Goal: Use online tool/utility: Utilize a website feature to perform a specific function

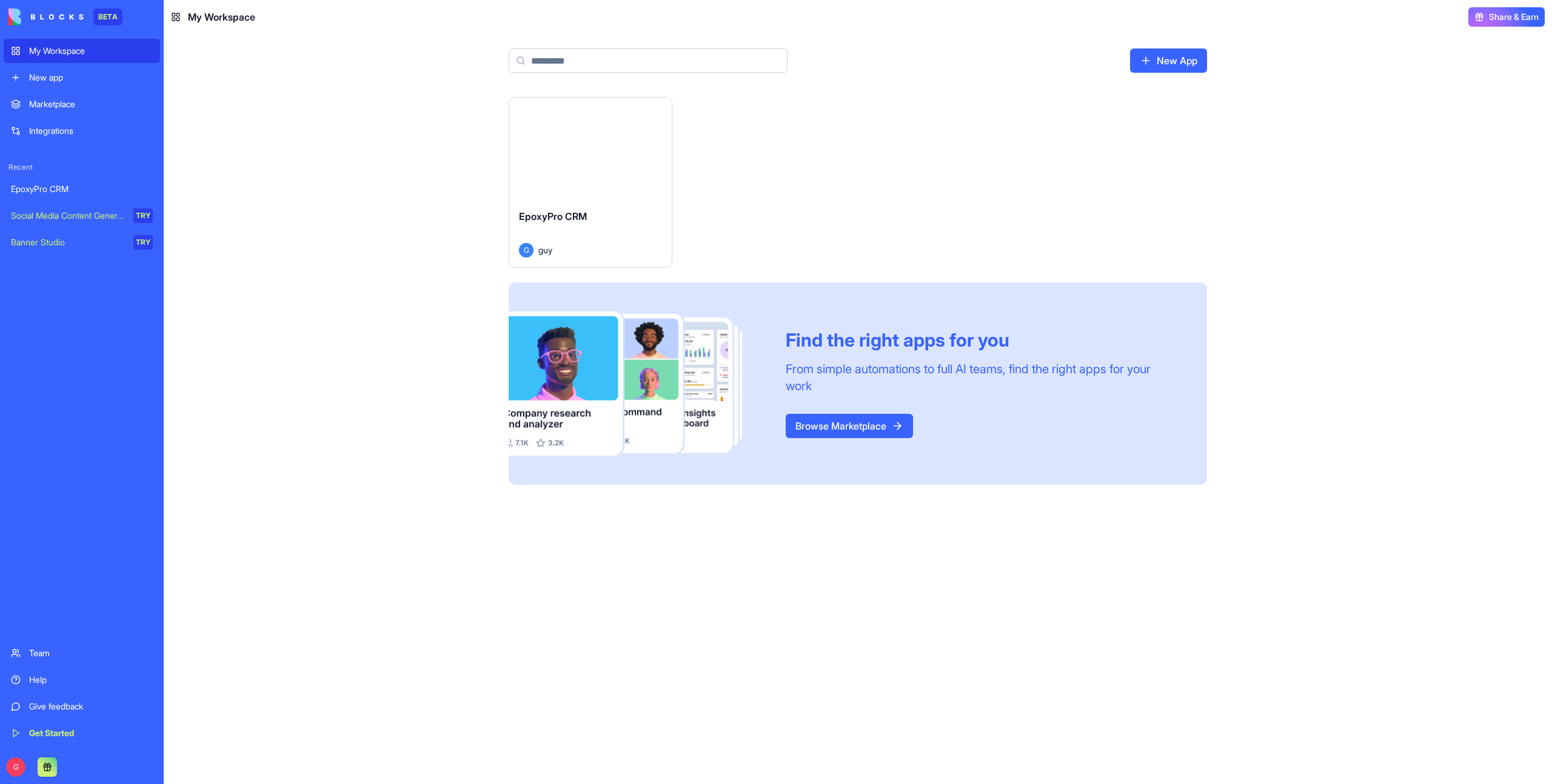
click at [595, 226] on div "EpoxyPro CRM" at bounding box center [591, 226] width 143 height 34
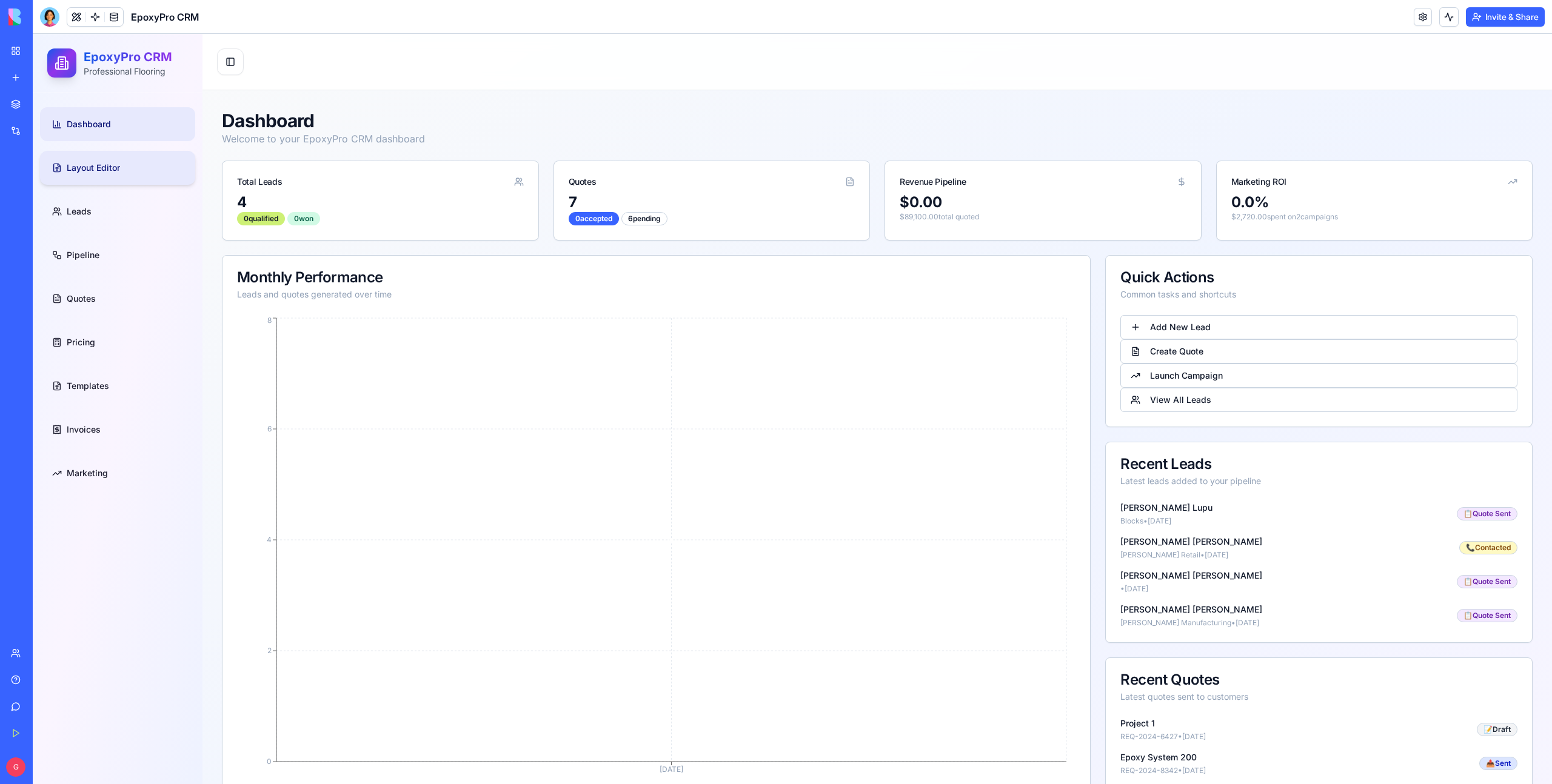
click at [133, 170] on link "Layout Editor" at bounding box center [117, 168] width 155 height 34
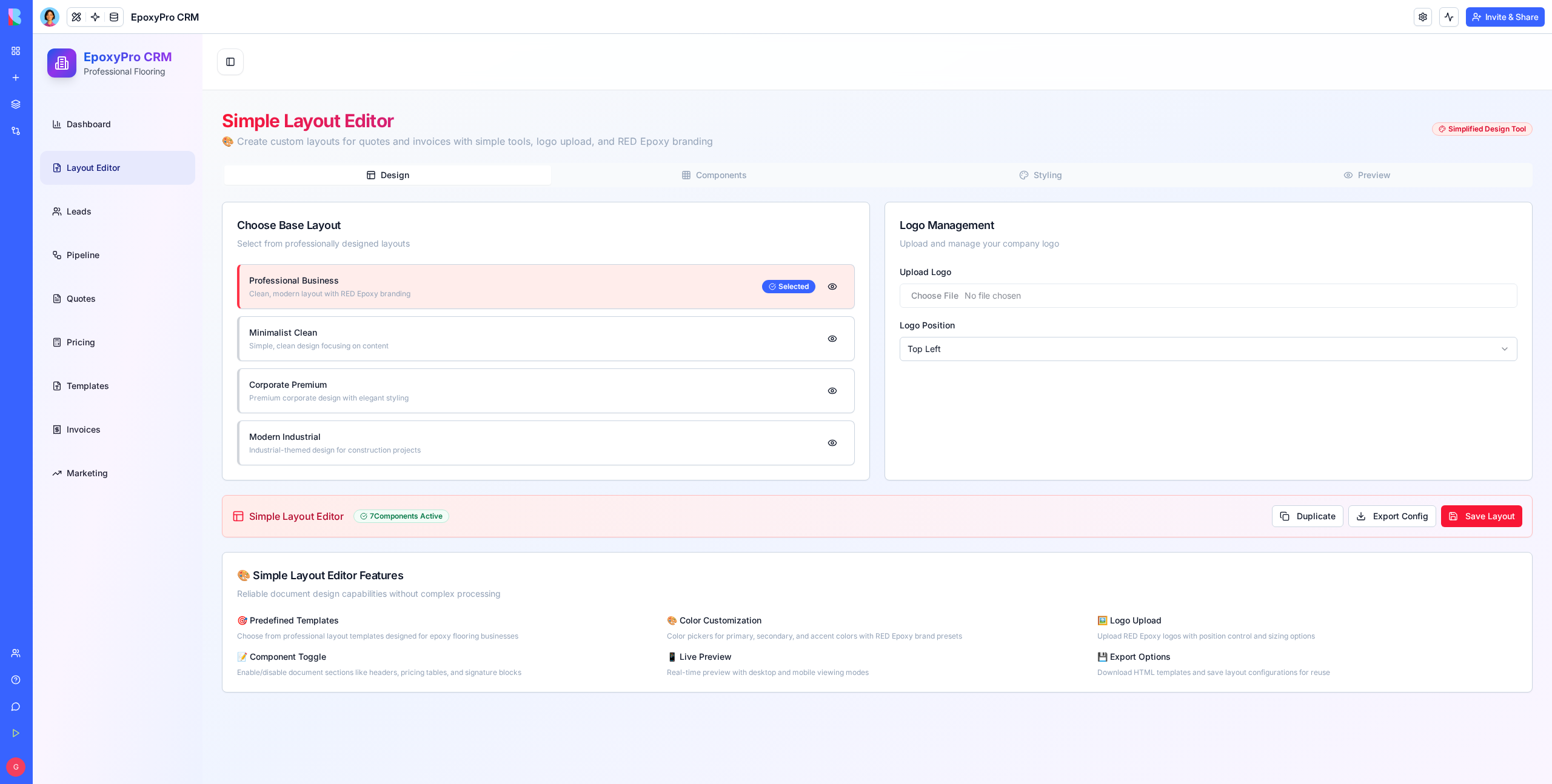
click at [737, 174] on span "Components" at bounding box center [721, 175] width 51 height 12
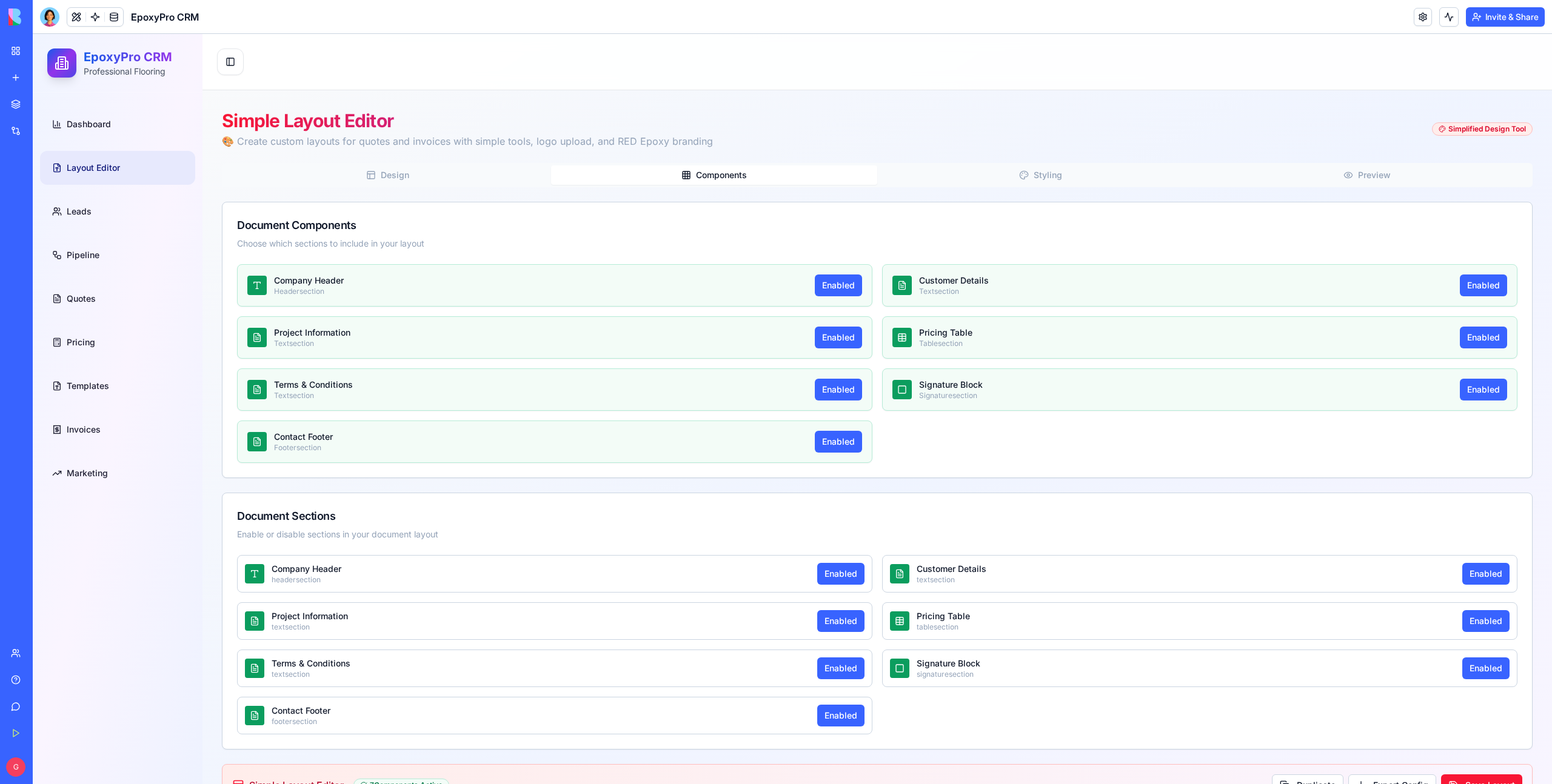
click at [1034, 173] on span "Styling" at bounding box center [1048, 175] width 28 height 12
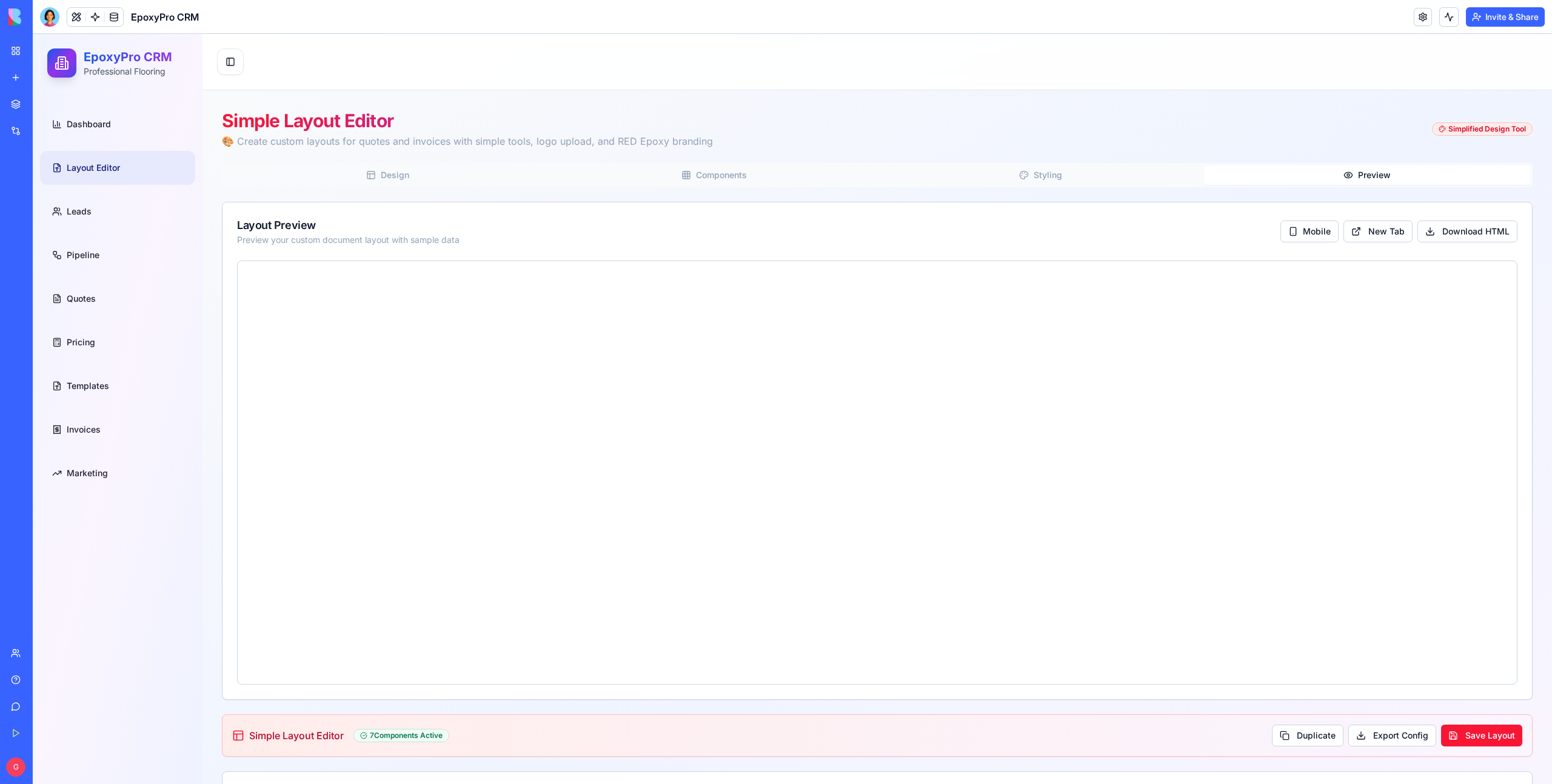
click at [1292, 175] on button "Preview" at bounding box center [1367, 175] width 326 height 19
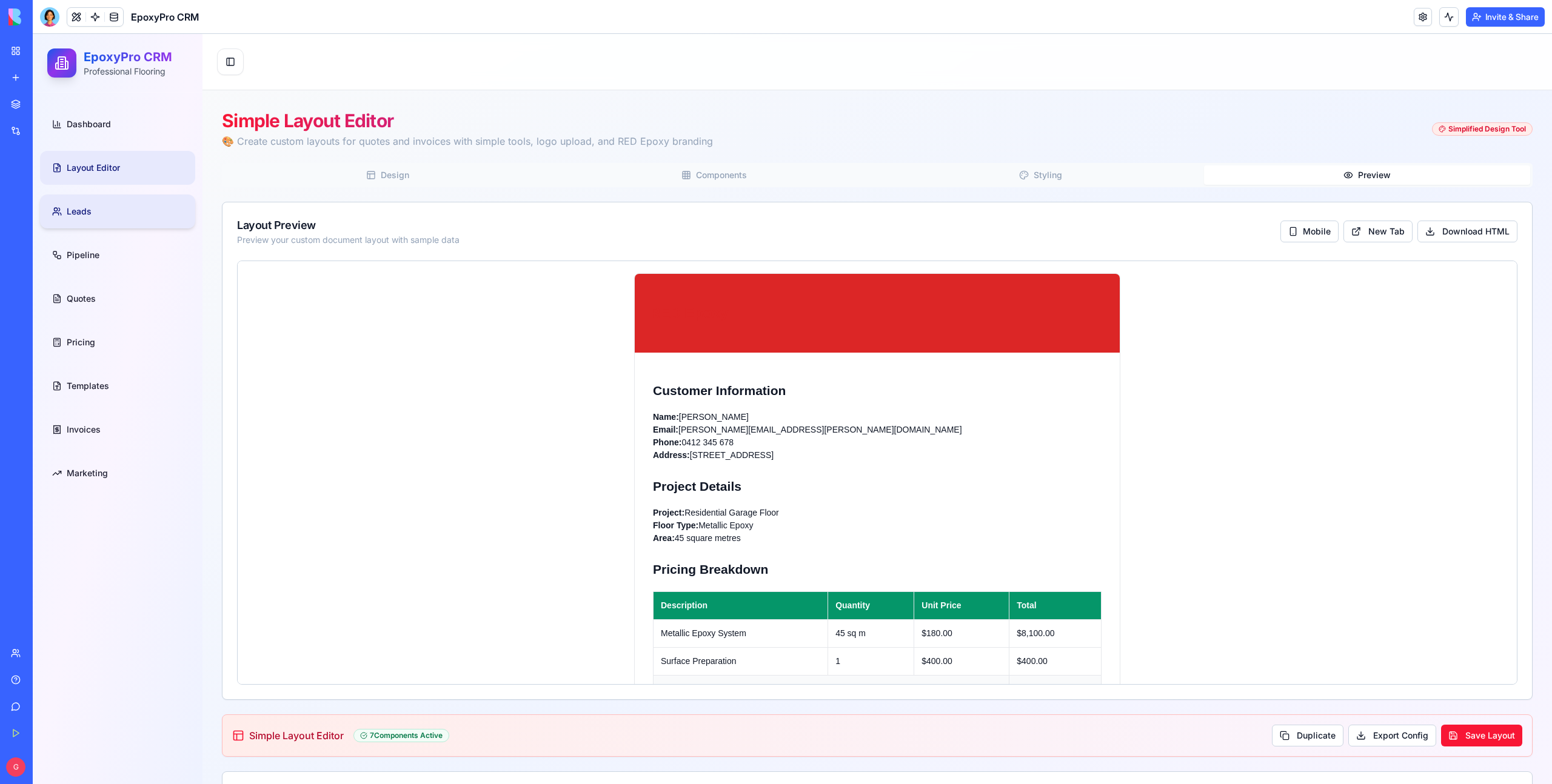
click at [83, 217] on span "Leads" at bounding box center [79, 212] width 25 height 12
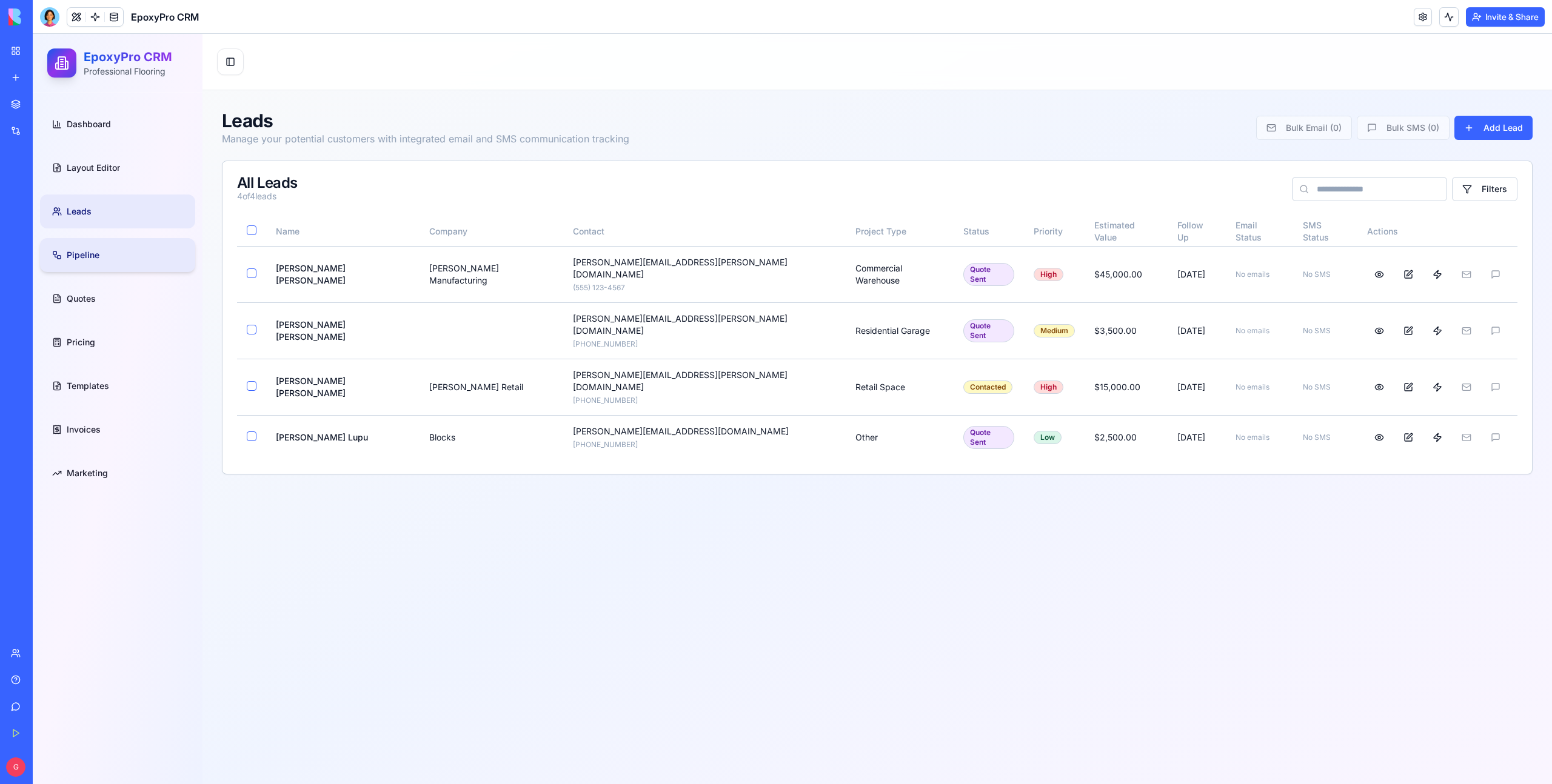
click at [81, 258] on span "Pipeline" at bounding box center [83, 255] width 33 height 12
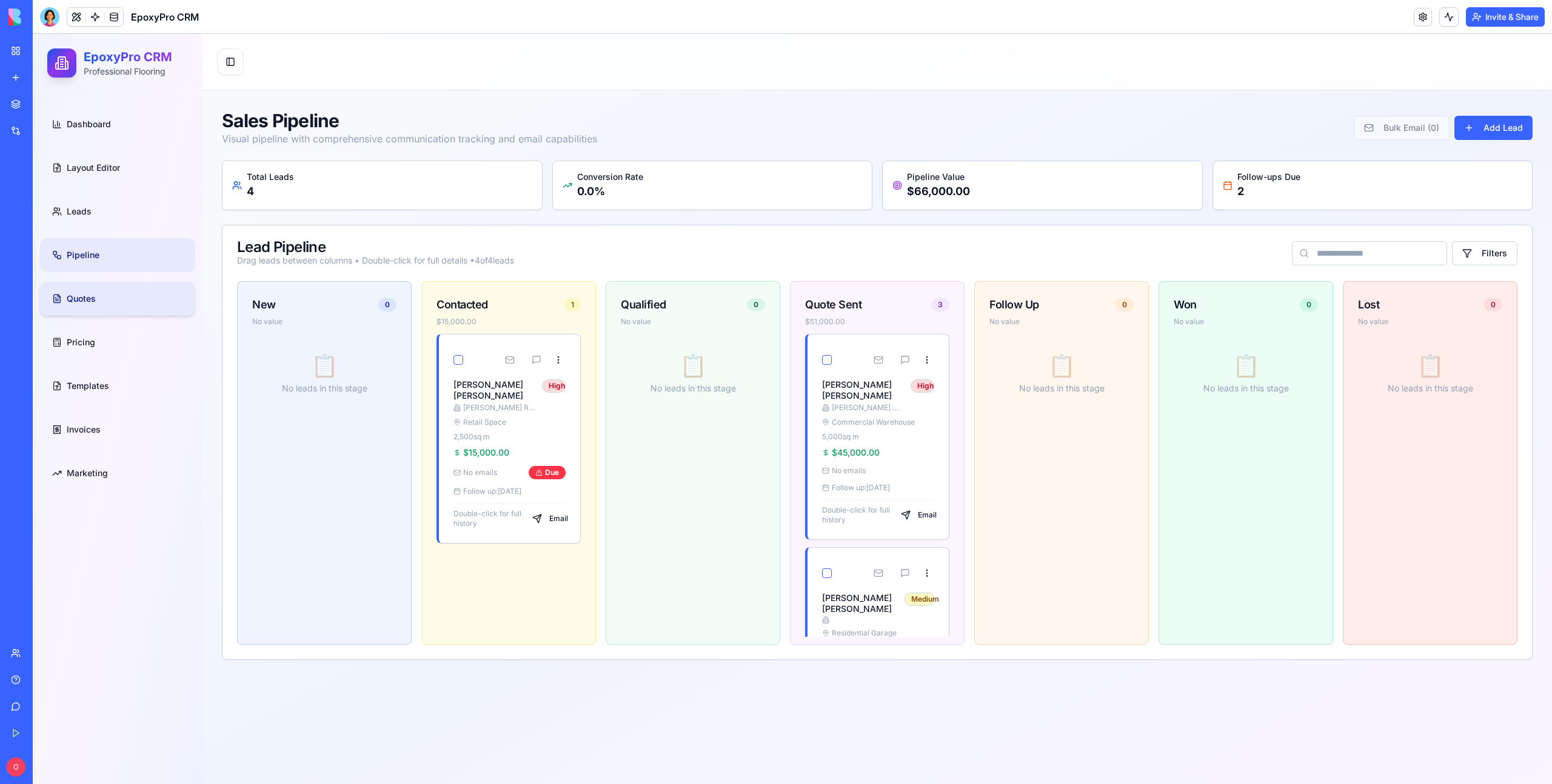
click at [75, 295] on span "Quotes" at bounding box center [81, 299] width 29 height 12
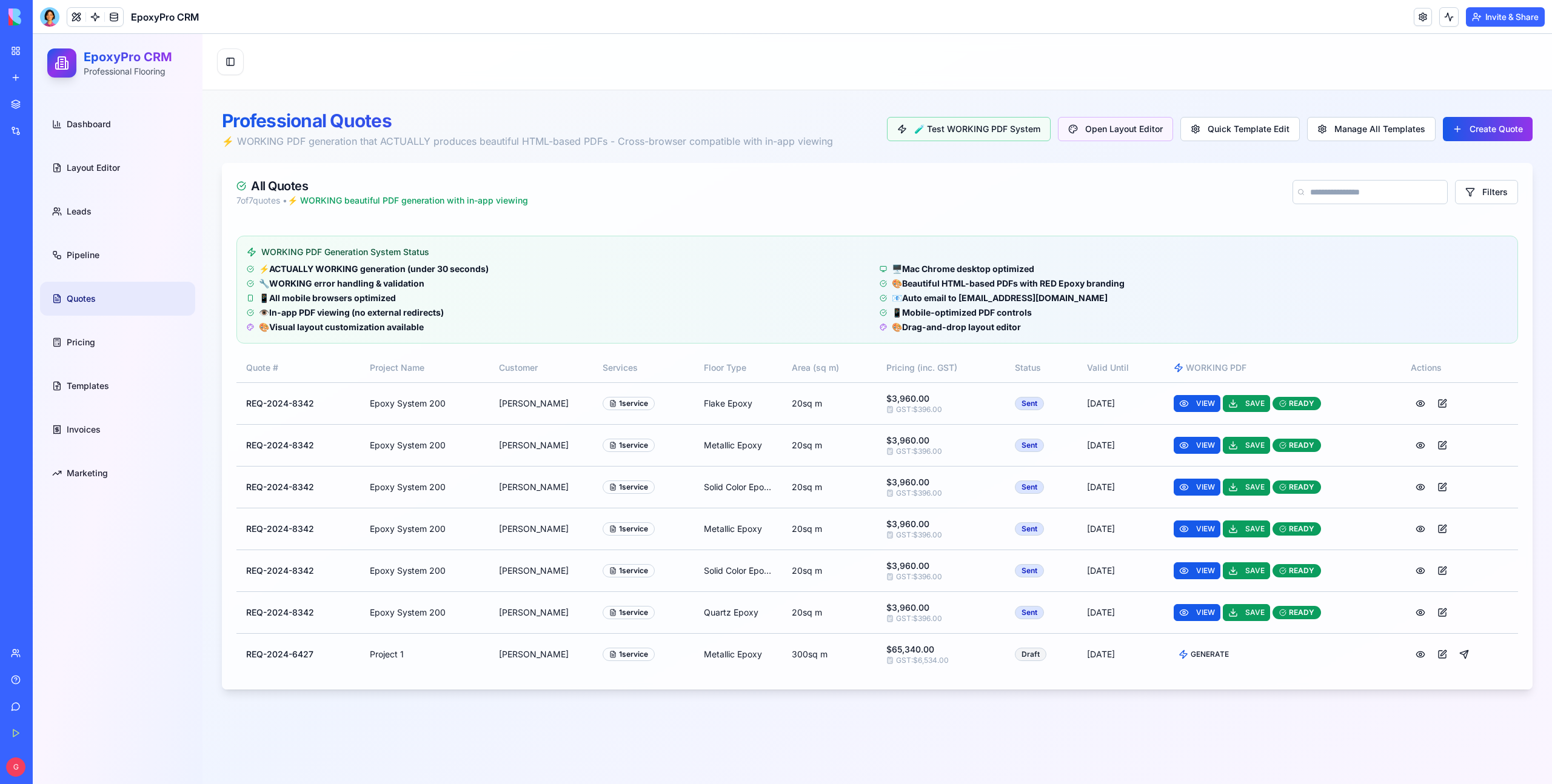
click at [75, 324] on ul "Dashboard Layout Editor Leads Pipeline Quotes Pricing Templates Invoices Market…" at bounding box center [117, 299] width 155 height 383
click at [85, 345] on span "Pricing" at bounding box center [81, 342] width 28 height 12
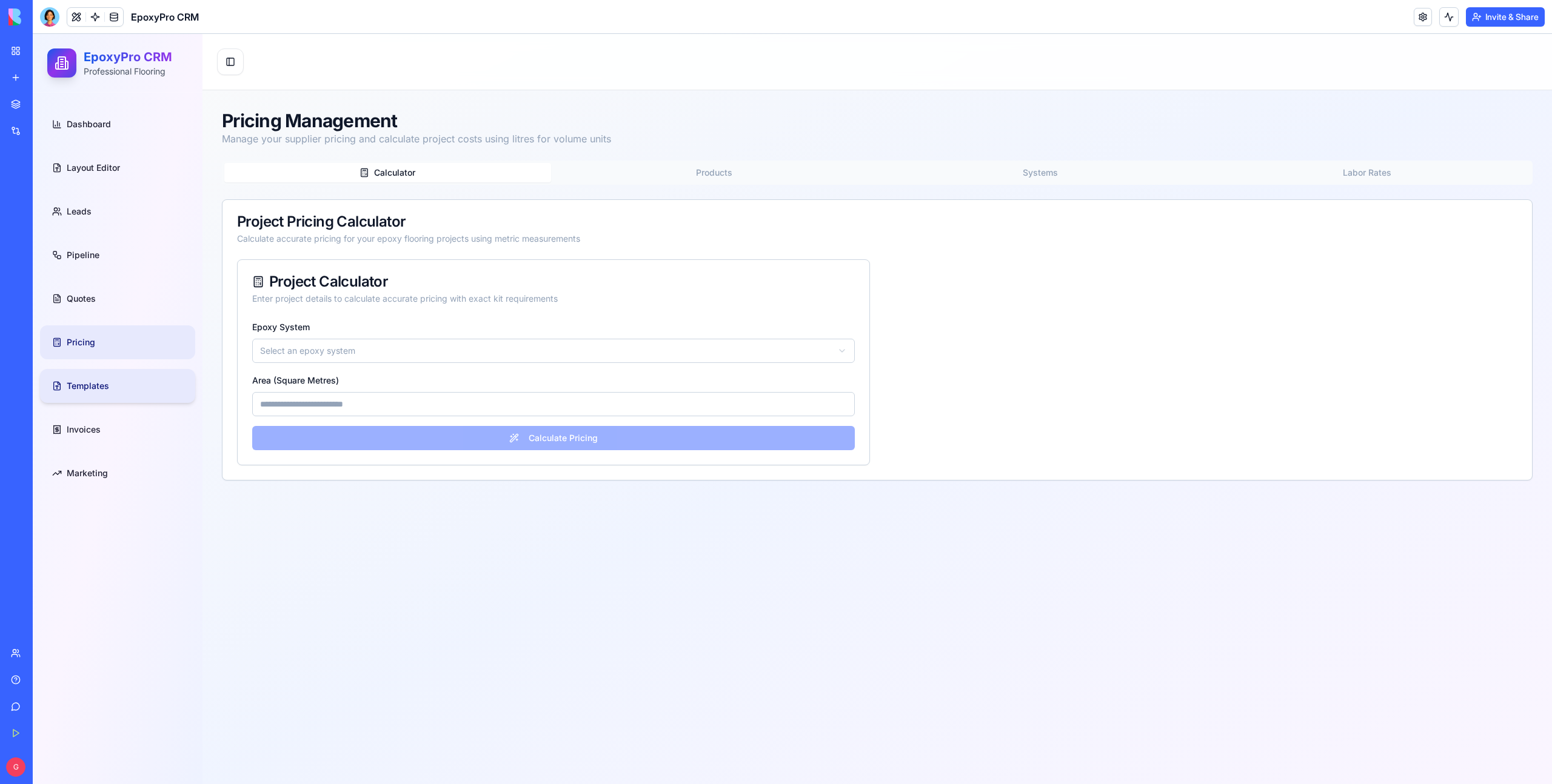
click at [104, 392] on span "Templates" at bounding box center [88, 386] width 43 height 12
click at [91, 430] on span "Invoices" at bounding box center [83, 430] width 34 height 12
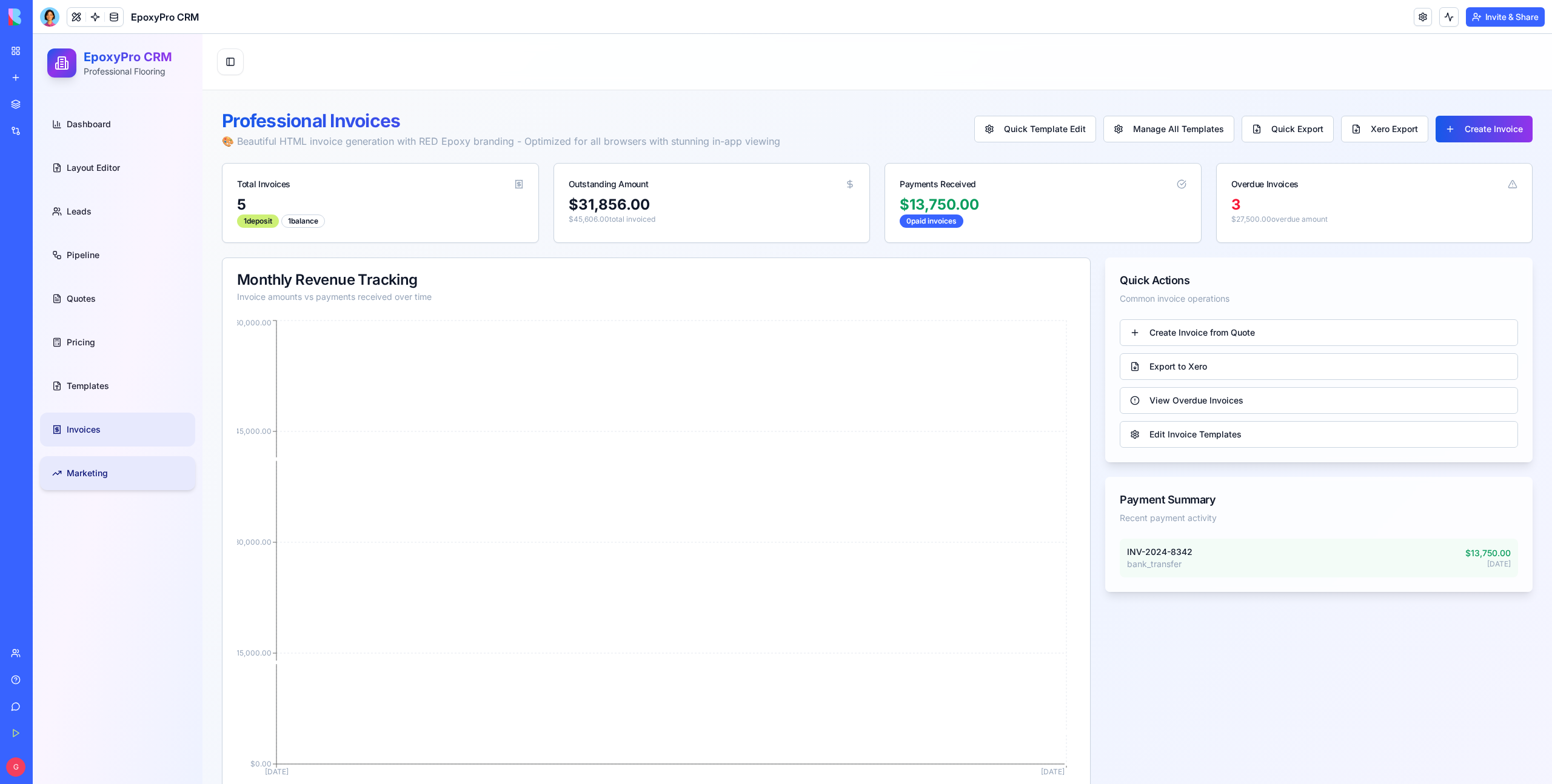
click at [102, 484] on link "Marketing" at bounding box center [117, 473] width 155 height 34
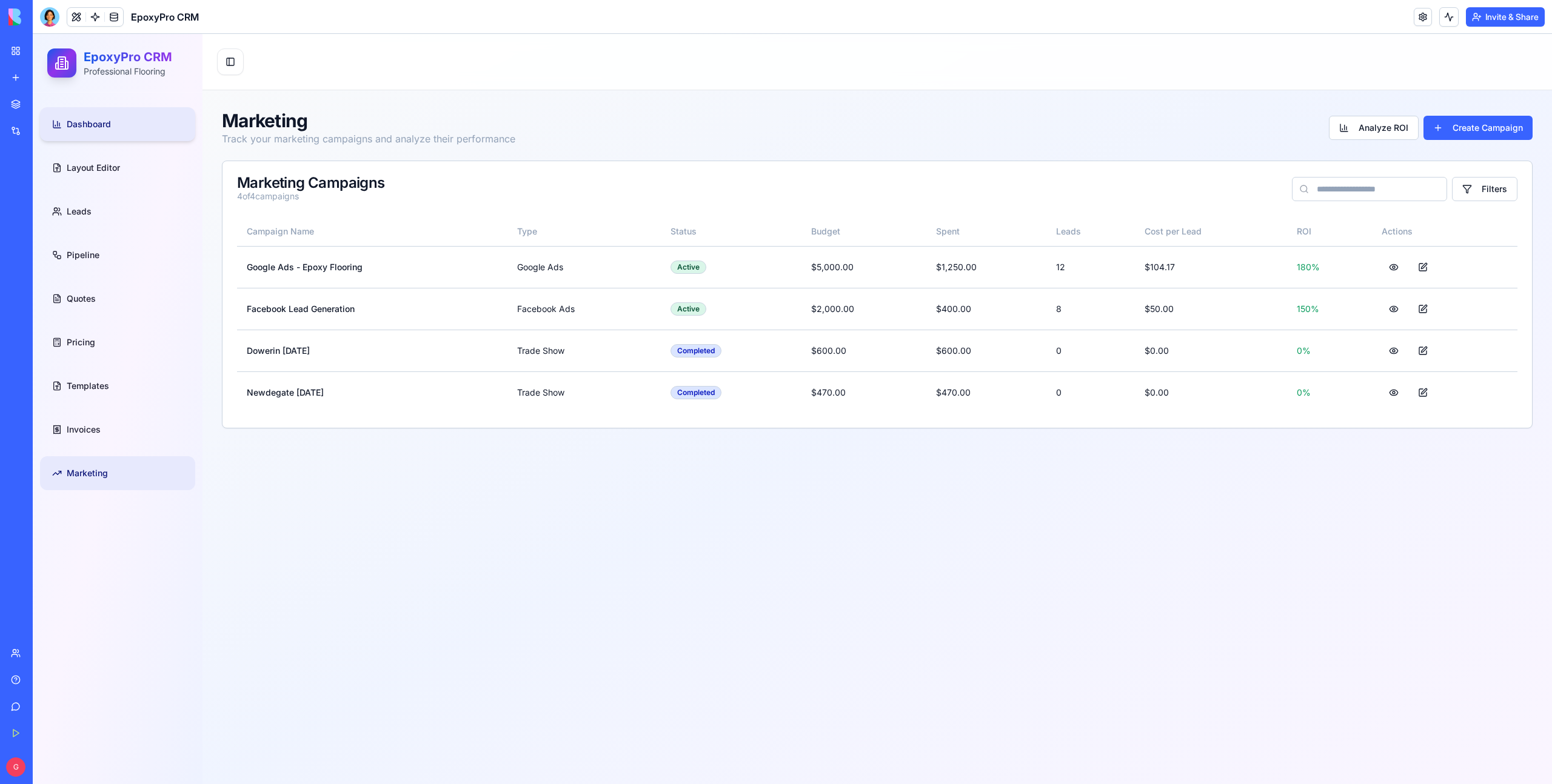
click at [91, 124] on span "Dashboard" at bounding box center [89, 125] width 44 height 12
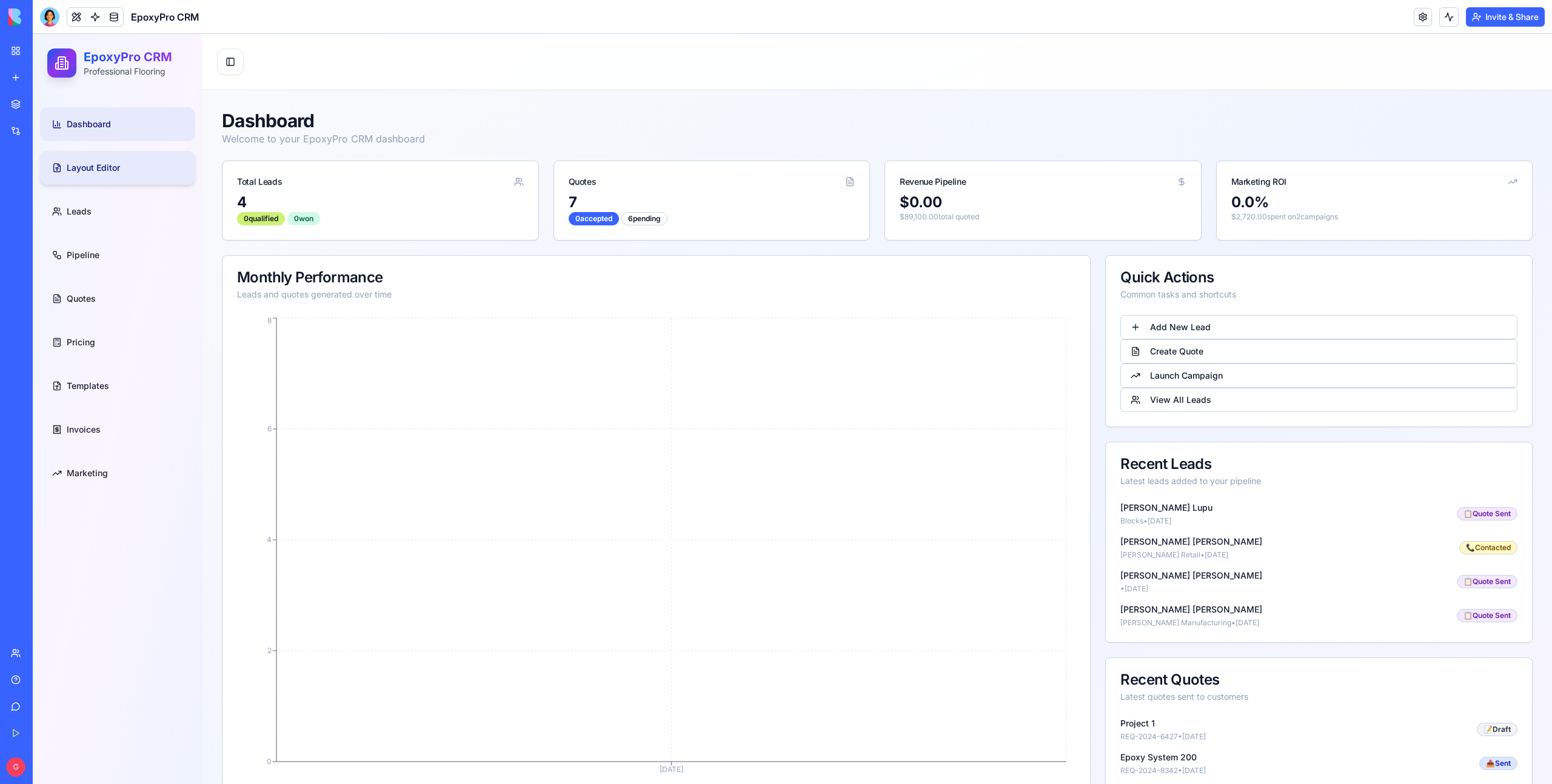
click at [108, 168] on span "Layout Editor" at bounding box center [93, 168] width 53 height 12
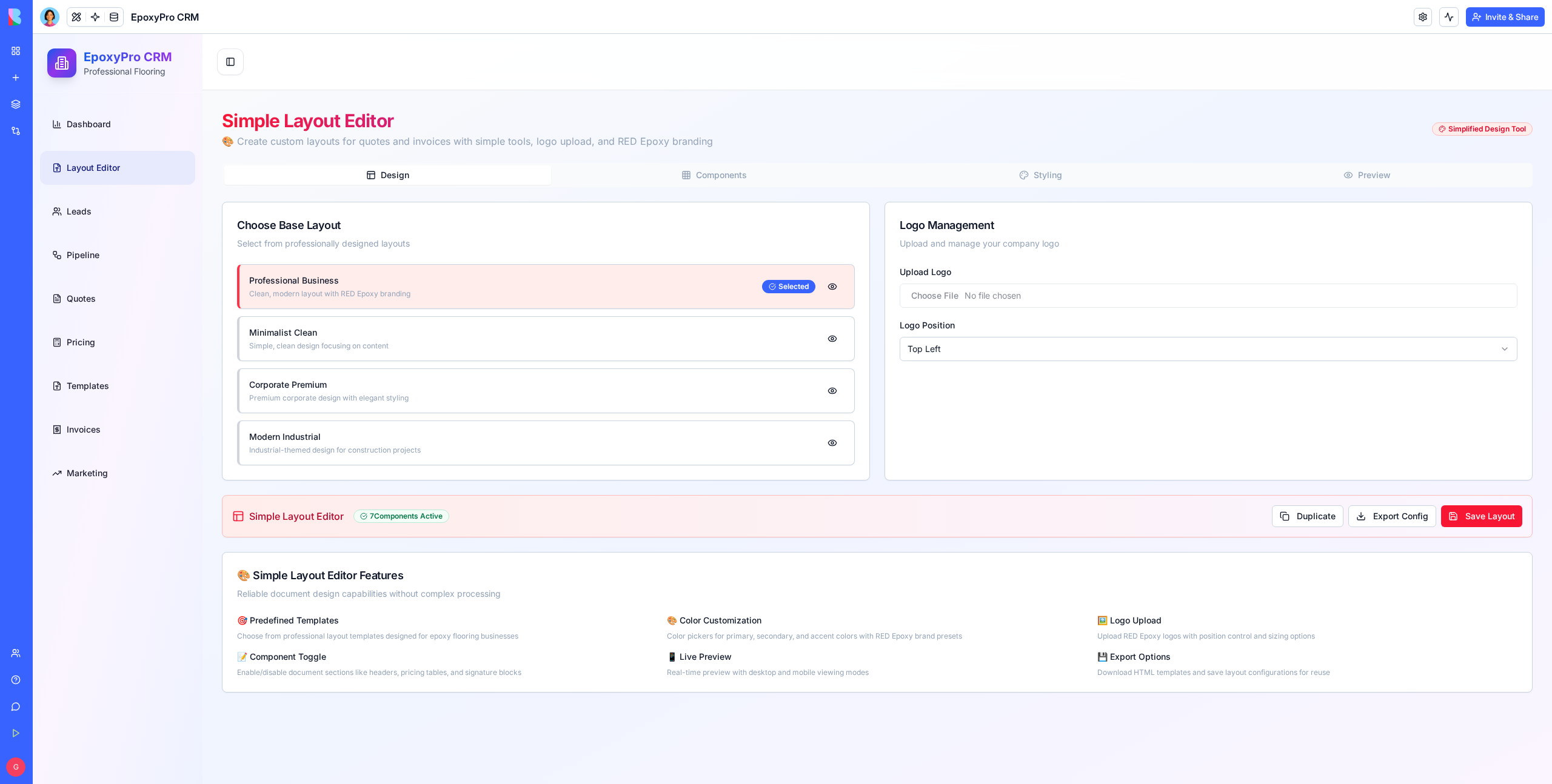
click at [699, 174] on span "Components" at bounding box center [721, 175] width 51 height 12
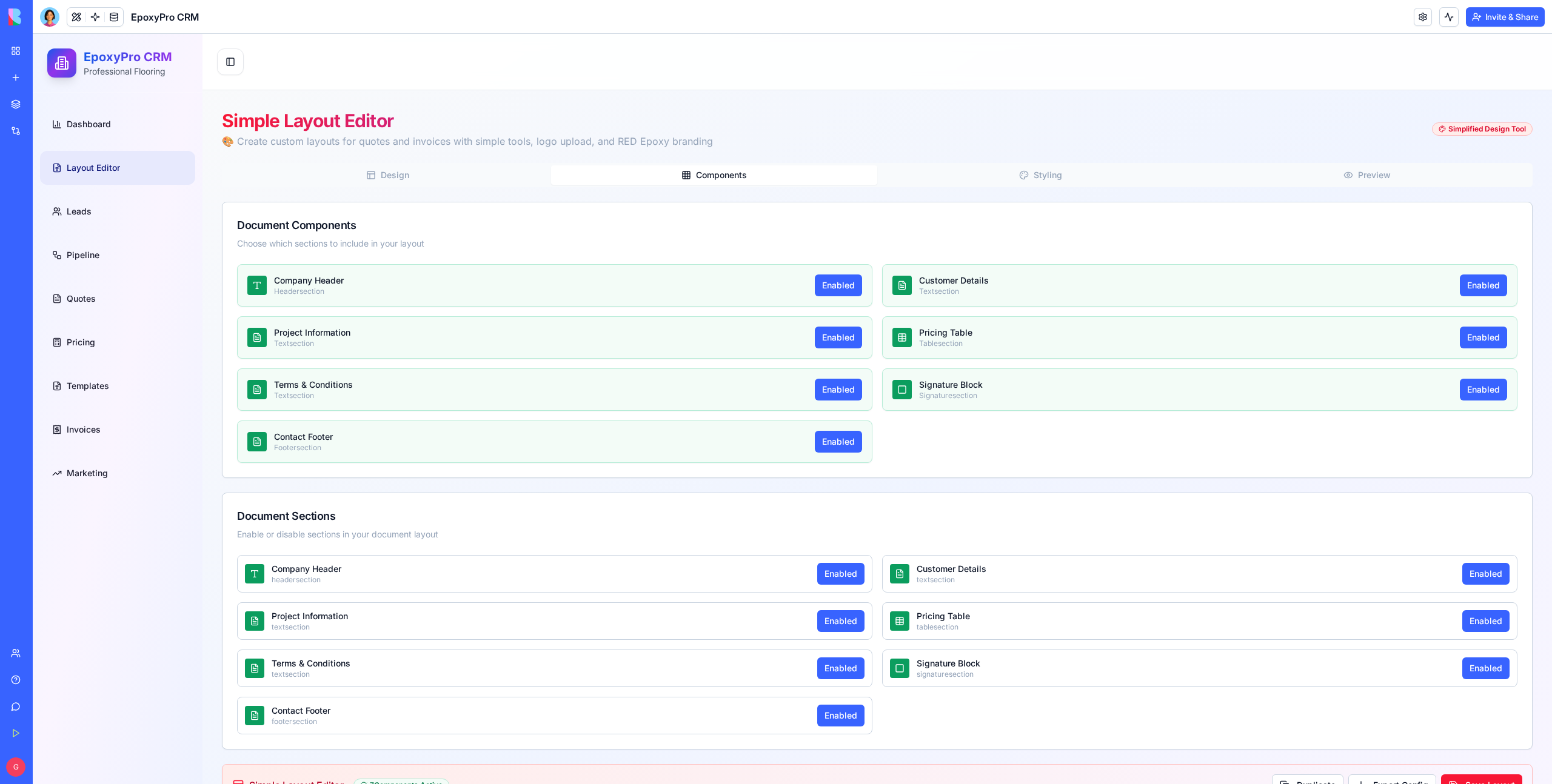
click at [510, 175] on button "Design" at bounding box center [387, 175] width 326 height 19
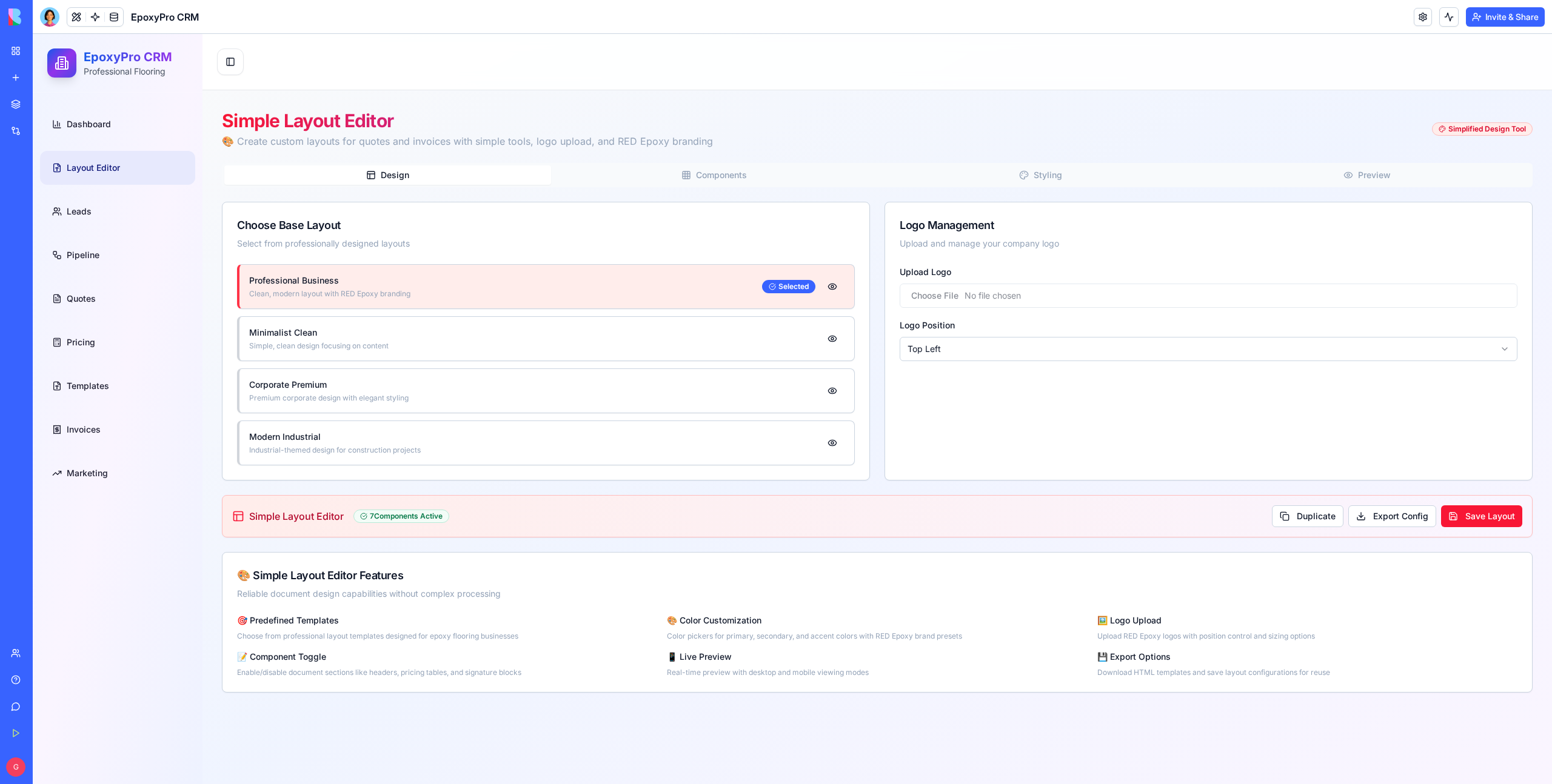
click at [1264, 182] on button "Preview" at bounding box center [1367, 175] width 326 height 19
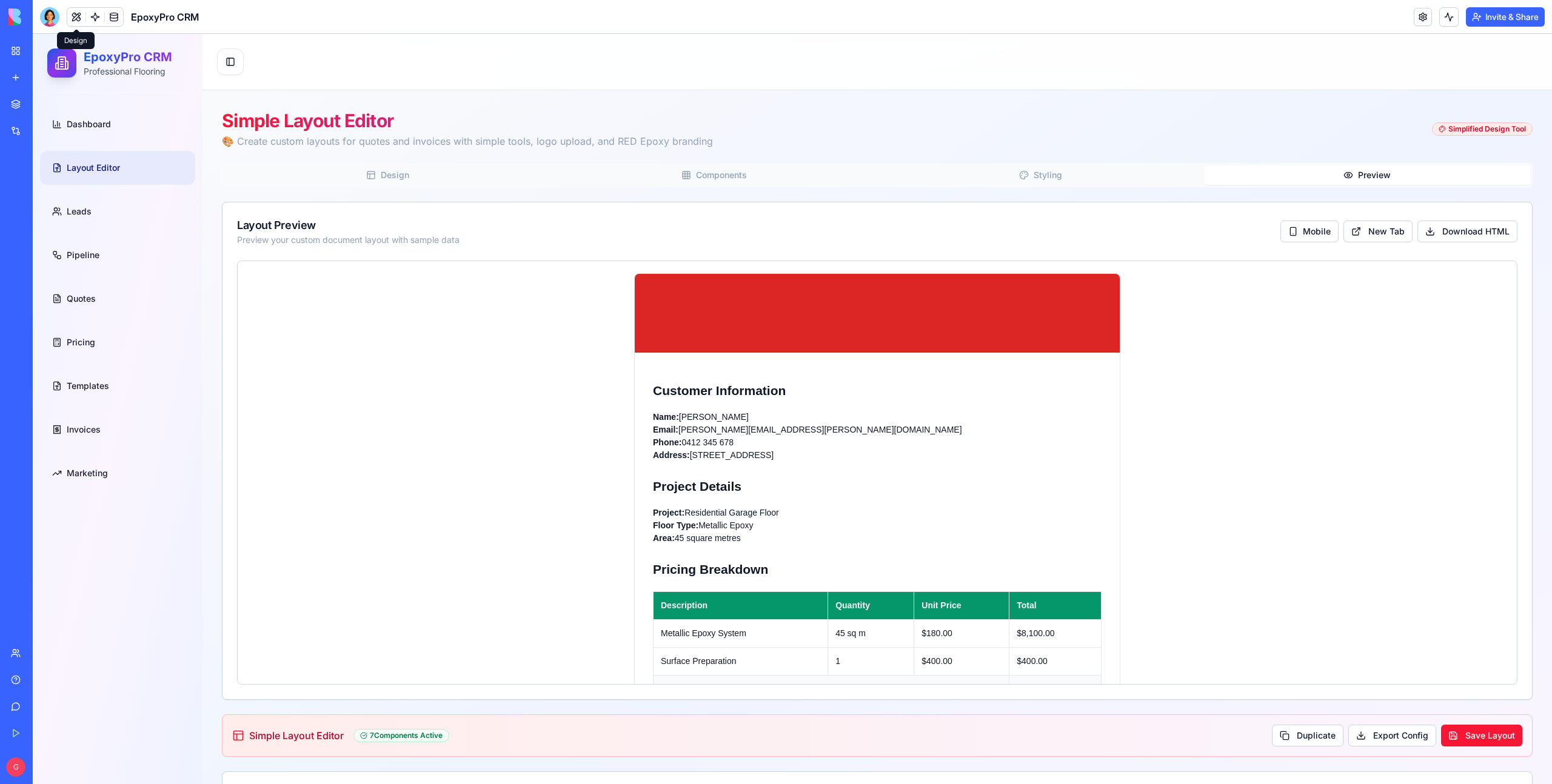
click at [75, 16] on button at bounding box center [76, 17] width 18 height 18
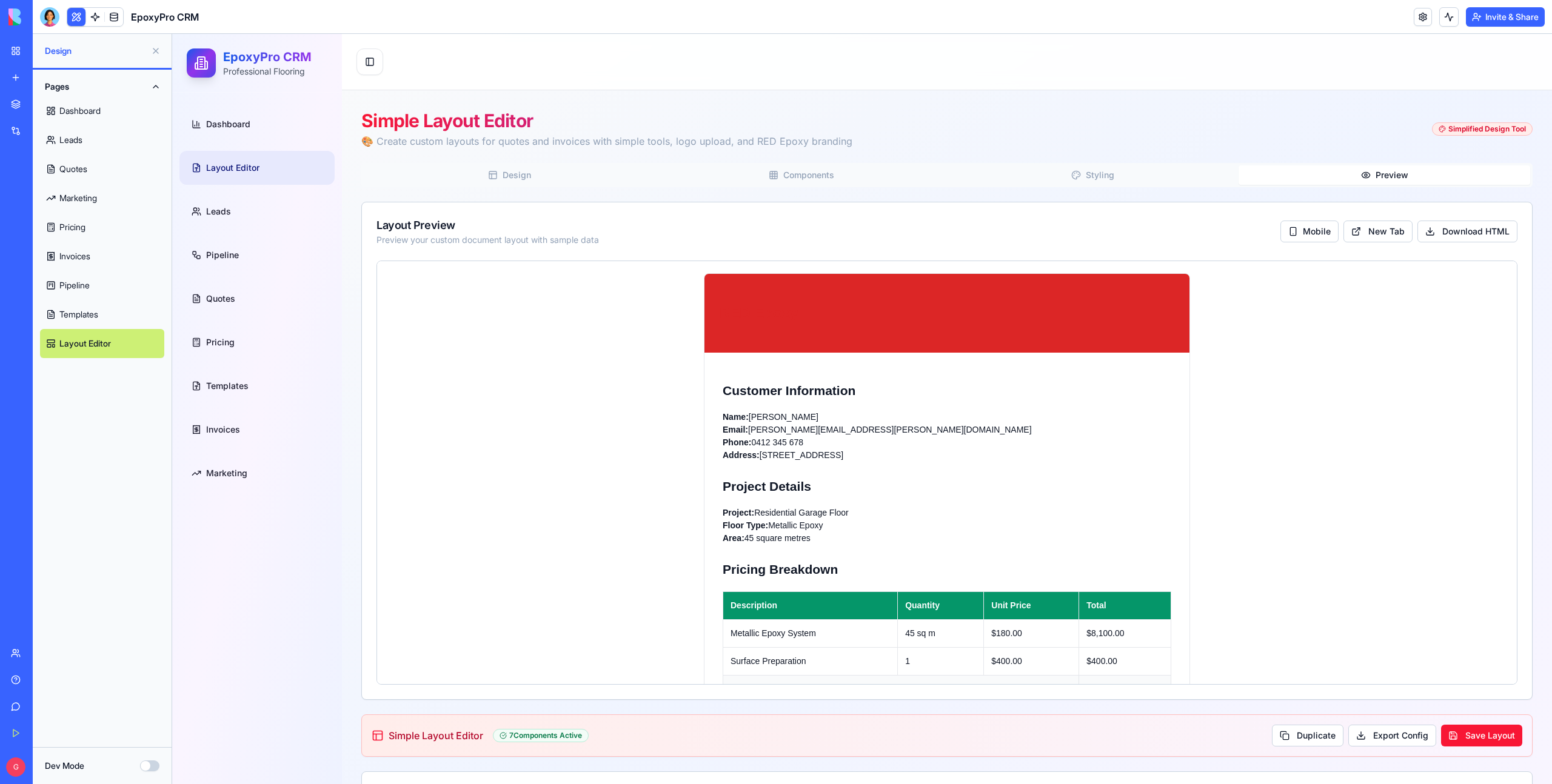
click at [148, 765] on button "Dev Mode" at bounding box center [149, 766] width 19 height 11
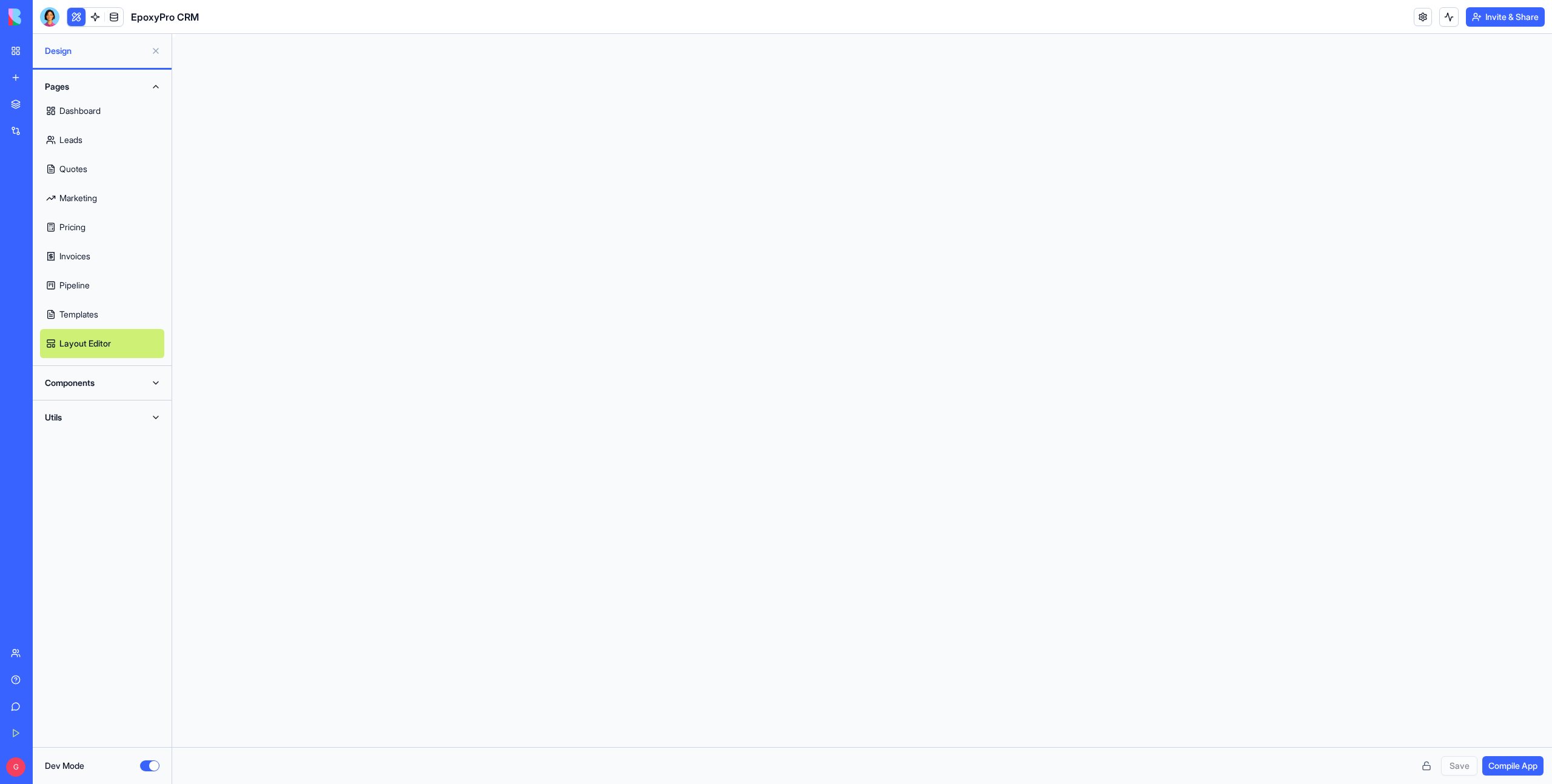
scroll to position [87, 0]
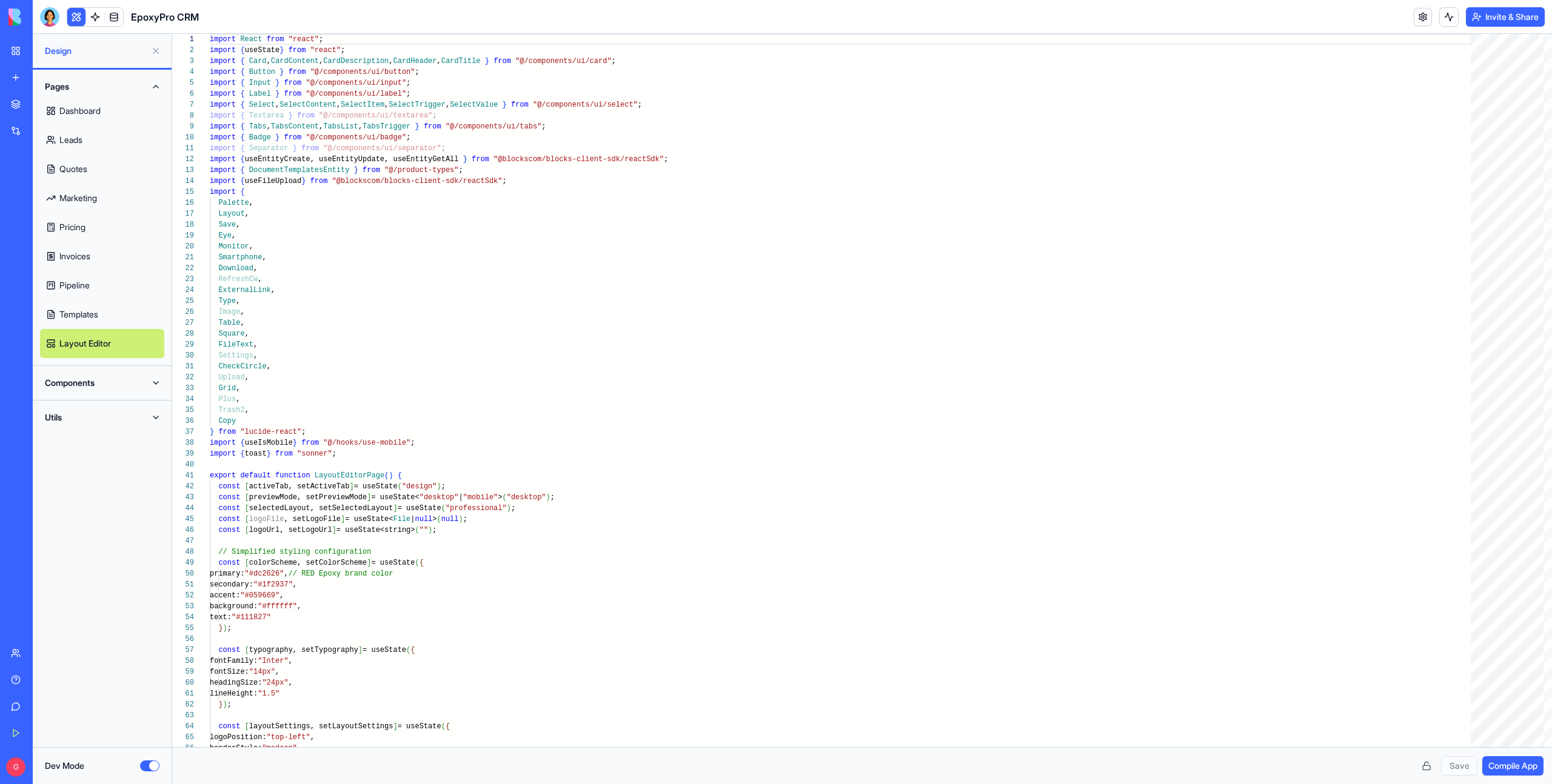
click at [92, 112] on link "Dashboard" at bounding box center [102, 110] width 124 height 29
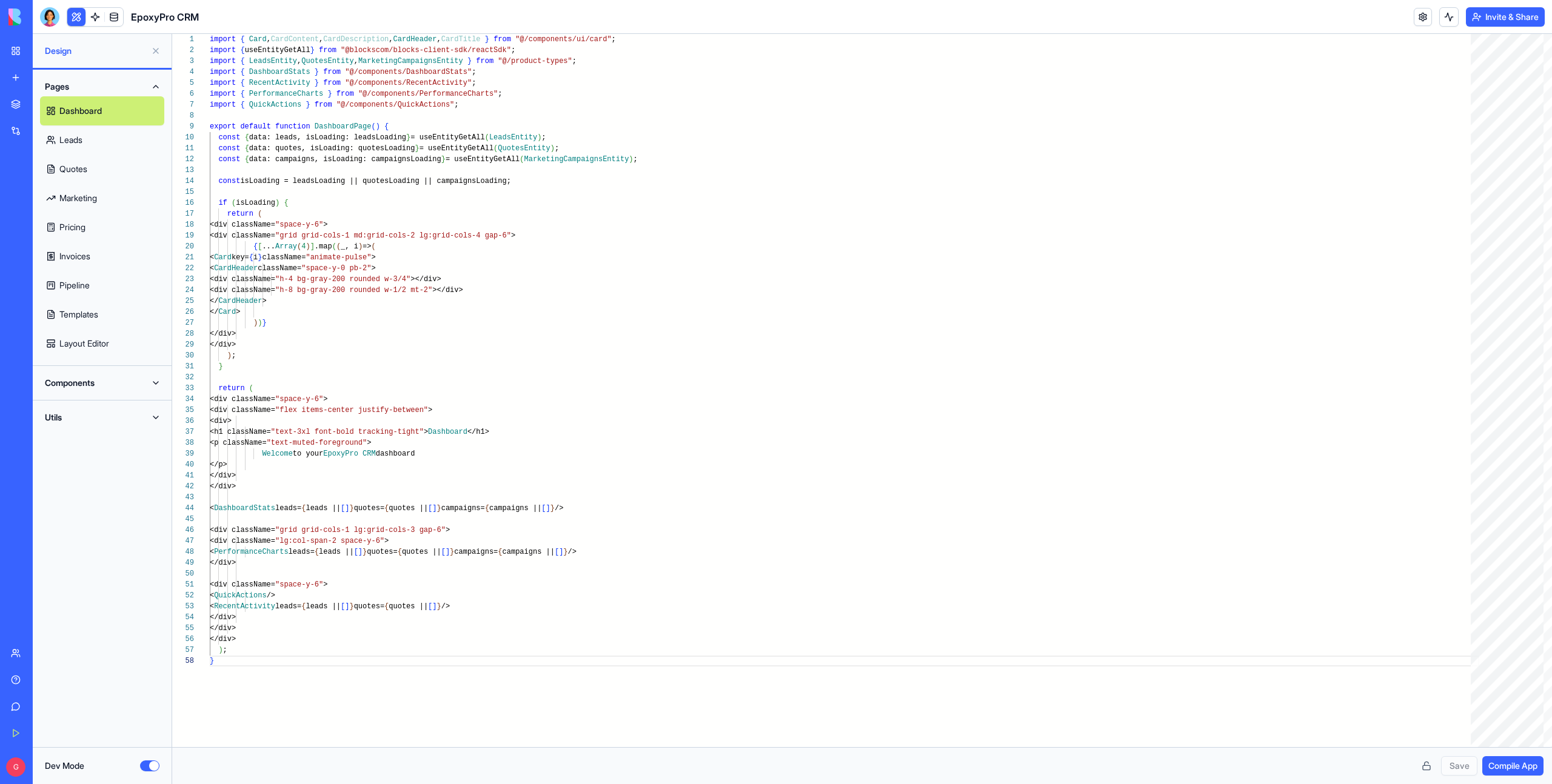
click at [93, 133] on link "Leads" at bounding box center [102, 139] width 124 height 29
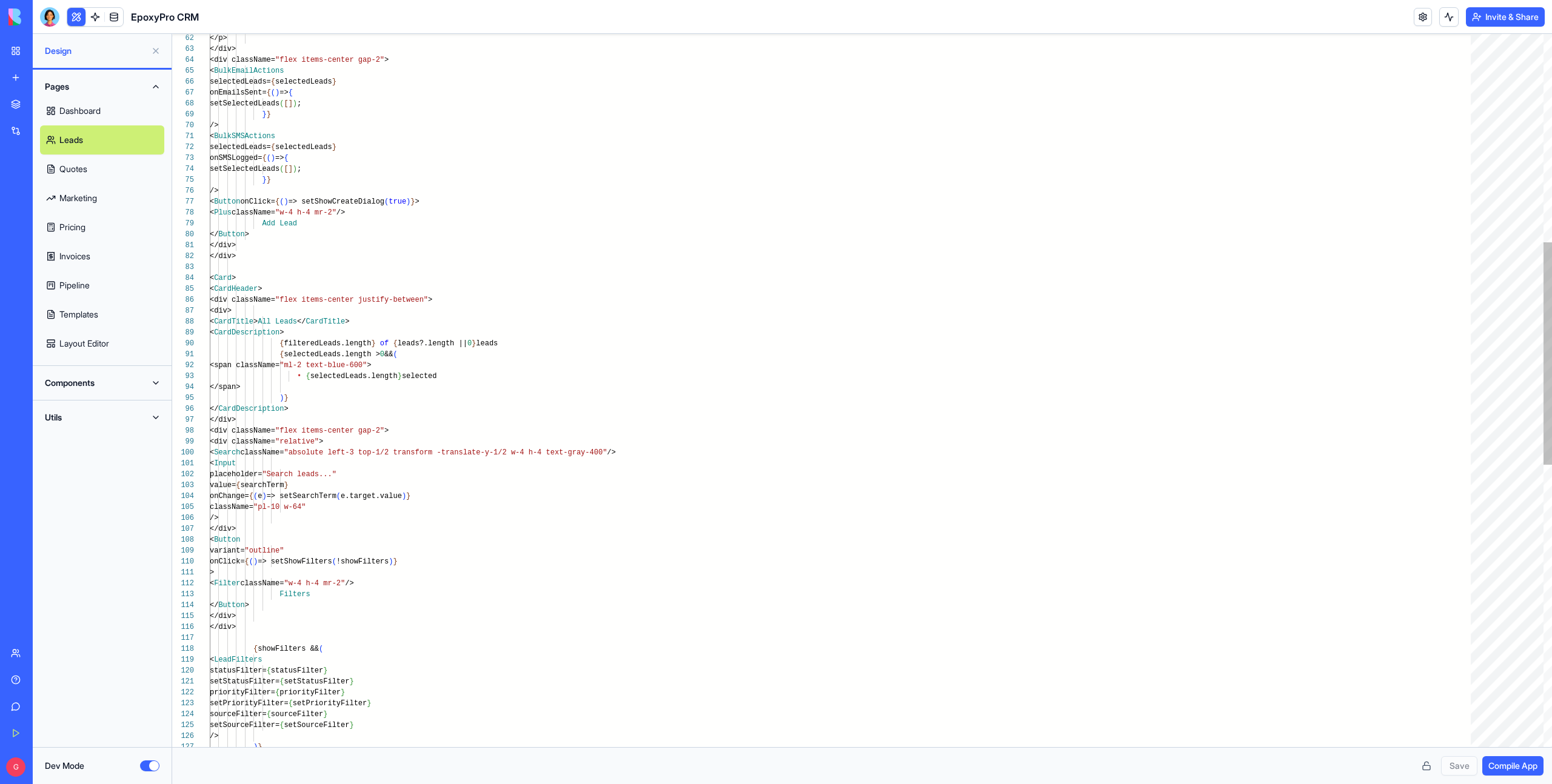
type textarea "**********"
click at [438, 314] on div "</p> </div> <div className= "flex items-center gap-2" > < BulkEmailActions sele…" at bounding box center [844, 510] width 1269 height 2284
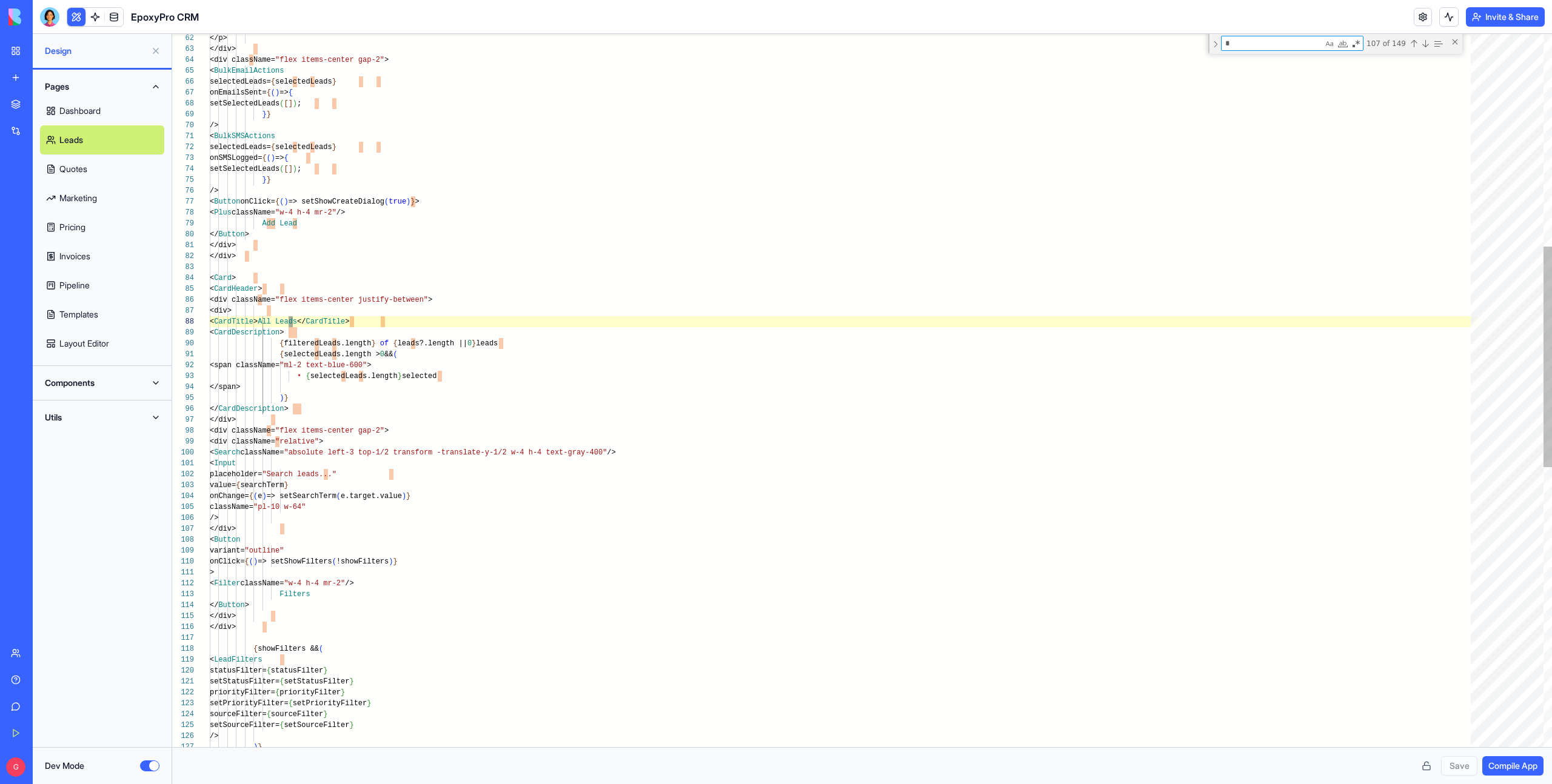
scroll to position [65, 83]
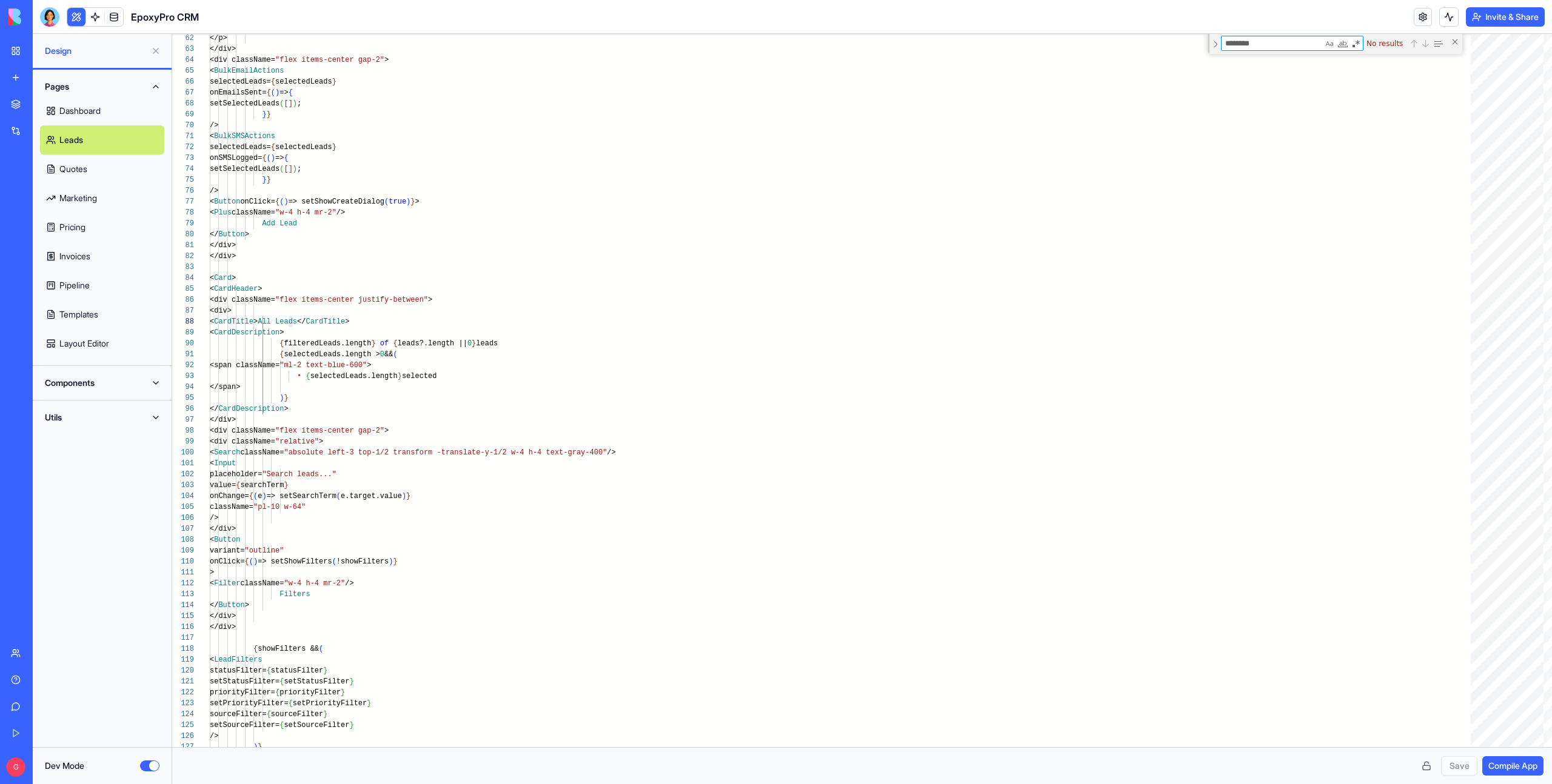
type textarea "********"
click at [88, 258] on link "Invoices" at bounding box center [102, 256] width 124 height 29
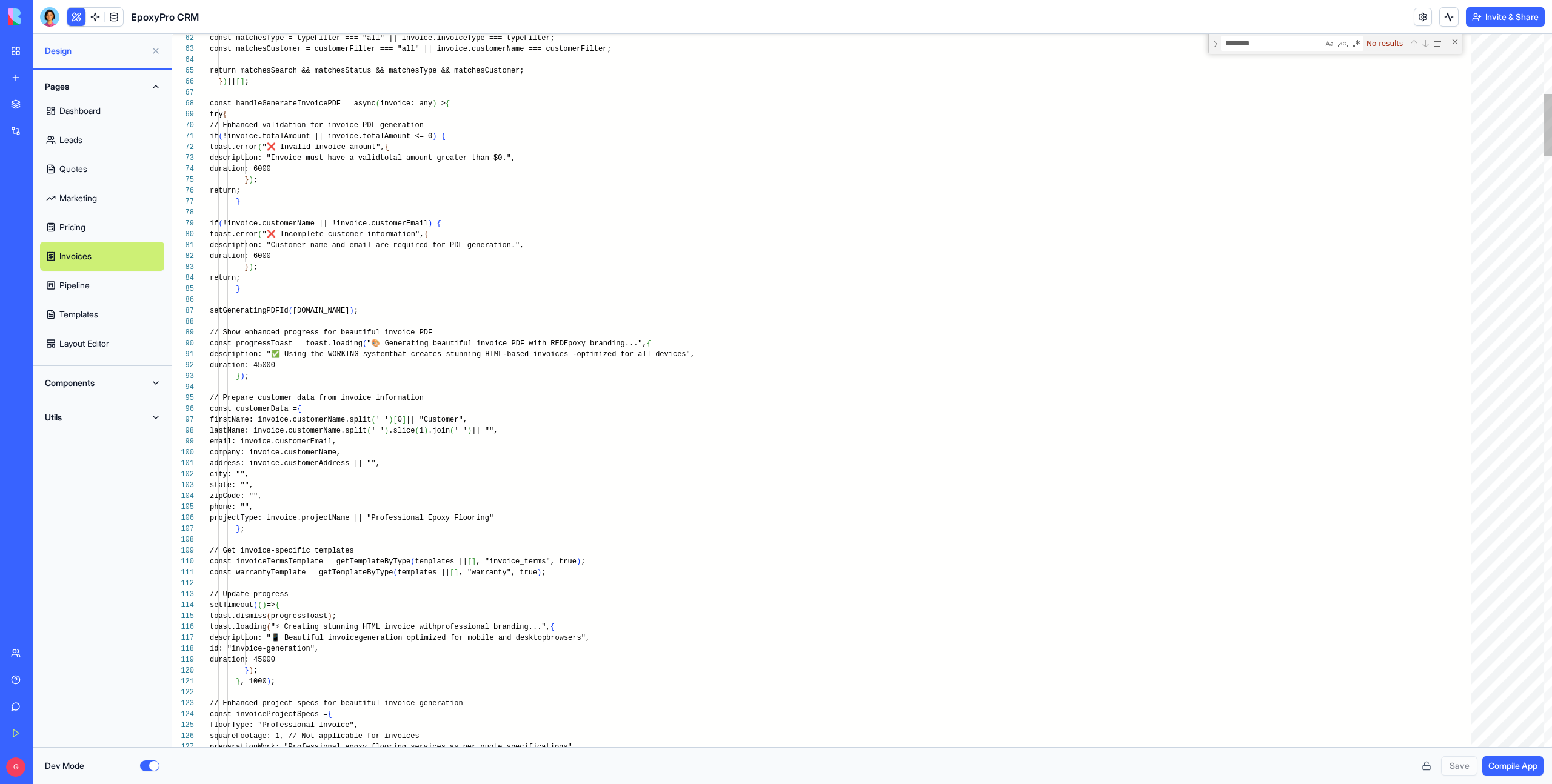
scroll to position [0, 4]
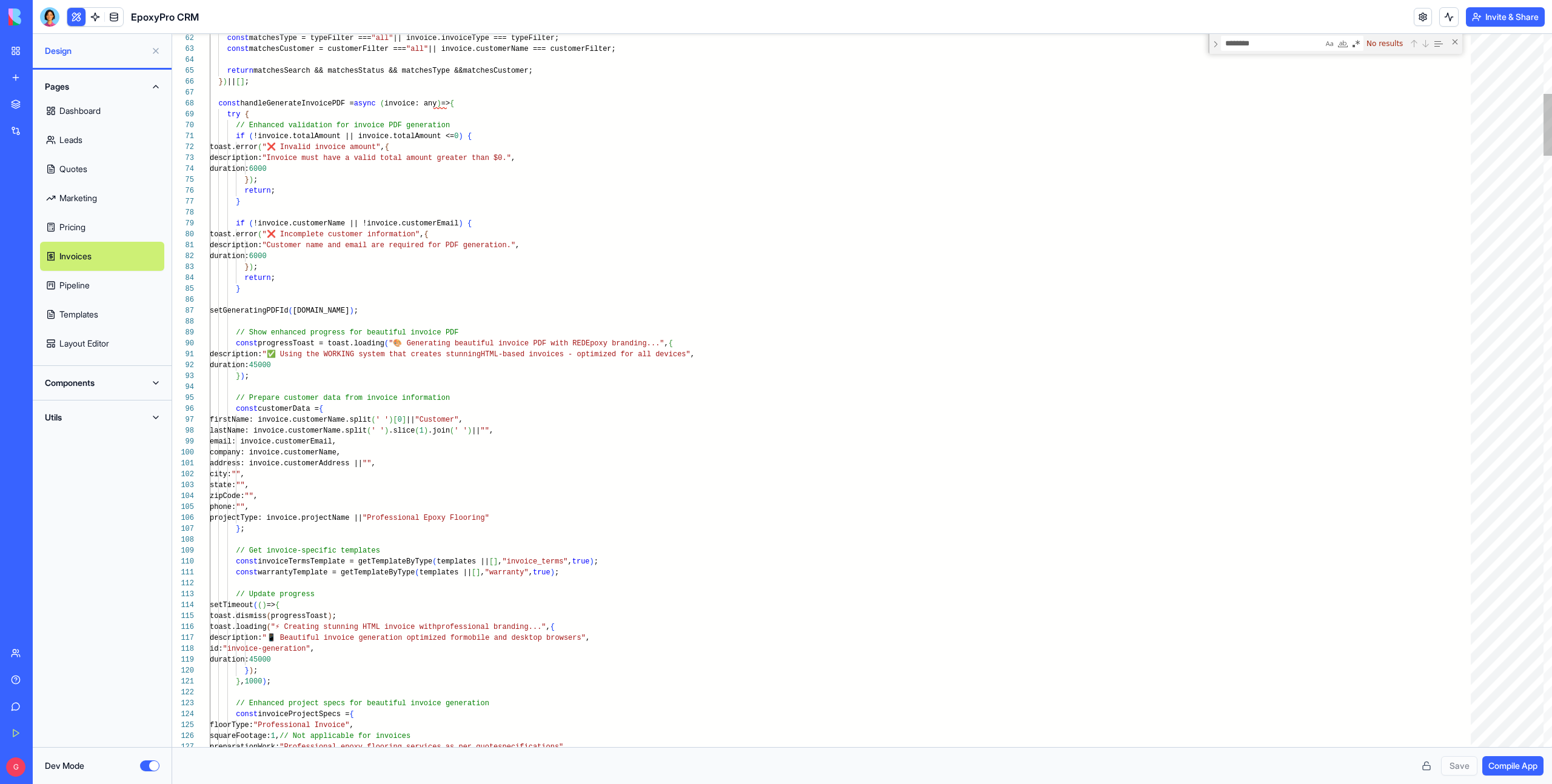
type textarea "**********"
click at [1427, 42] on div "Next Match (Enter)" at bounding box center [1425, 44] width 10 height 10
click at [1293, 46] on textarea "********" at bounding box center [1272, 43] width 101 height 14
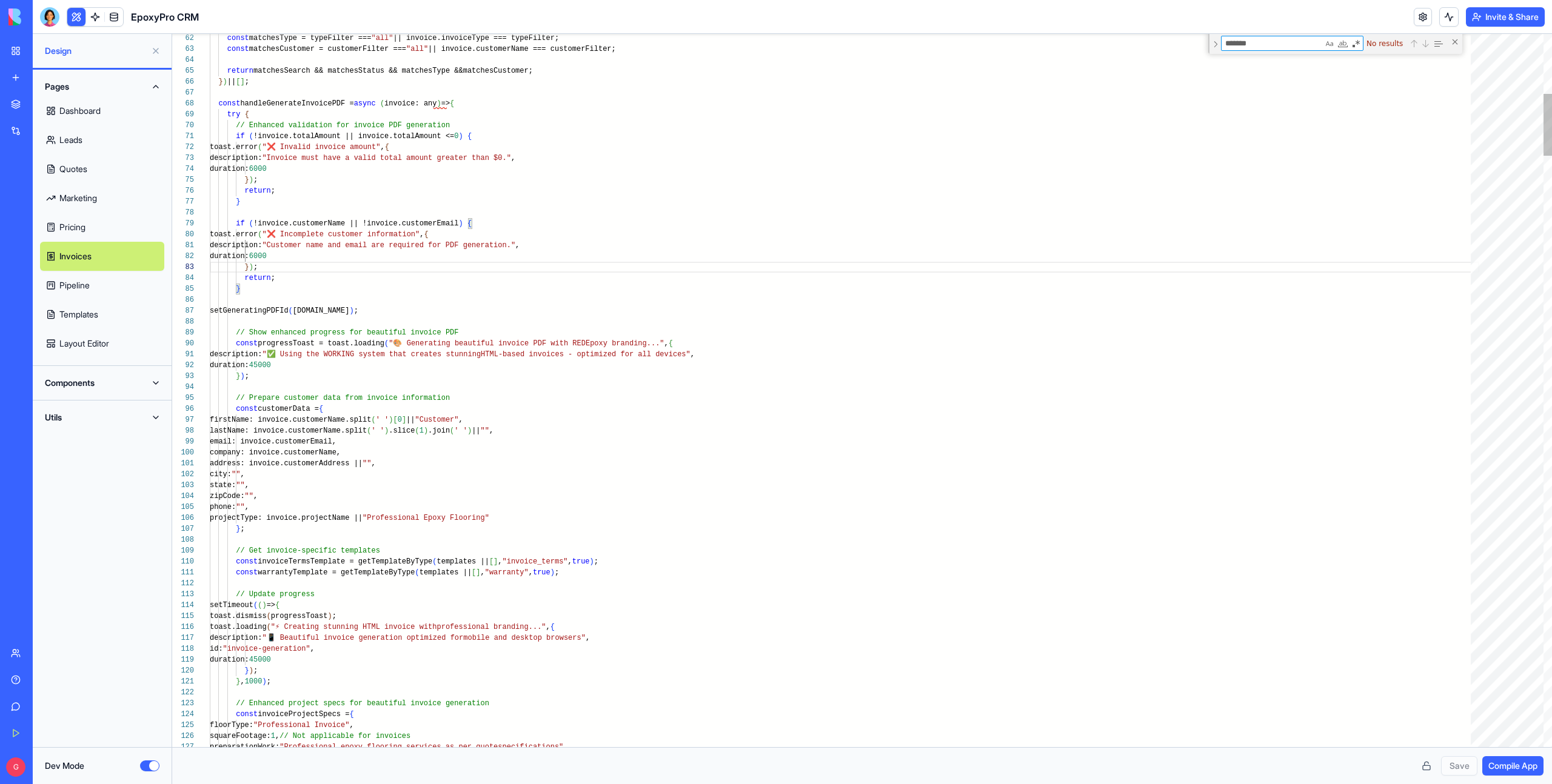
type textarea "********"
click at [104, 345] on link "Layout Editor" at bounding box center [102, 343] width 124 height 29
type textarea "**********"
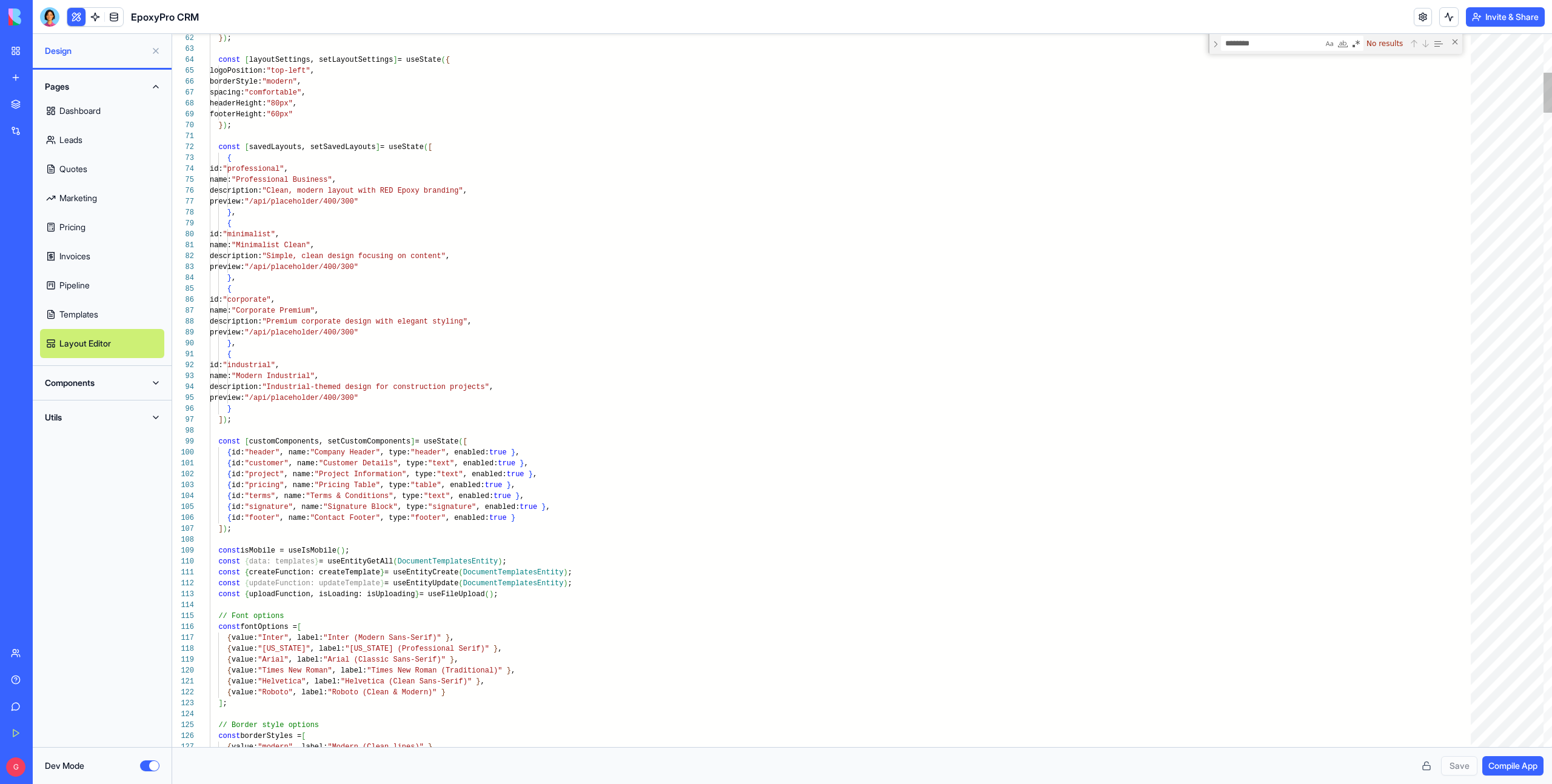
click at [1278, 51] on div "******** downalod No results" at bounding box center [1335, 44] width 254 height 20
click at [1279, 46] on textarea "********" at bounding box center [1272, 43] width 101 height 14
type textarea "********"
click at [88, 257] on link "Invoices" at bounding box center [102, 256] width 124 height 29
type textarea "*"
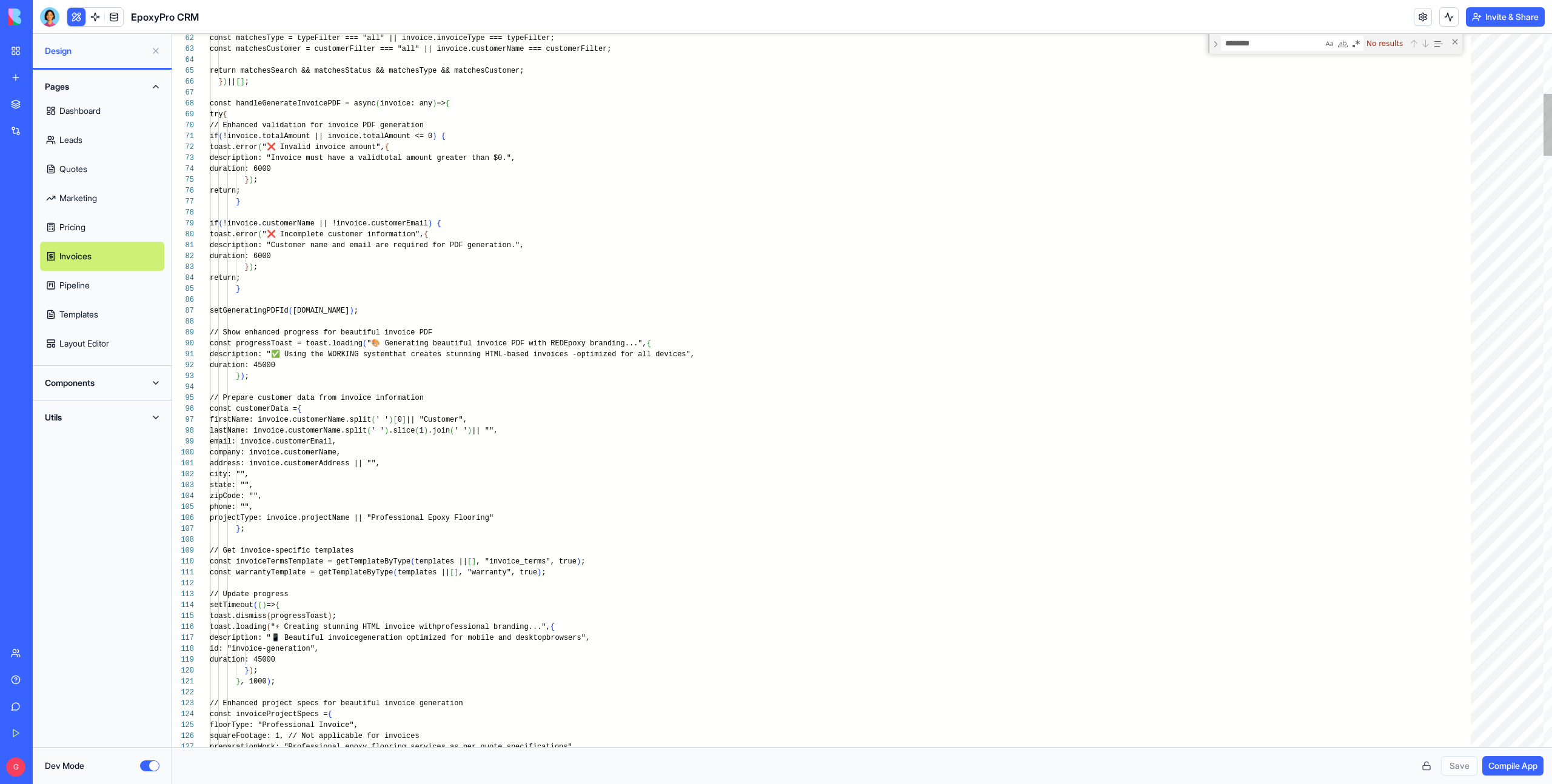
scroll to position [10, 4]
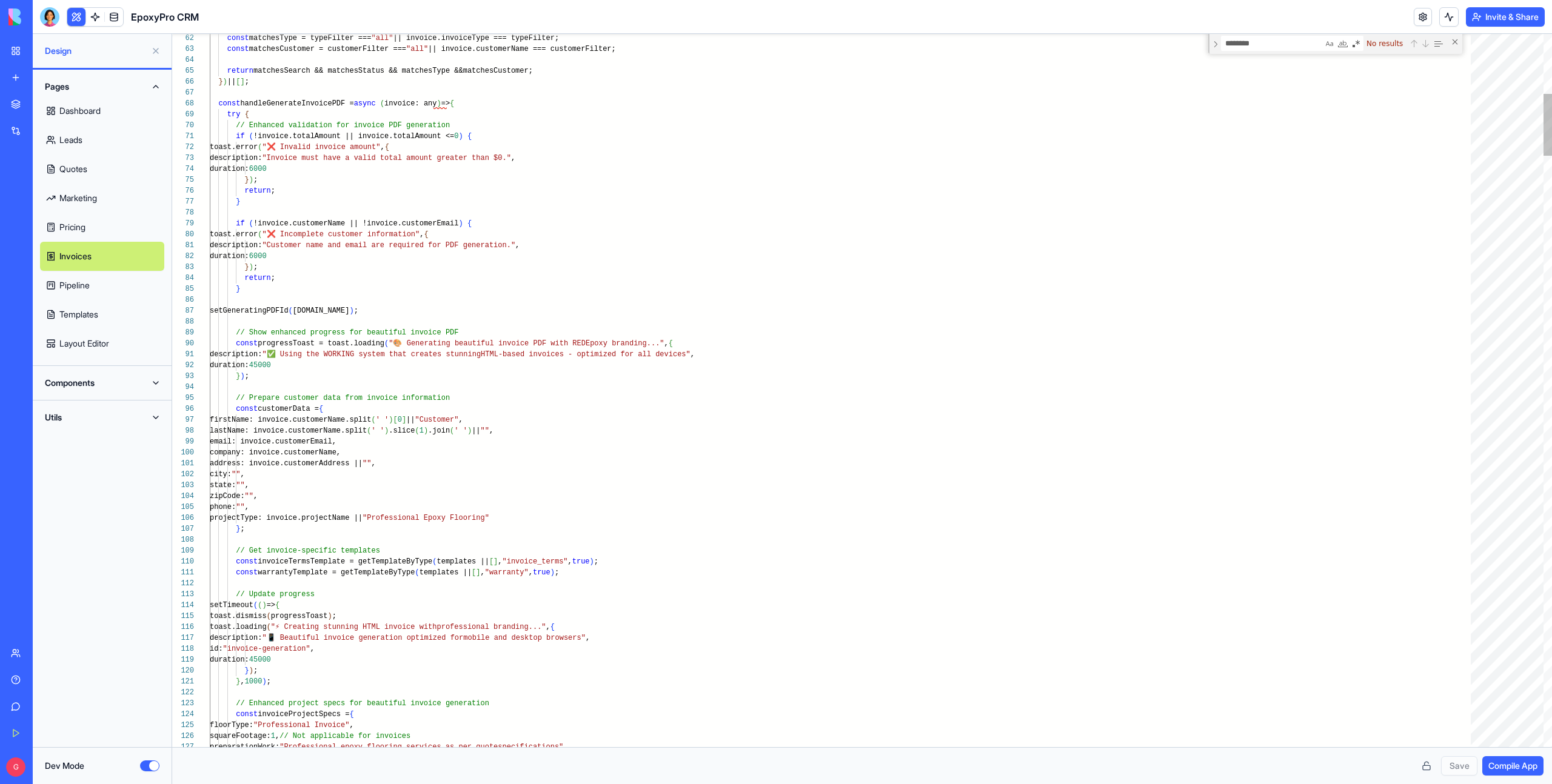
click at [1297, 49] on textarea "********" at bounding box center [1272, 43] width 101 height 14
type textarea "********"
click at [86, 114] on link "Dashboard" at bounding box center [102, 110] width 124 height 29
type textarea "**********"
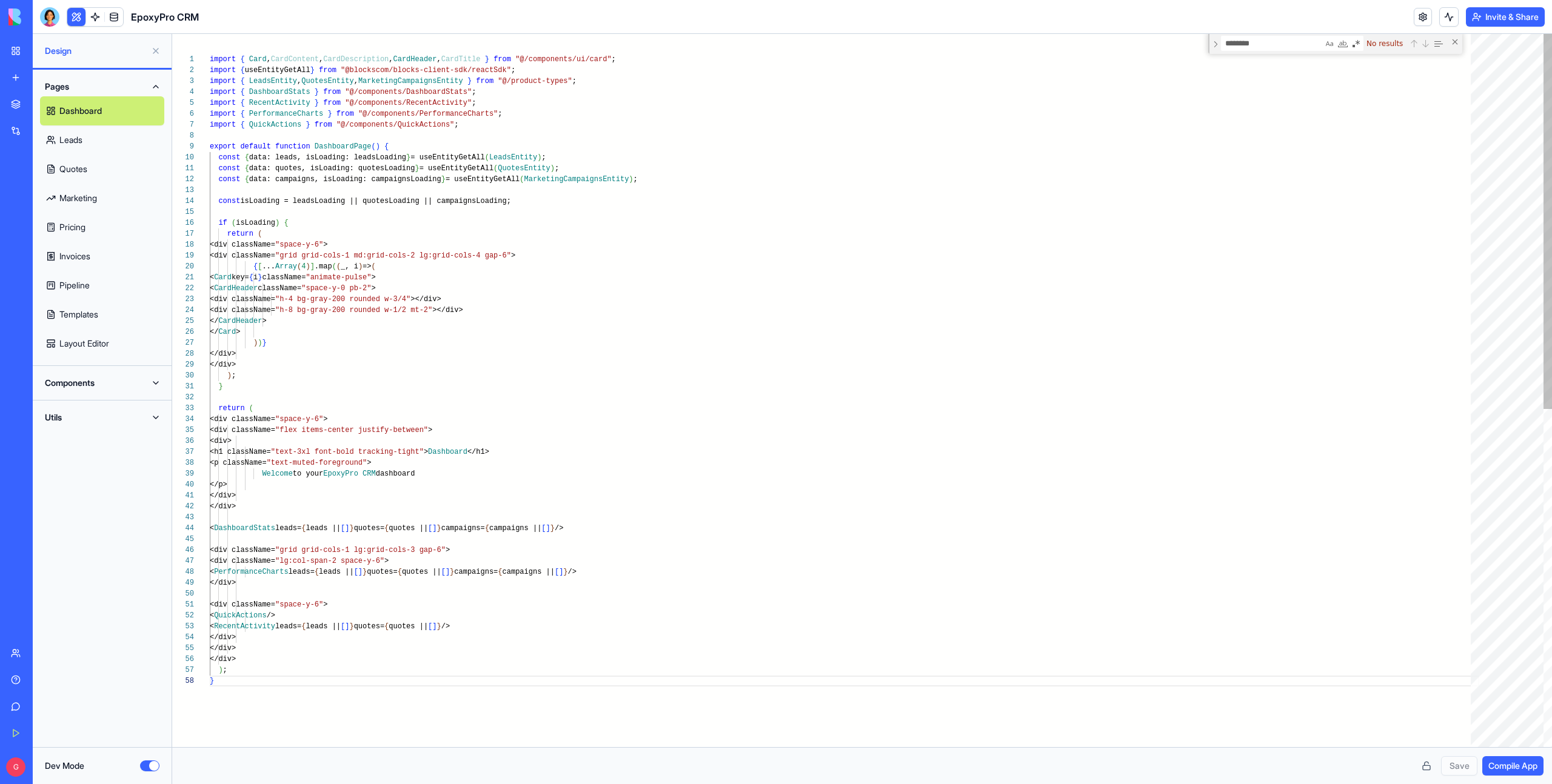
click at [1282, 44] on textarea "********" at bounding box center [1272, 43] width 101 height 14
type textarea "********"
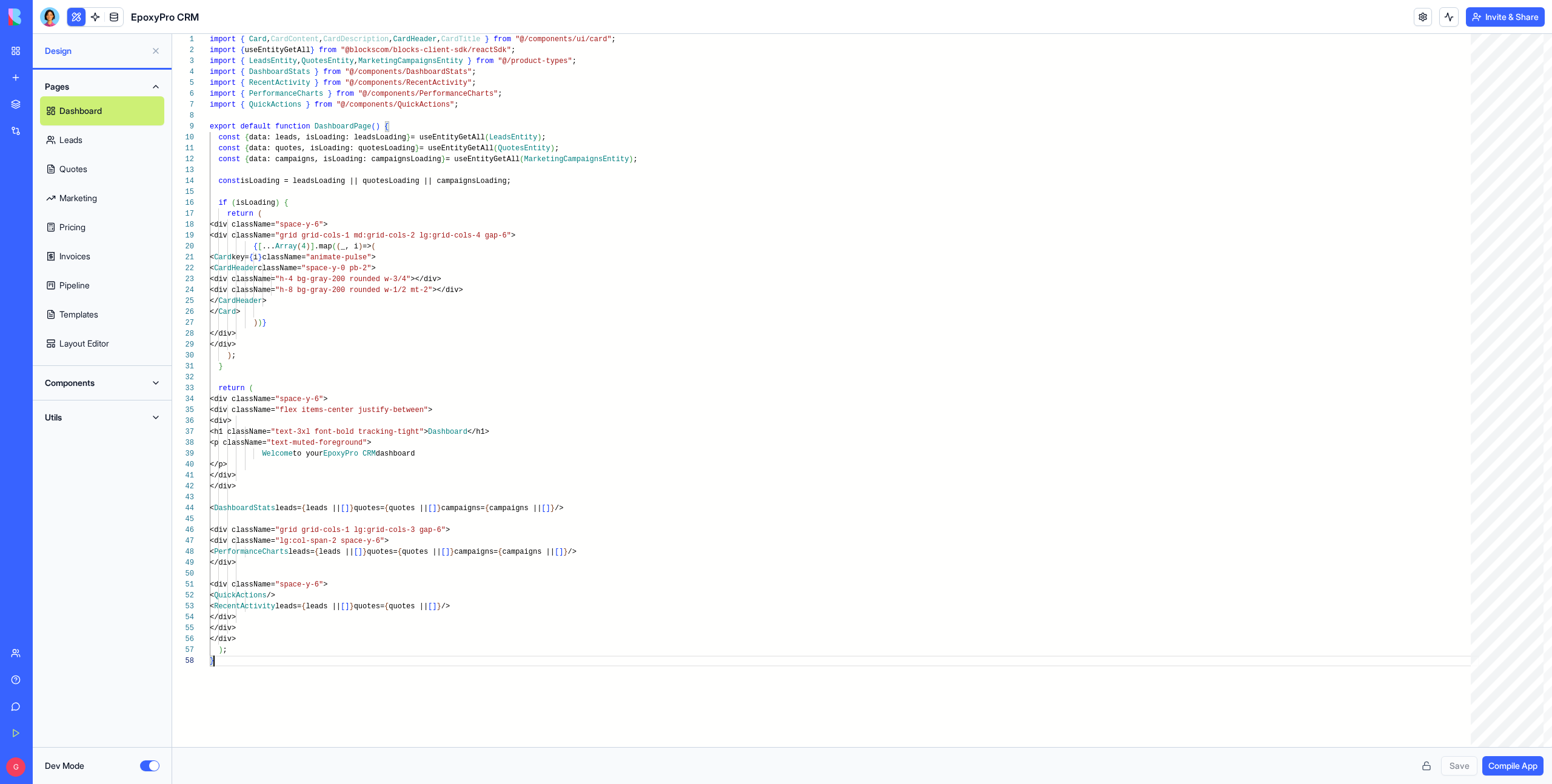
click at [64, 417] on button "Utils" at bounding box center [102, 417] width 124 height 19
click at [94, 643] on link "PDFDownloadUtils" at bounding box center [102, 645] width 124 height 29
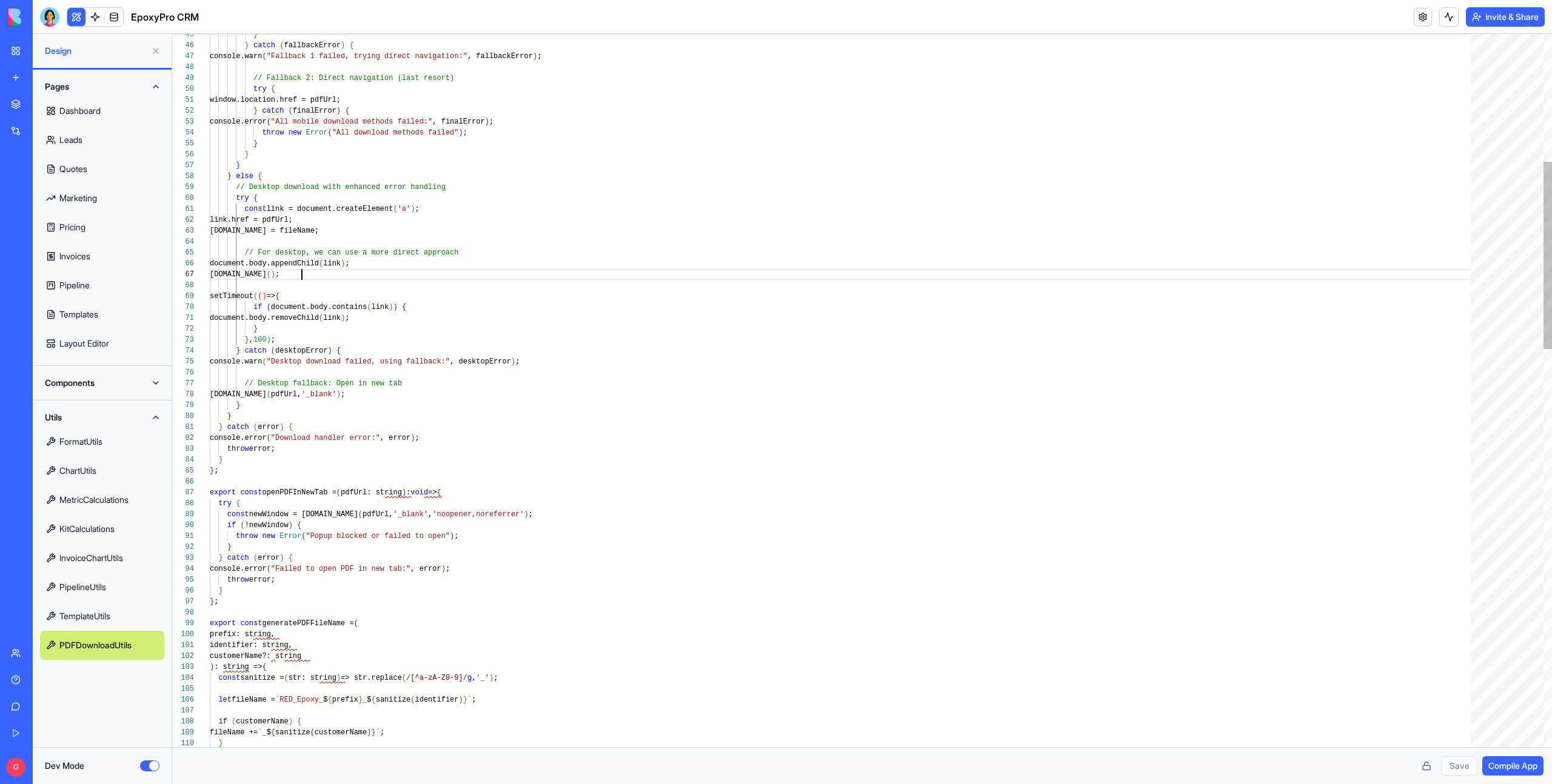
scroll to position [65, 92]
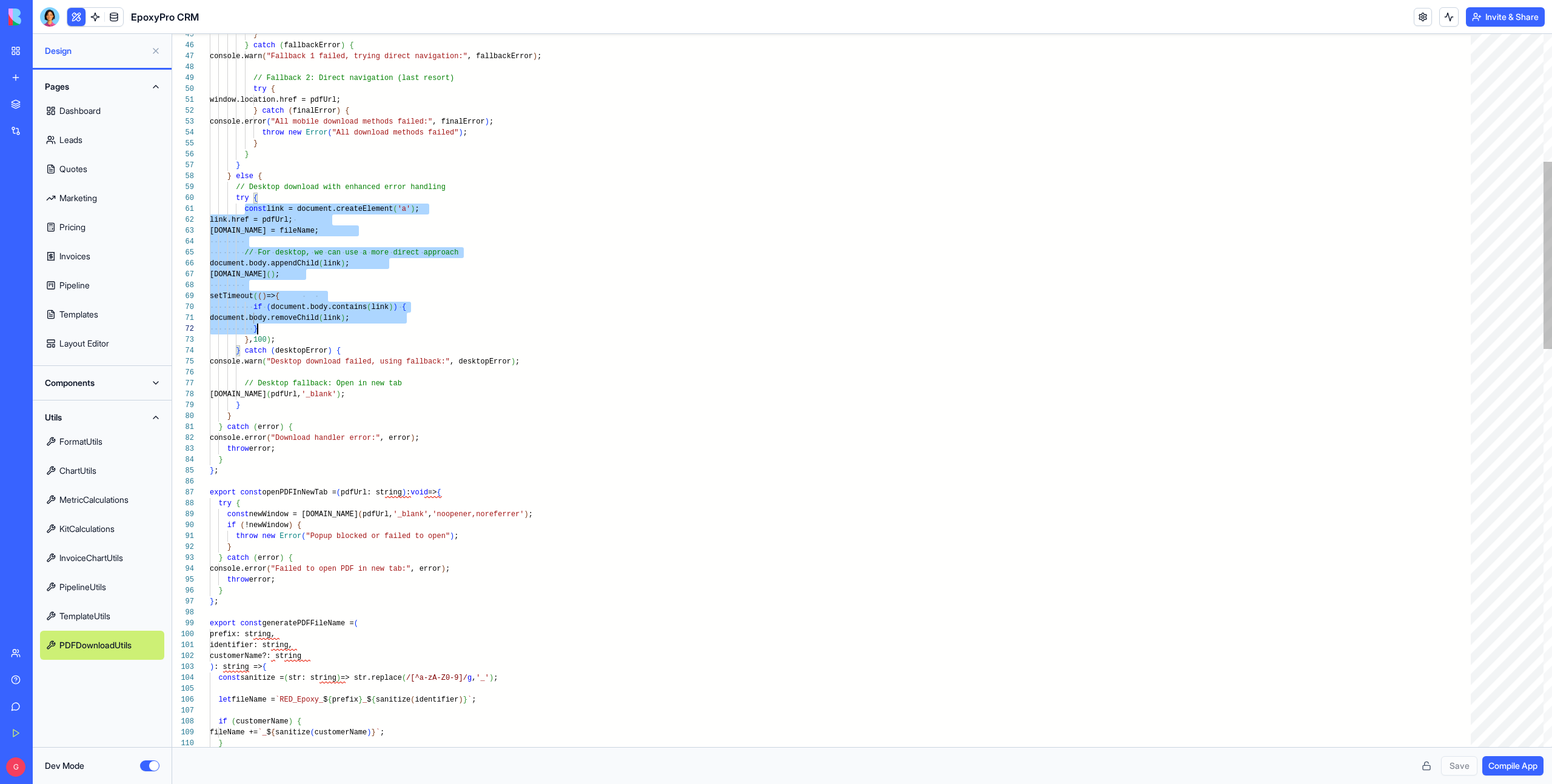
scroll to position [0, 70]
drag, startPoint x: 245, startPoint y: 209, endPoint x: 290, endPoint y: 342, distance: 140.4
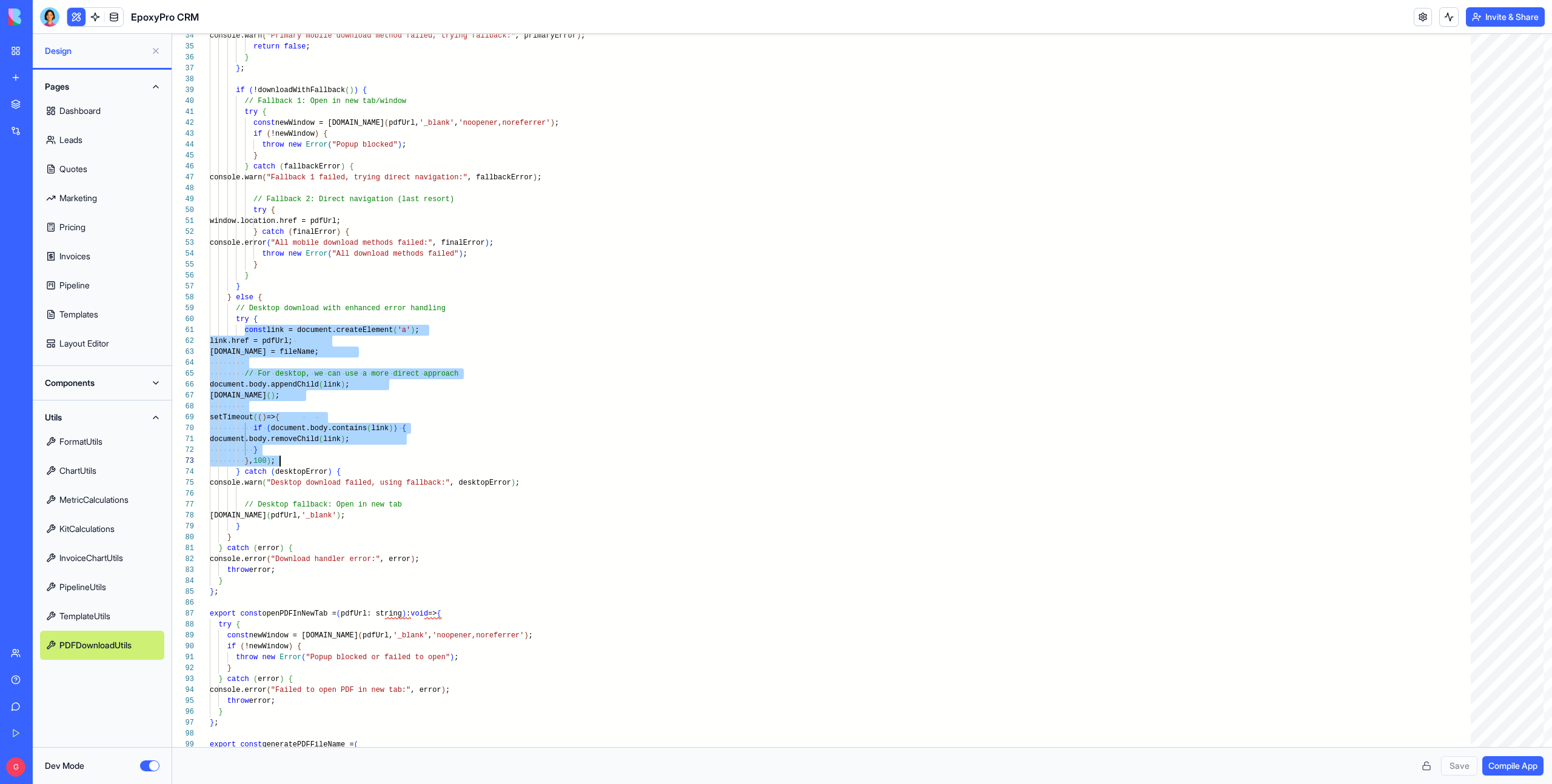
drag, startPoint x: 245, startPoint y: 332, endPoint x: 296, endPoint y: 456, distance: 134.1
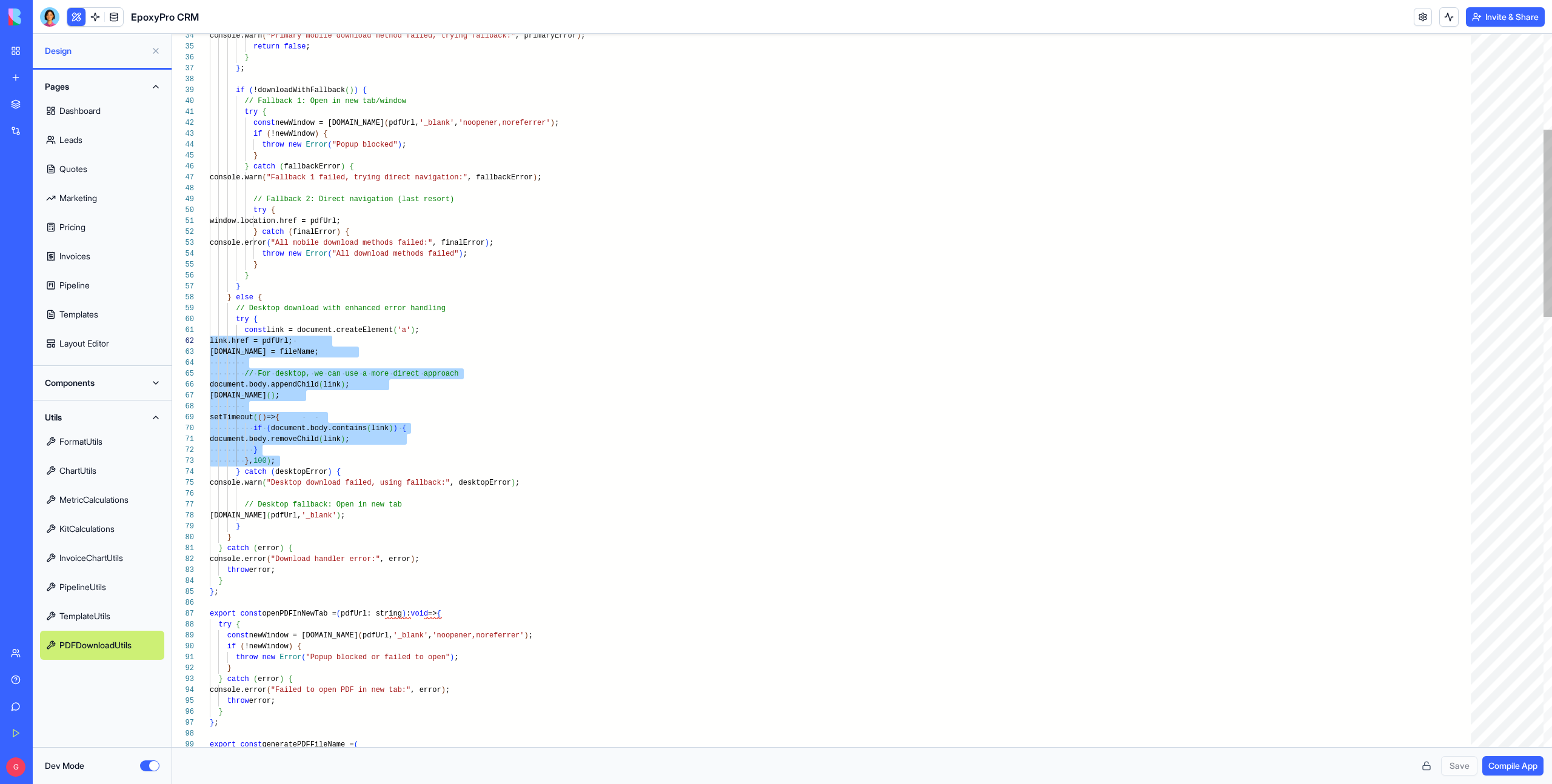
scroll to position [0, 0]
drag, startPoint x: 291, startPoint y: 460, endPoint x: 193, endPoint y: 334, distance: 159.6
drag, startPoint x: 288, startPoint y: 461, endPoint x: 195, endPoint y: 332, distance: 159.0
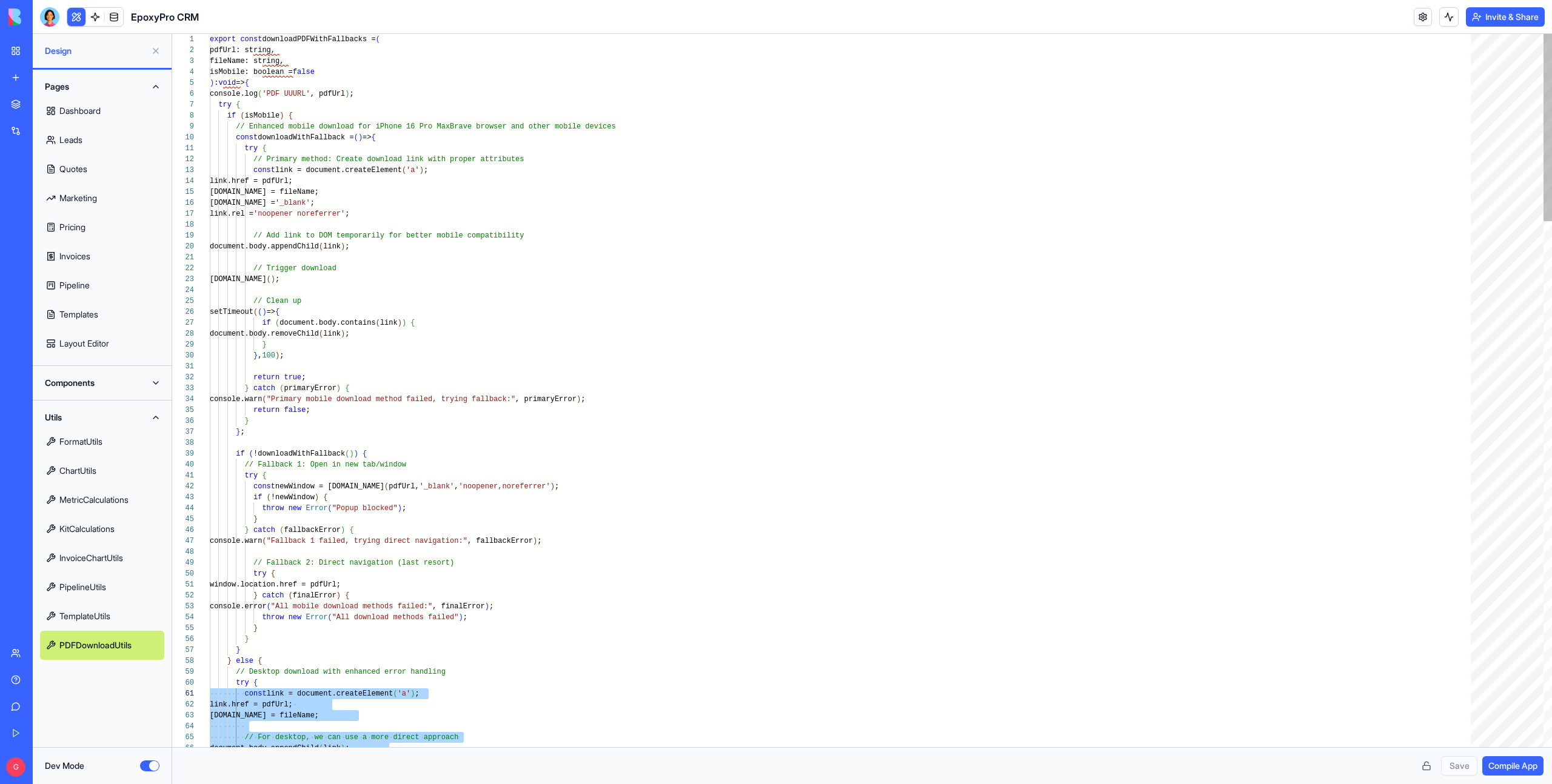
scroll to position [33, 44]
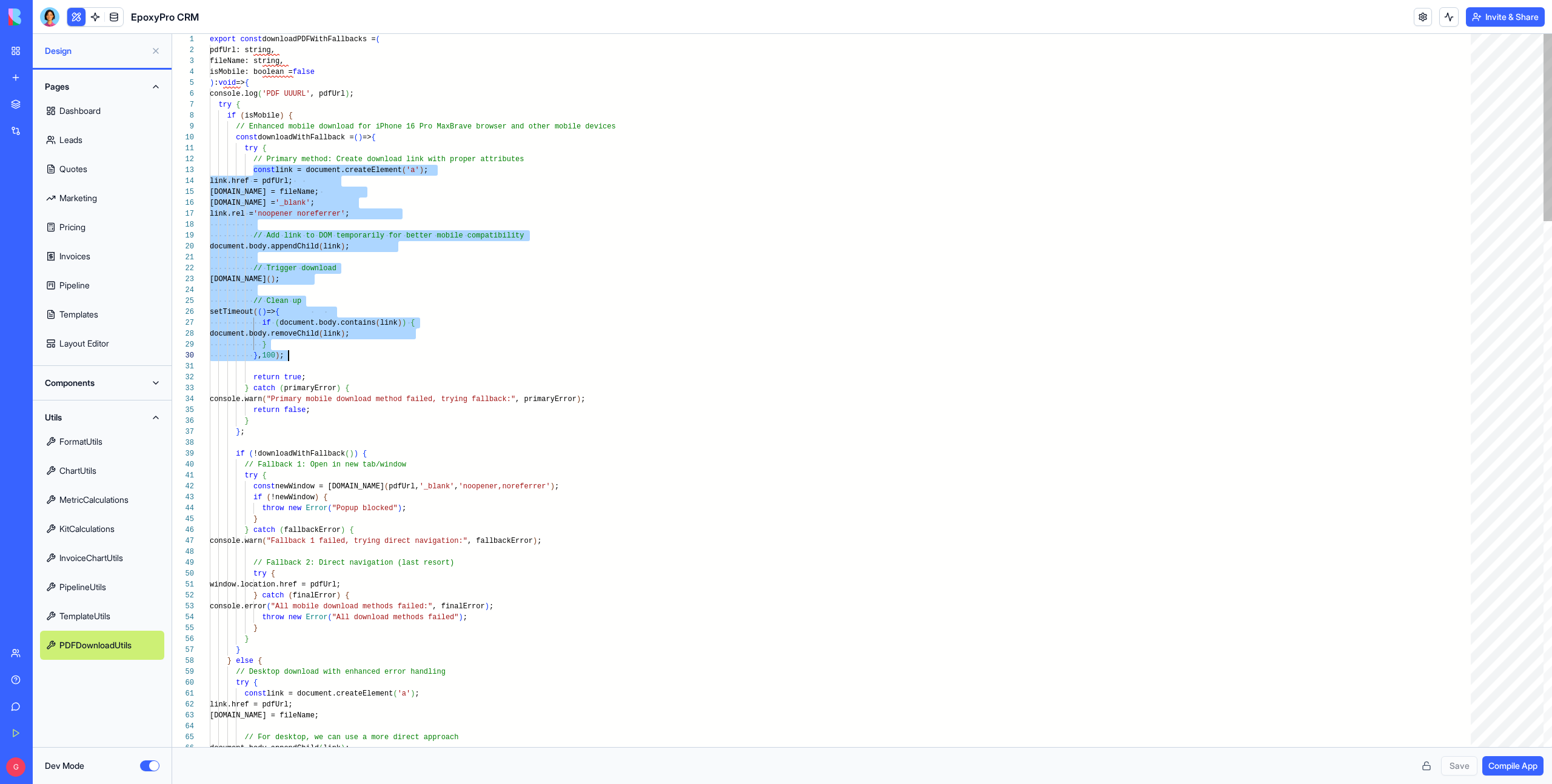
scroll to position [22, 79]
drag, startPoint x: 255, startPoint y: 170, endPoint x: 298, endPoint y: 355, distance: 189.9
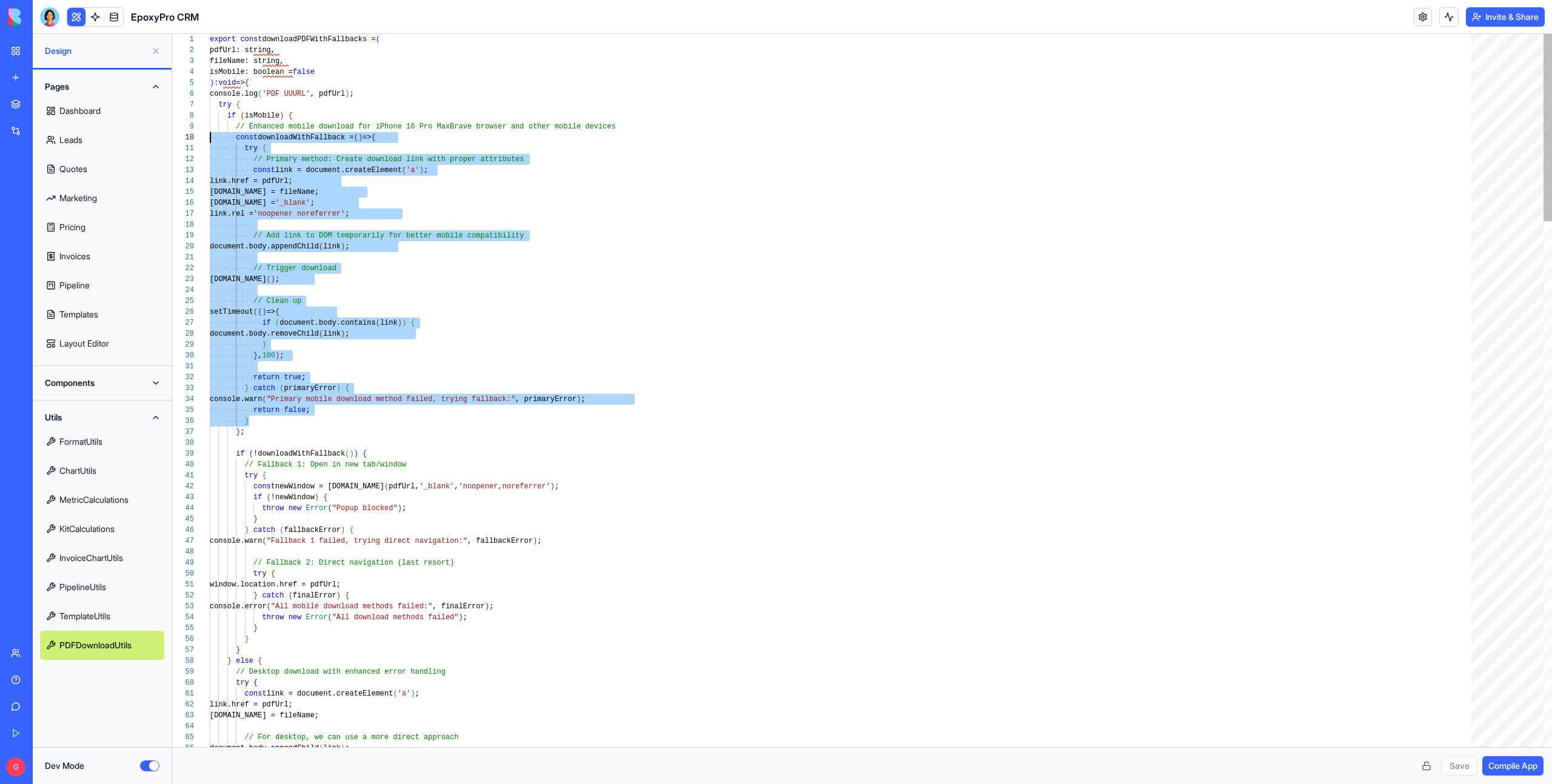
scroll to position [0, 0]
drag, startPoint x: 262, startPoint y: 418, endPoint x: 149, endPoint y: 149, distance: 291.8
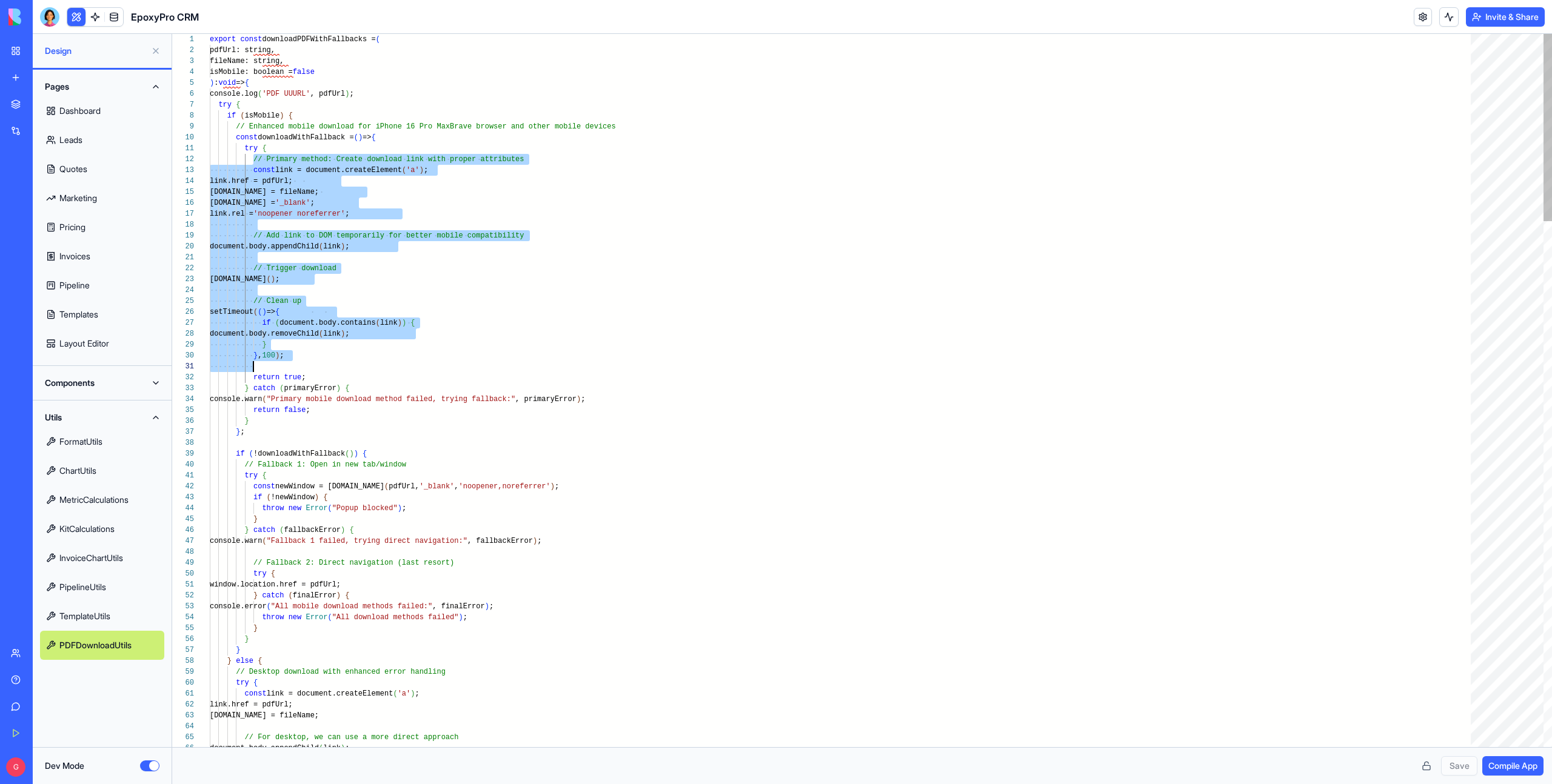
scroll to position [11, 44]
drag, startPoint x: 252, startPoint y: 160, endPoint x: 330, endPoint y: 365, distance: 219.3
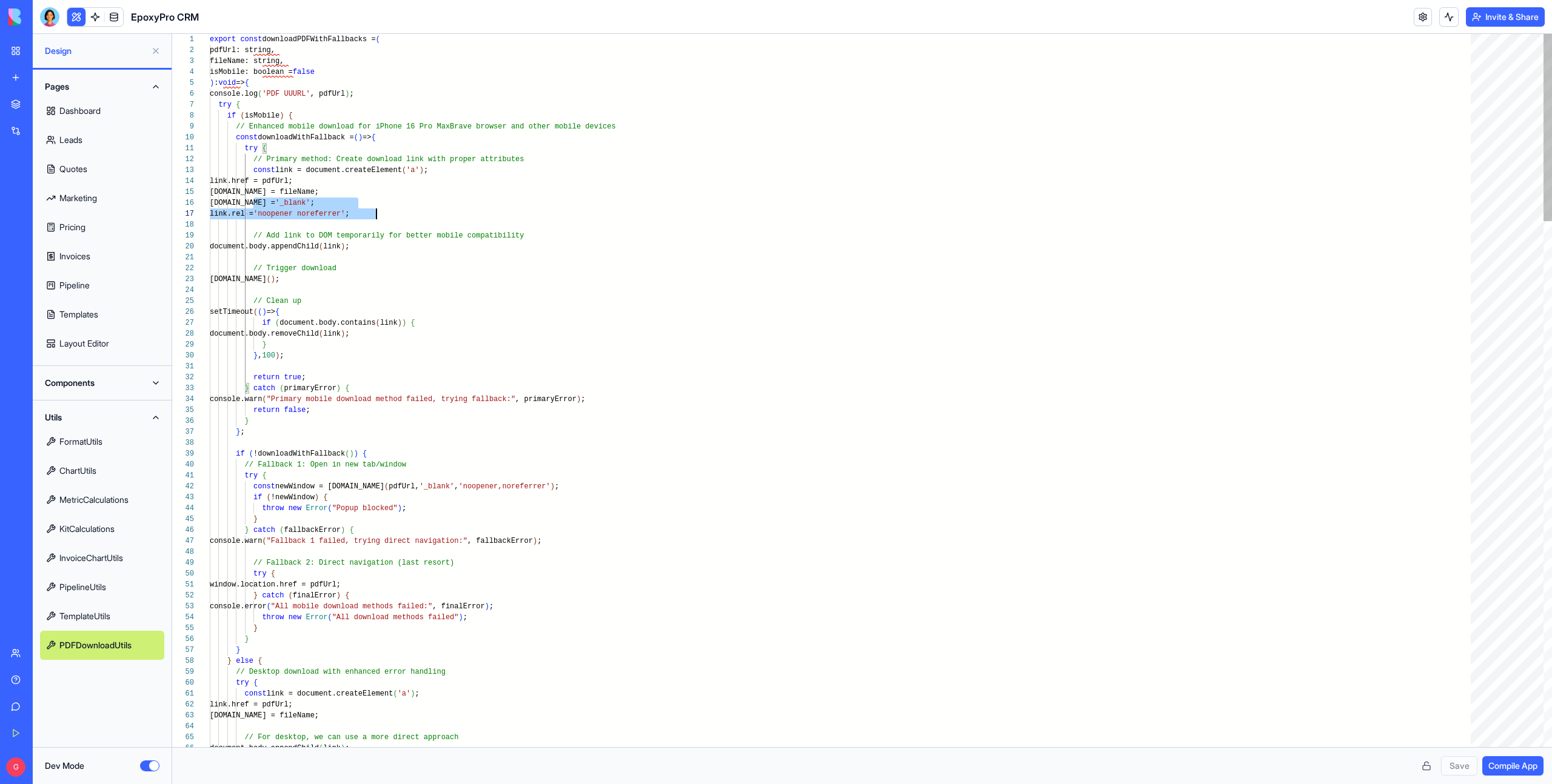
scroll to position [54, 188]
drag, startPoint x: 255, startPoint y: 204, endPoint x: 413, endPoint y: 214, distance: 158.3
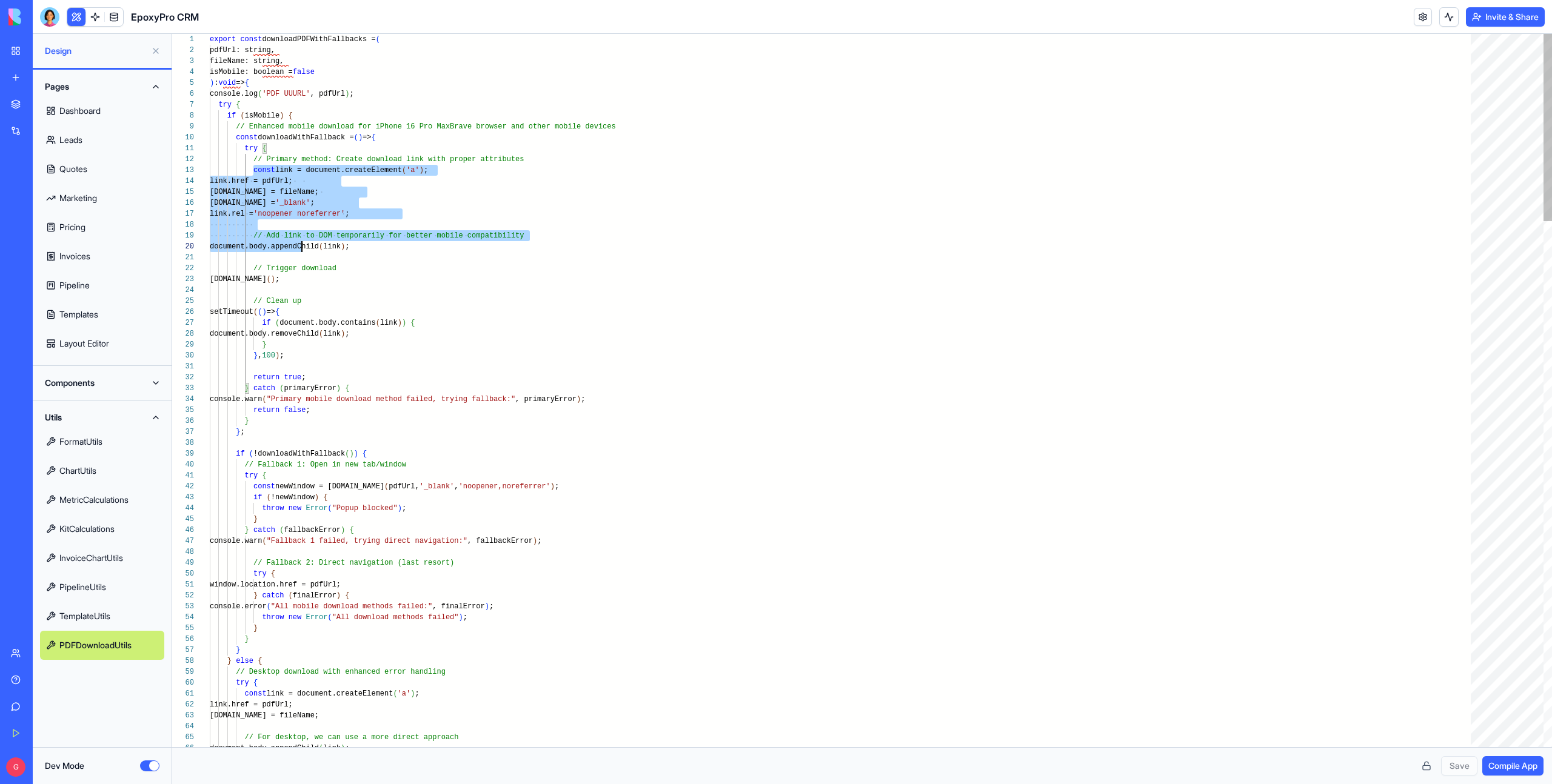
type textarea "**********"
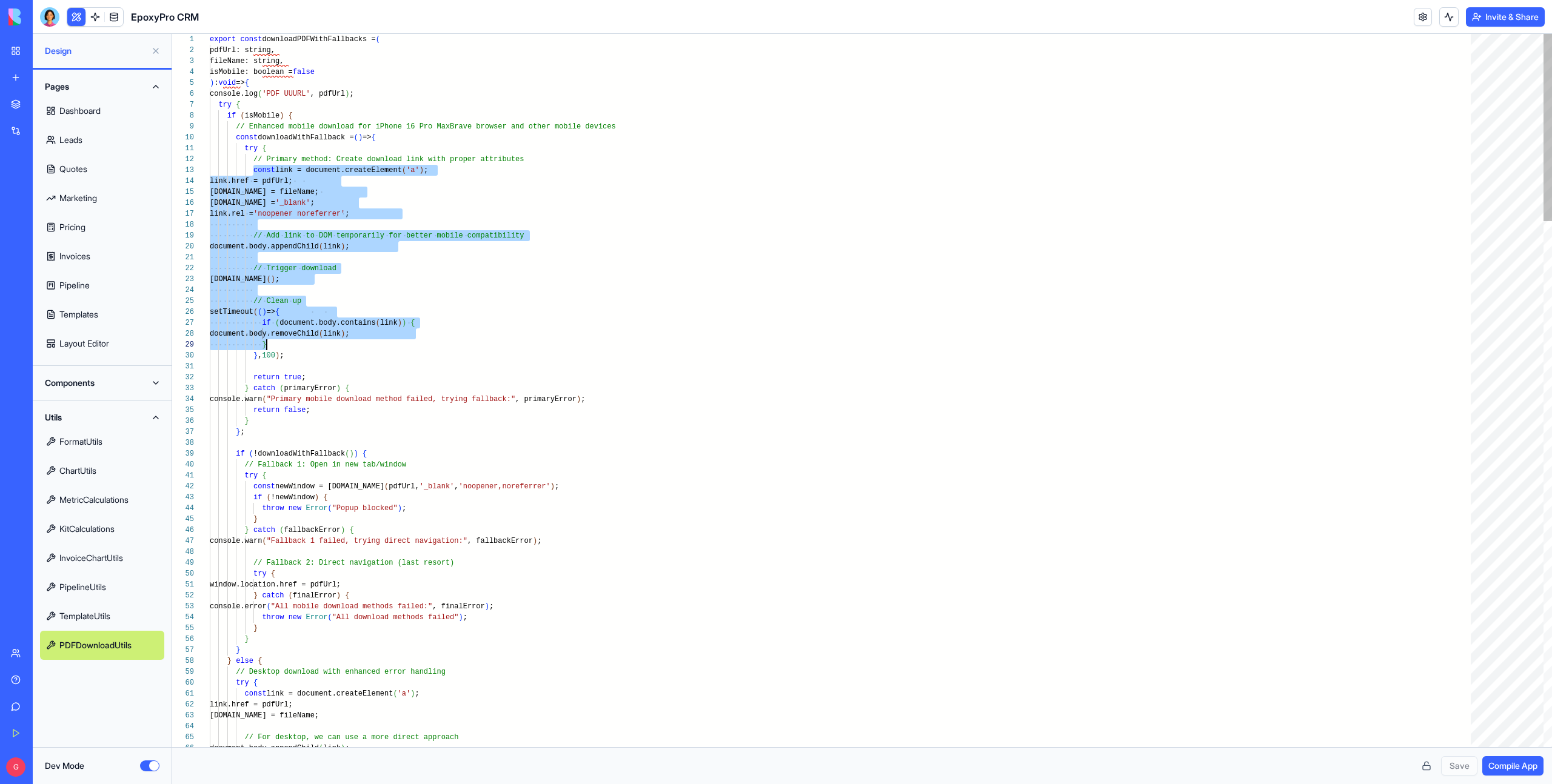
scroll to position [22, 79]
drag, startPoint x: 252, startPoint y: 166, endPoint x: 361, endPoint y: 352, distance: 215.6
click at [150, 767] on button "Dev Mode" at bounding box center [149, 766] width 19 height 11
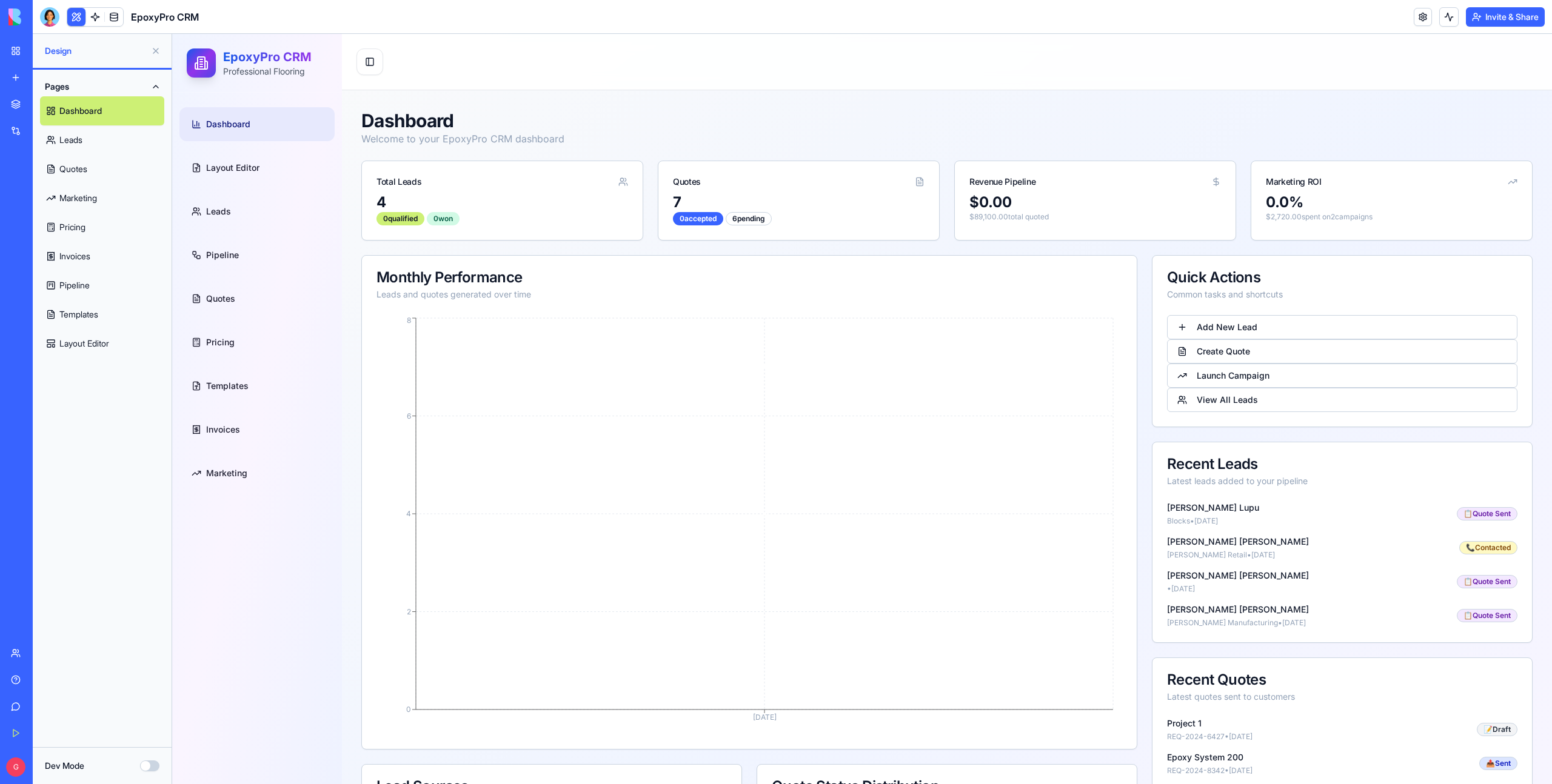
click at [88, 167] on link "Quotes" at bounding box center [102, 168] width 124 height 29
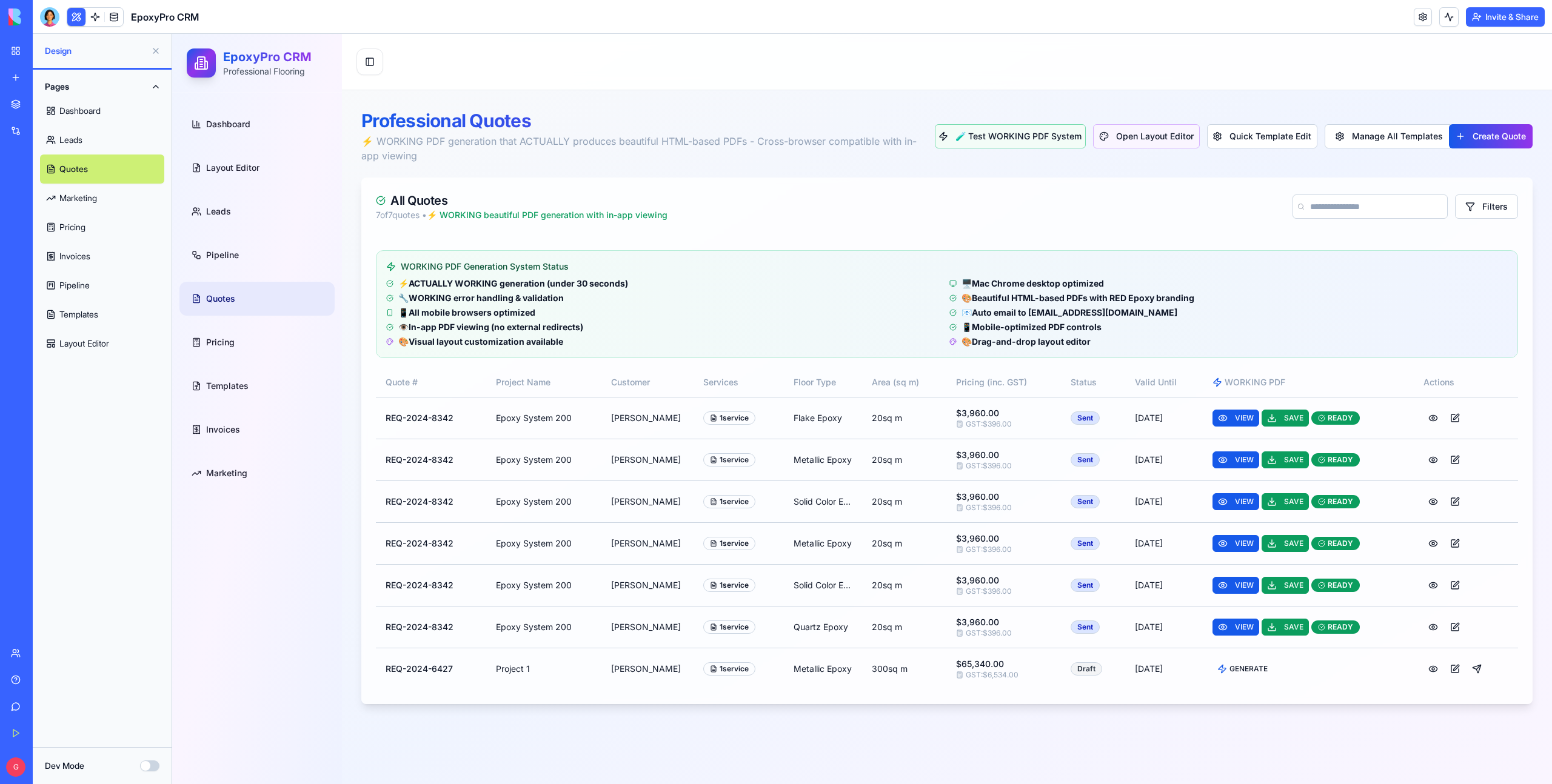
click at [156, 49] on button at bounding box center [156, 51] width 19 height 19
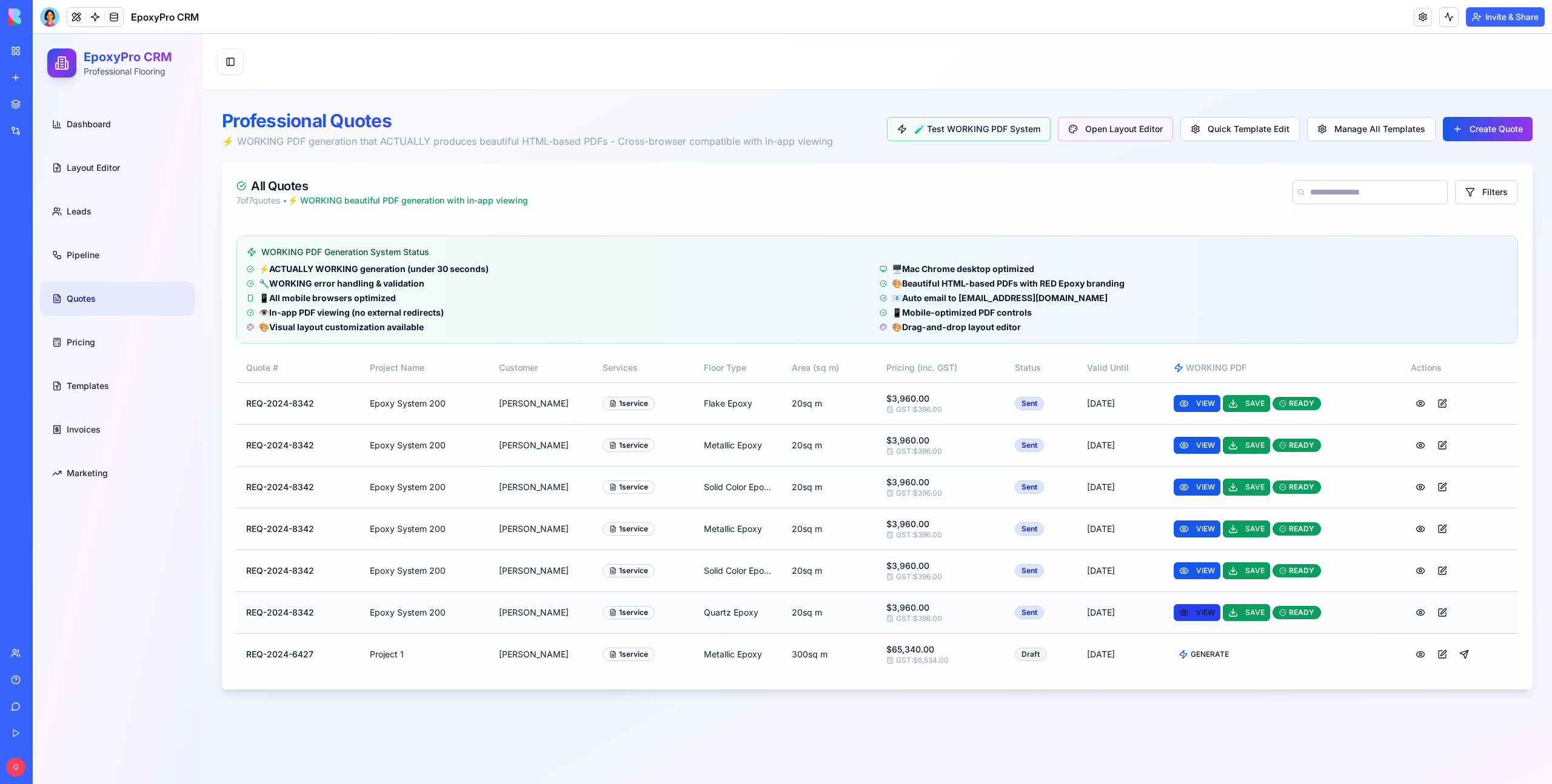
click at [1202, 614] on span "VIEW" at bounding box center [1205, 613] width 19 height 10
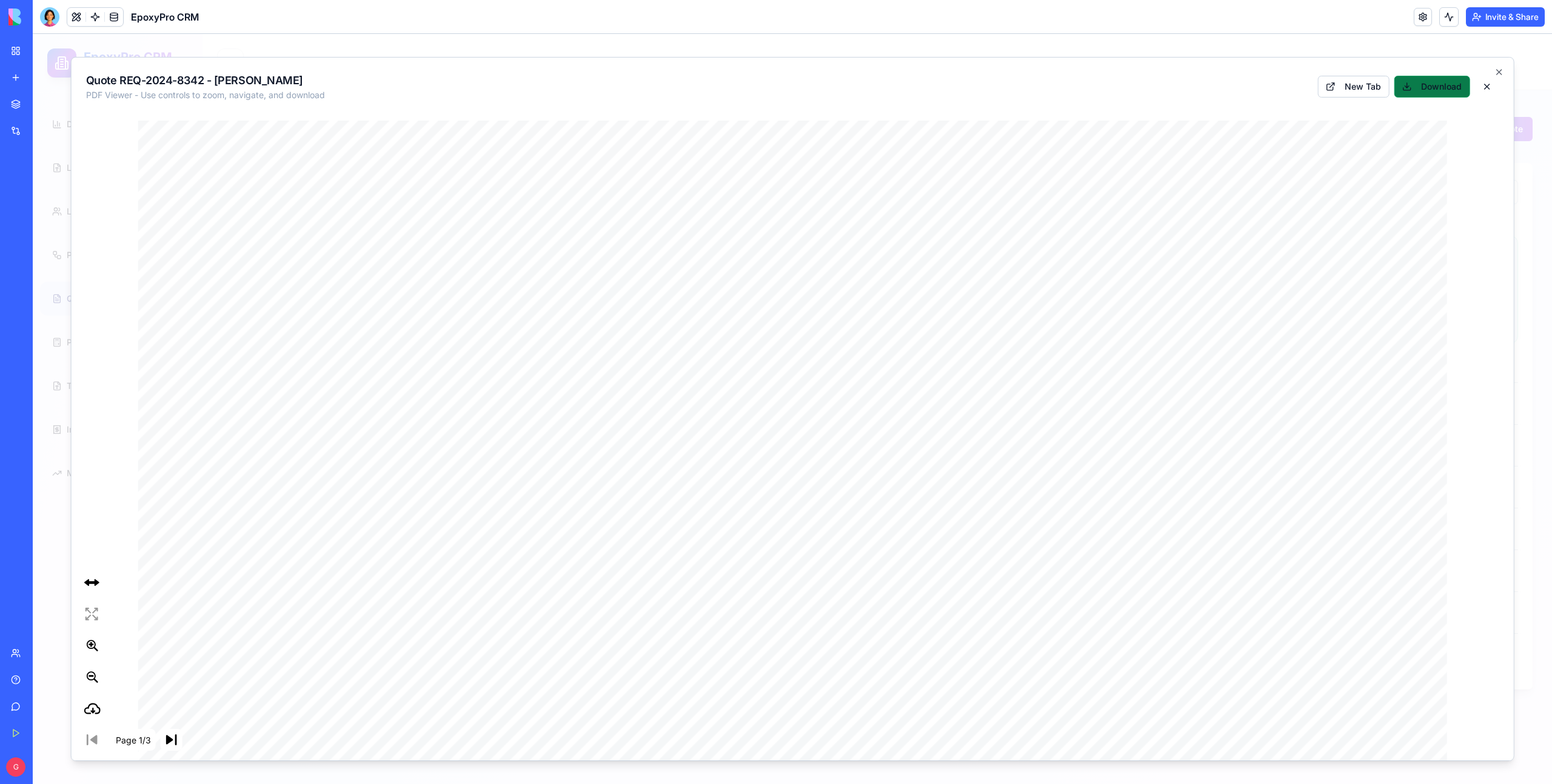
click at [1424, 89] on button "Download" at bounding box center [1431, 86] width 76 height 22
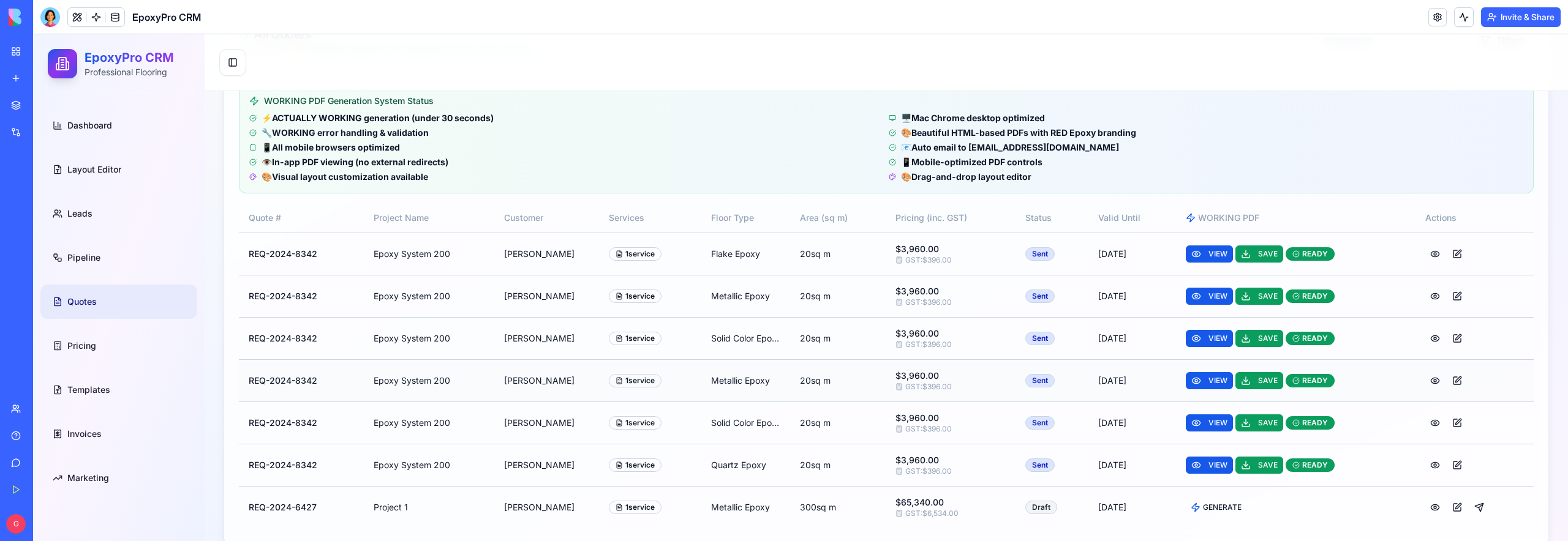
scroll to position [175, 0]
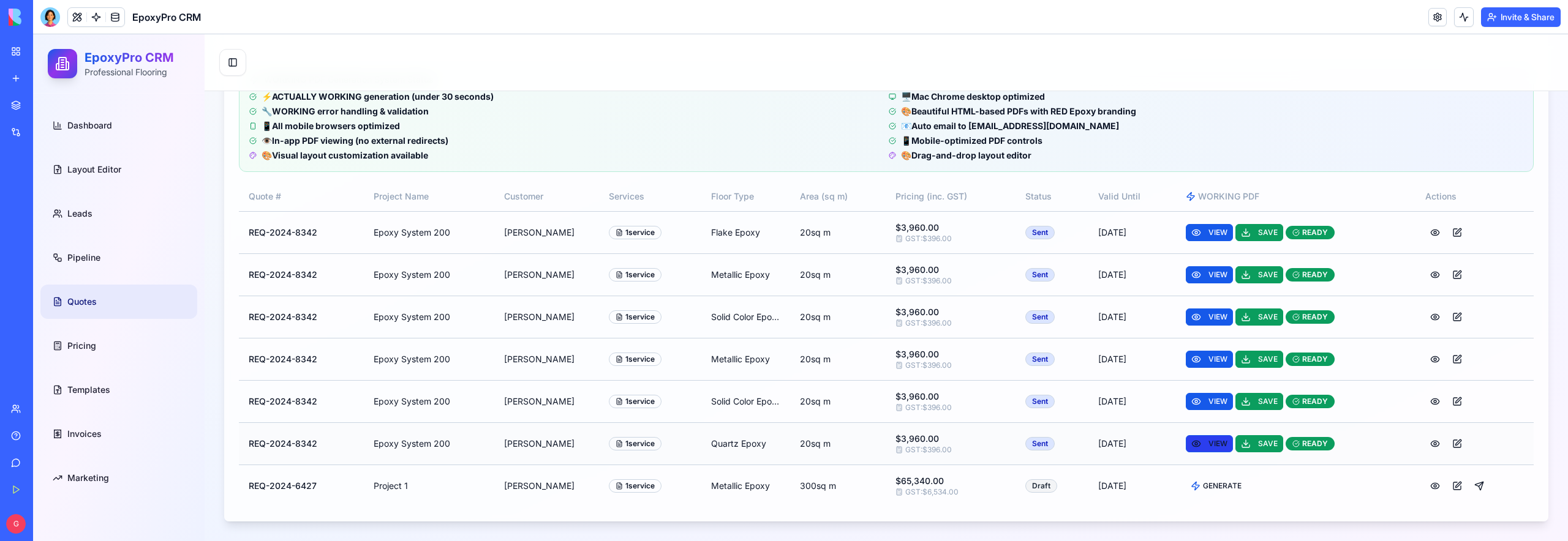
click at [1221, 446] on span "VIEW" at bounding box center [1218, 444] width 19 height 10
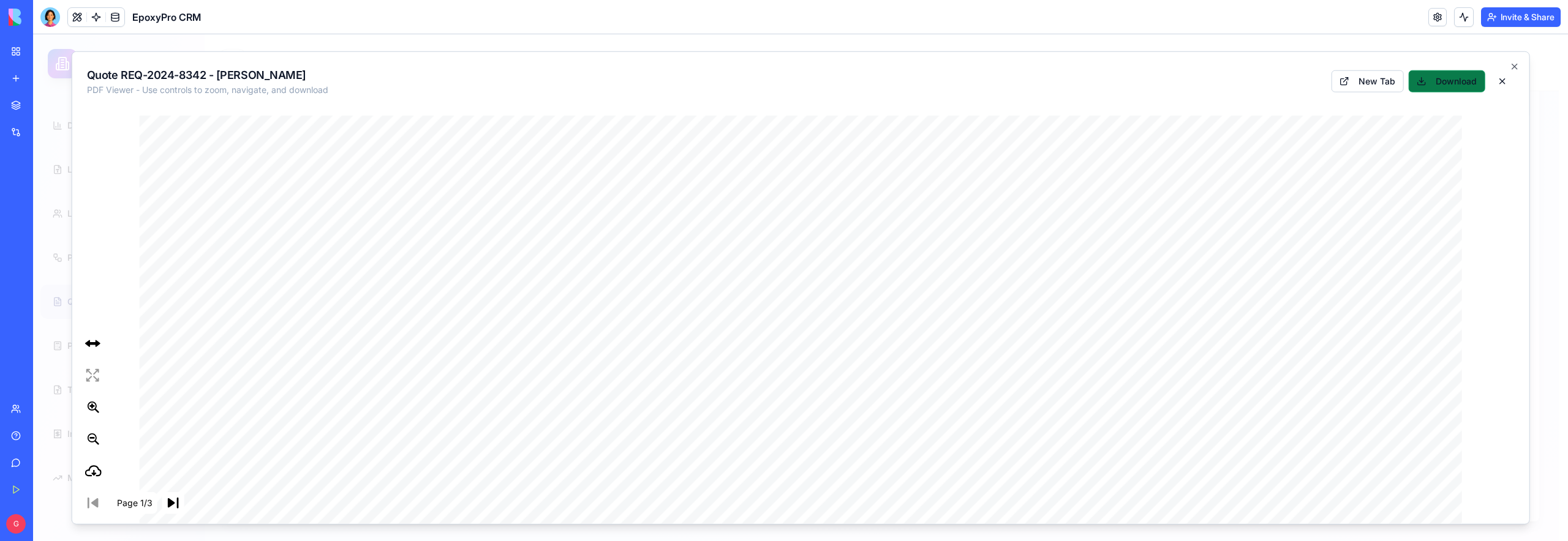
click at [1434, 87] on button "Download" at bounding box center [1446, 81] width 77 height 22
click at [84, 14] on button at bounding box center [77, 17] width 18 height 18
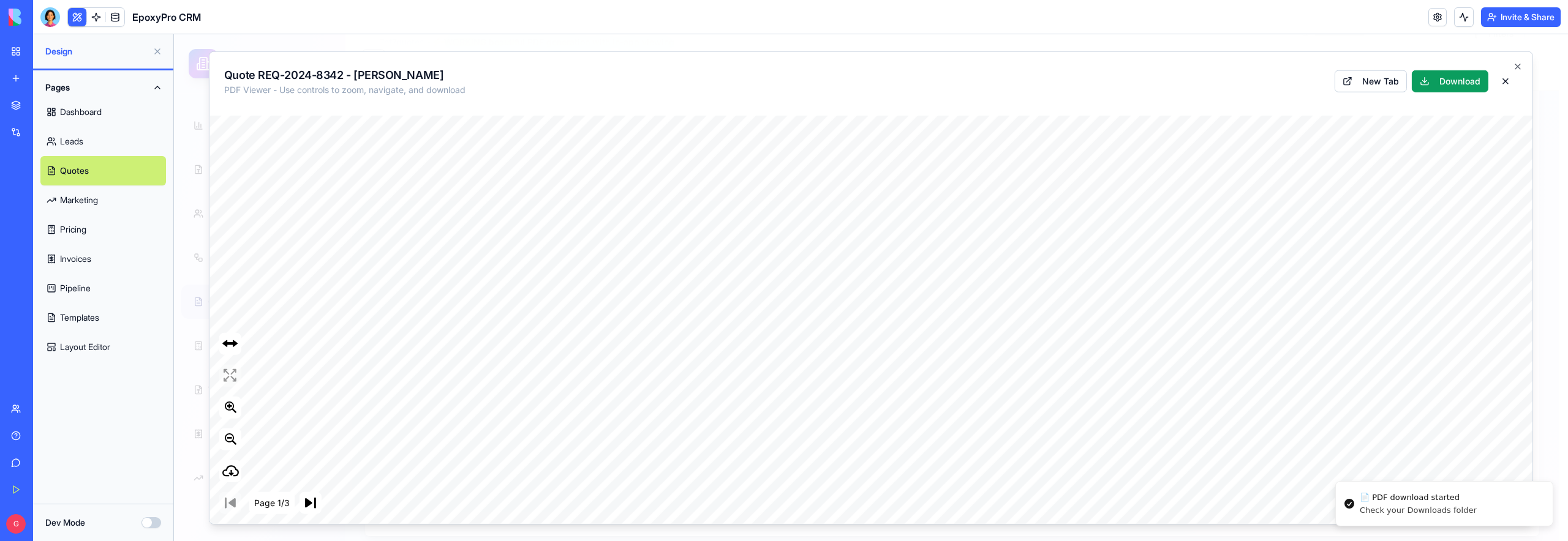
click at [75, 159] on link "Quotes" at bounding box center [103, 170] width 125 height 29
click at [76, 143] on link "Leads" at bounding box center [103, 141] width 125 height 29
click at [75, 164] on link "Quotes" at bounding box center [103, 170] width 125 height 29
click at [152, 522] on button "Dev Mode" at bounding box center [151, 523] width 19 height 11
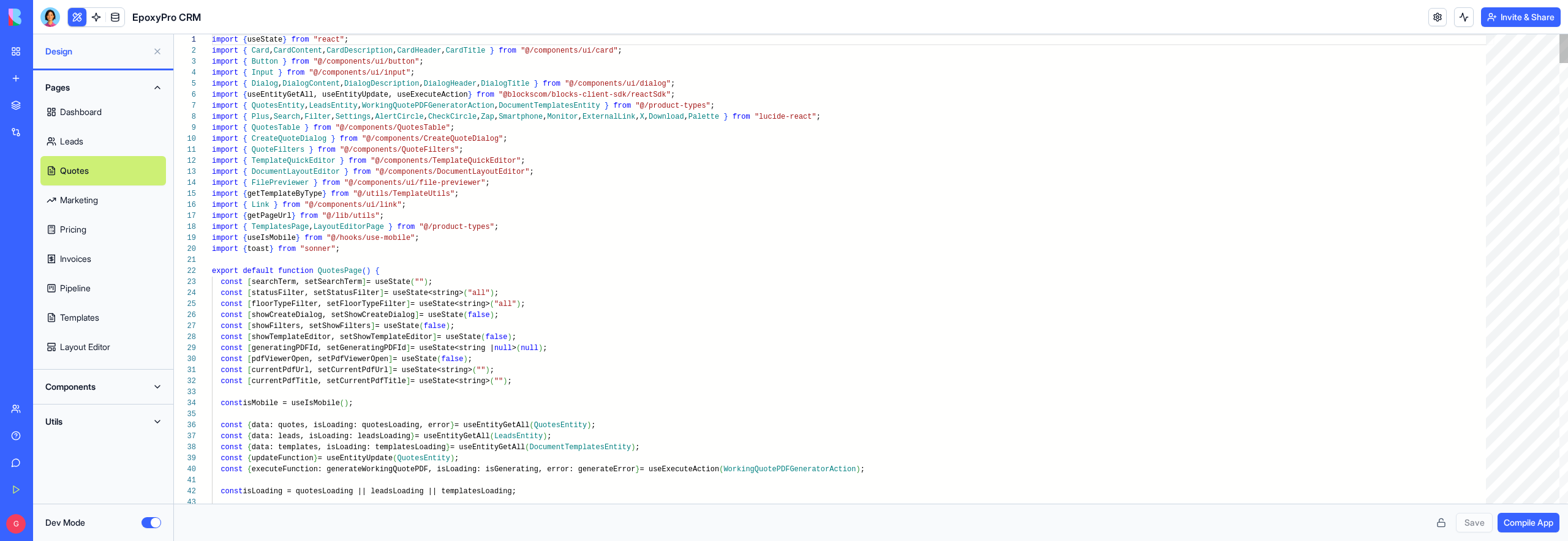
scroll to position [66, 0]
click at [74, 420] on button "Utils" at bounding box center [103, 421] width 125 height 19
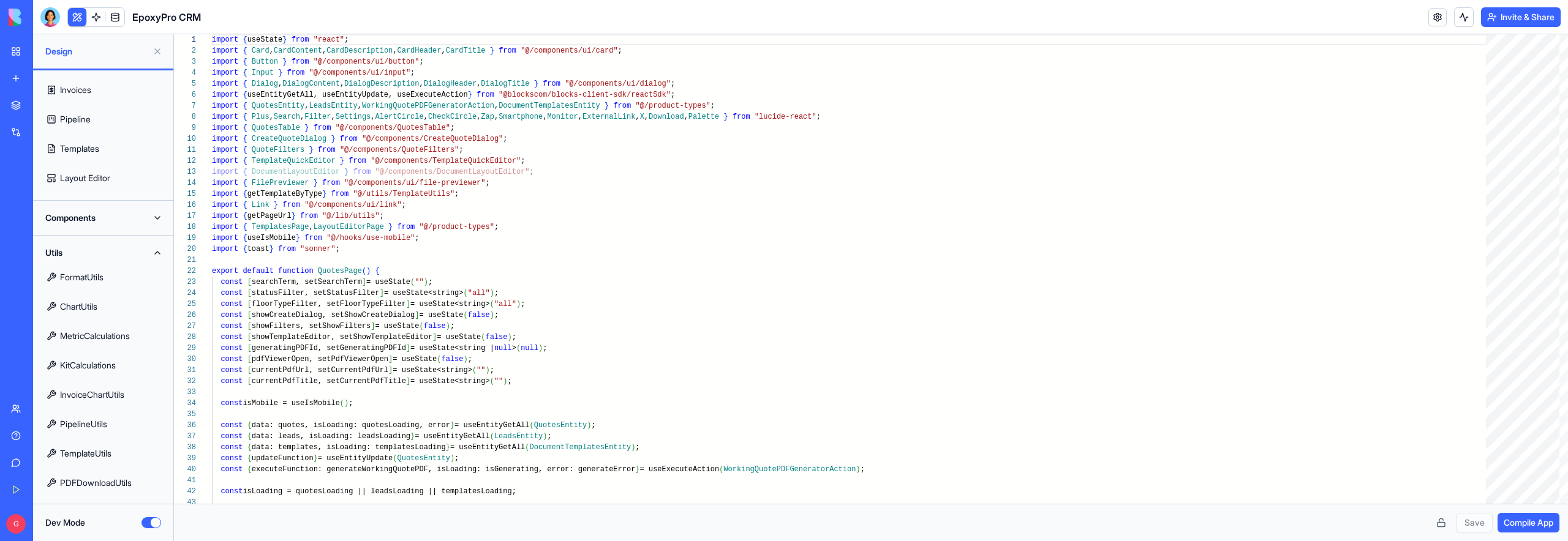
scroll to position [170, 0]
click at [98, 481] on link "PDFDownloadUtils" at bounding box center [103, 481] width 125 height 29
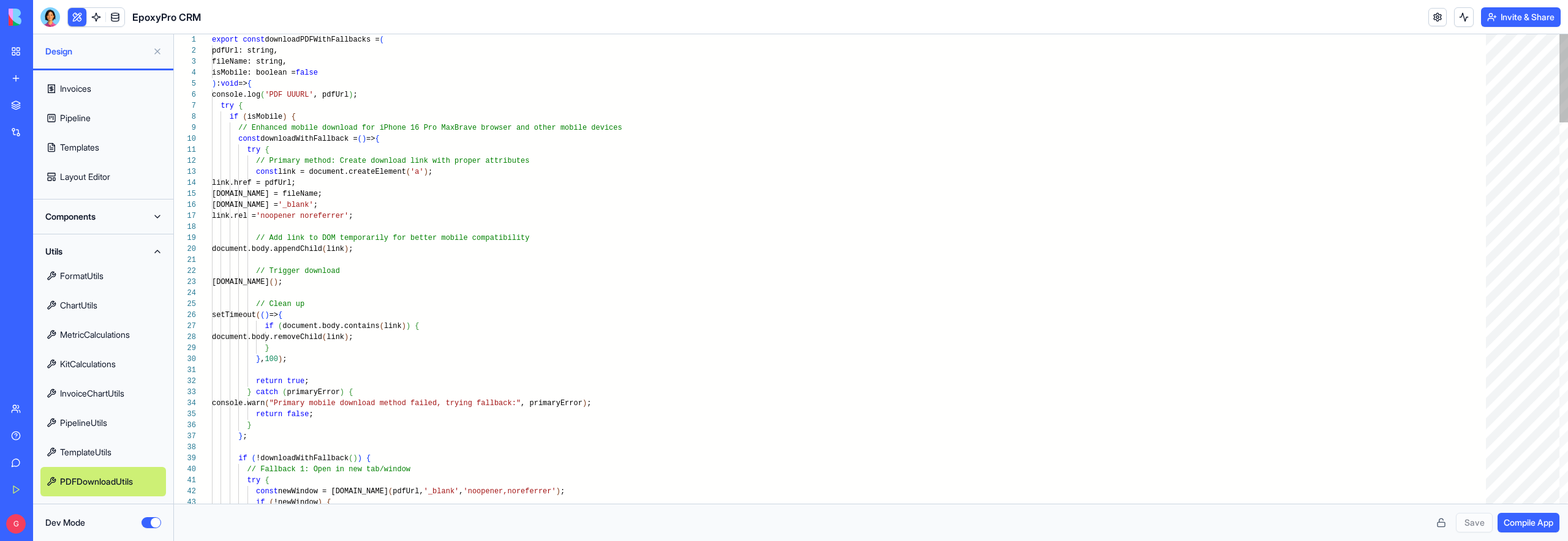
scroll to position [44, 0]
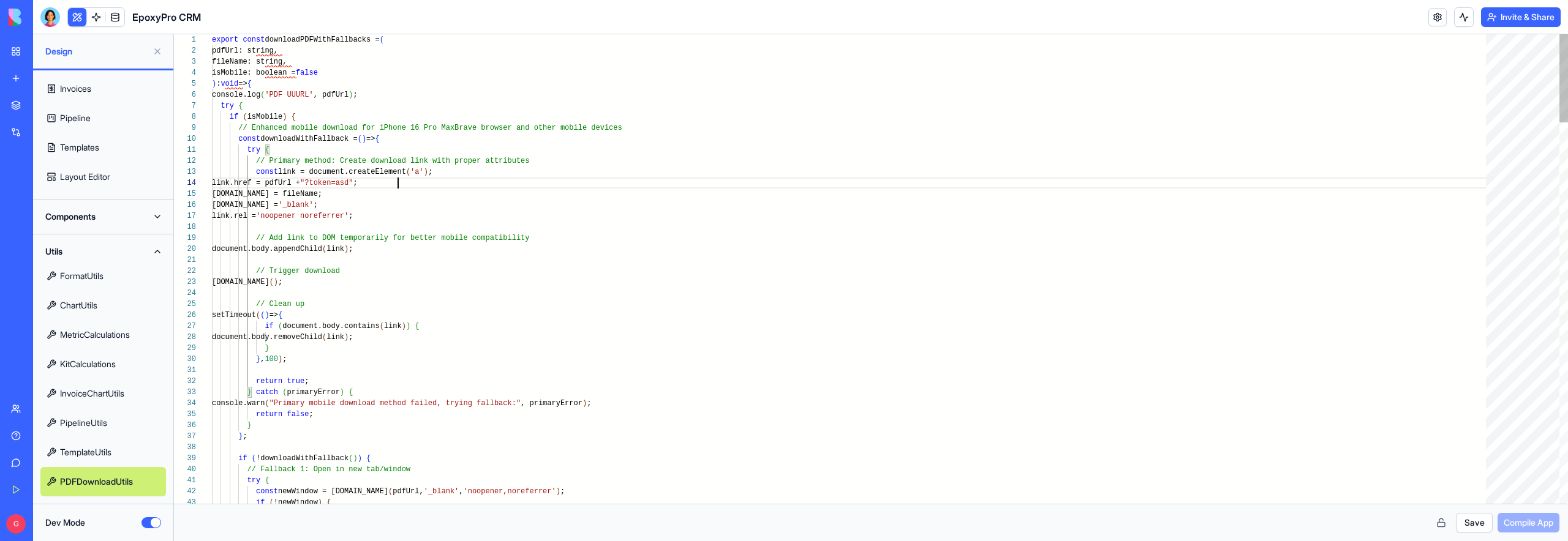
scroll to position [33, 186]
type textarea "**********"
click at [1469, 526] on button "Save" at bounding box center [1474, 522] width 37 height 19
click at [1534, 526] on span "Compile App" at bounding box center [1528, 523] width 50 height 12
click at [154, 524] on button "Dev Mode" at bounding box center [151, 523] width 19 height 11
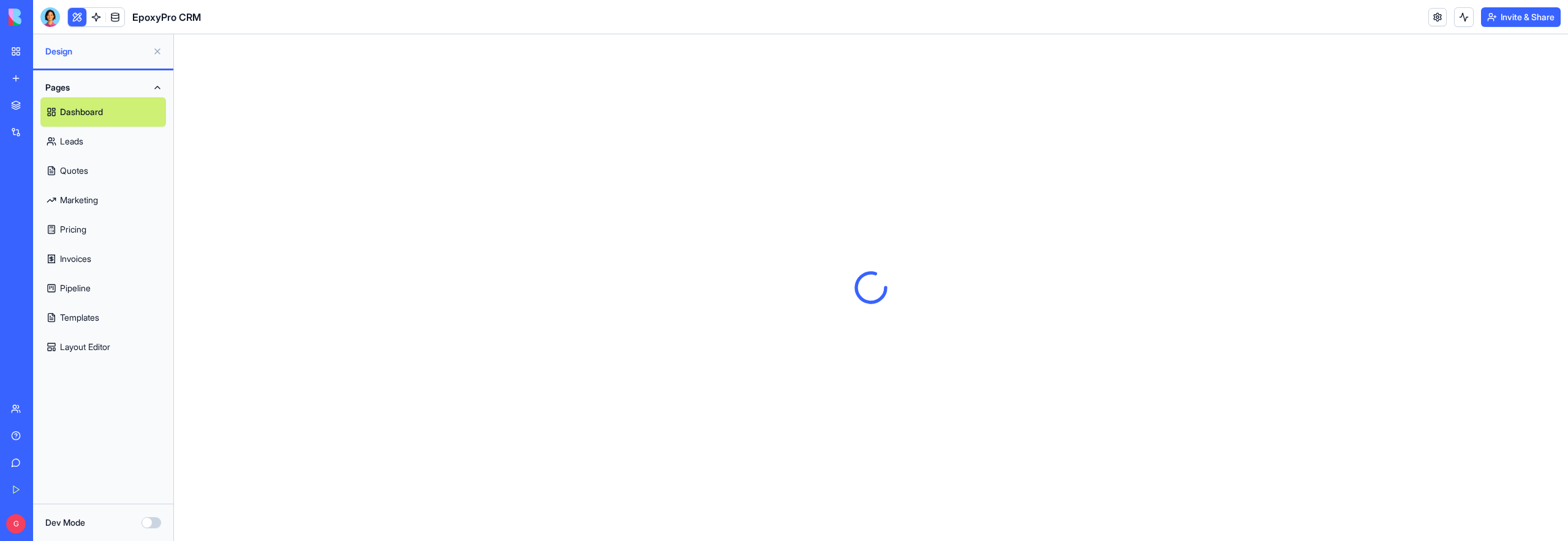
click at [87, 167] on link "Quotes" at bounding box center [103, 170] width 125 height 29
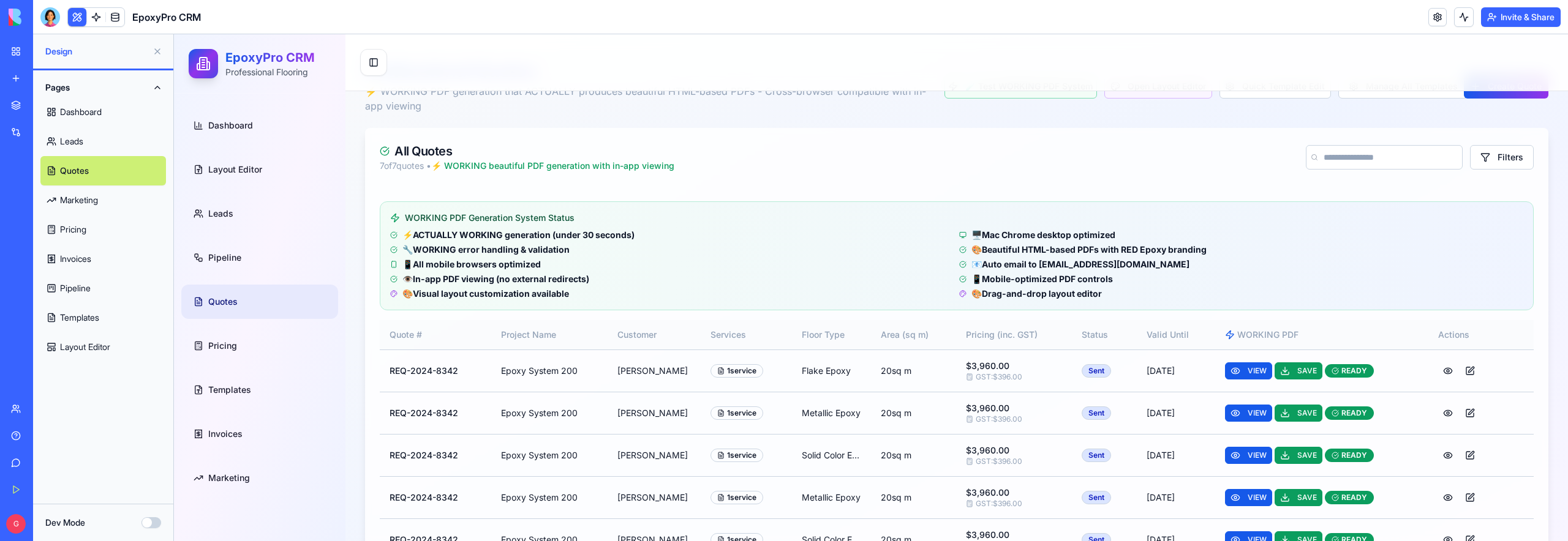
scroll to position [189, 0]
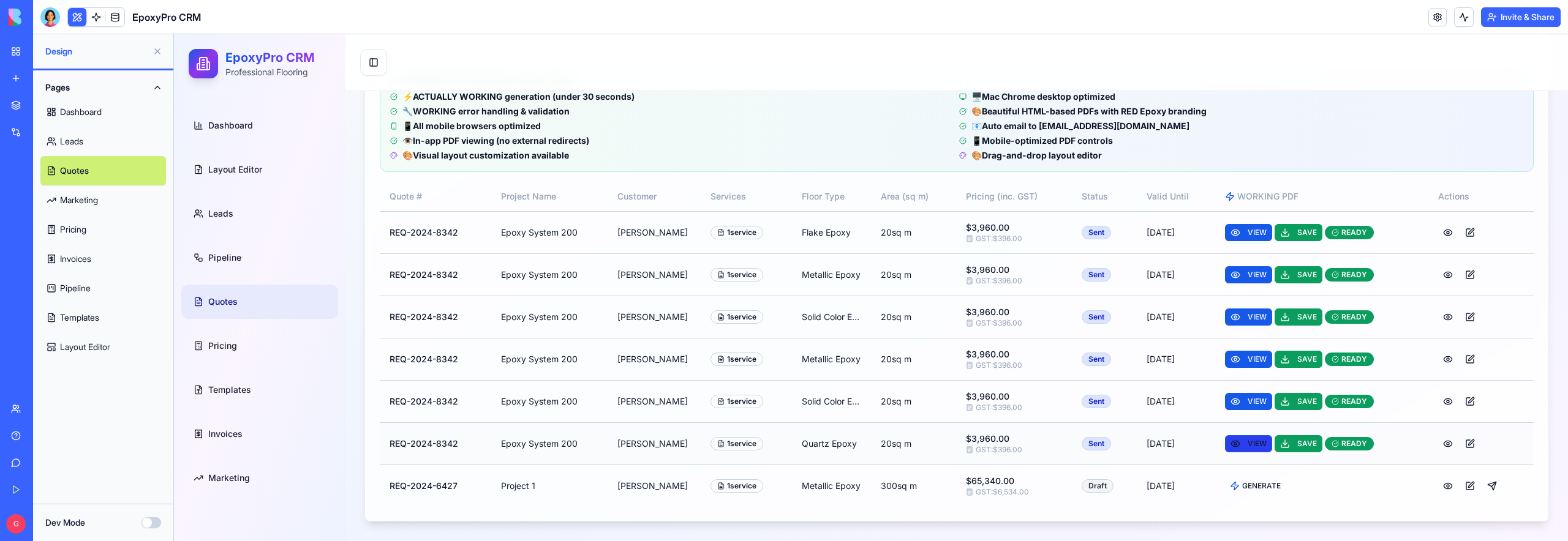
click at [1250, 444] on span "VIEW" at bounding box center [1257, 444] width 19 height 10
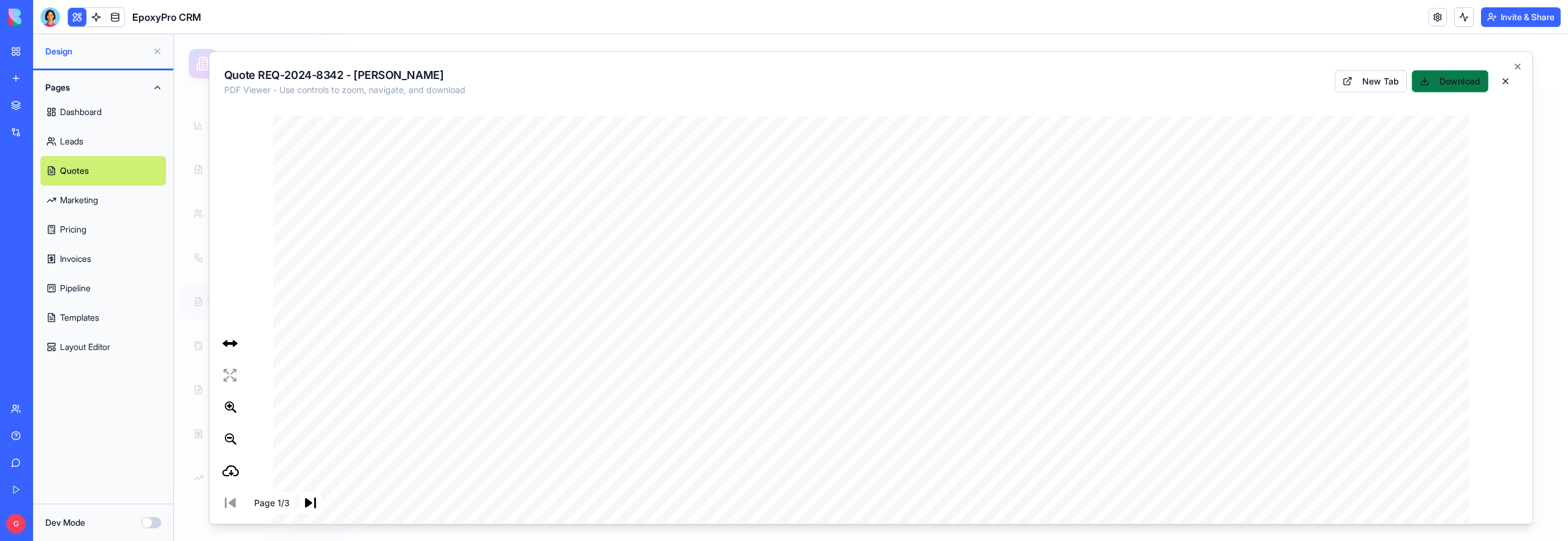
click at [1477, 79] on button "Download" at bounding box center [1450, 81] width 77 height 22
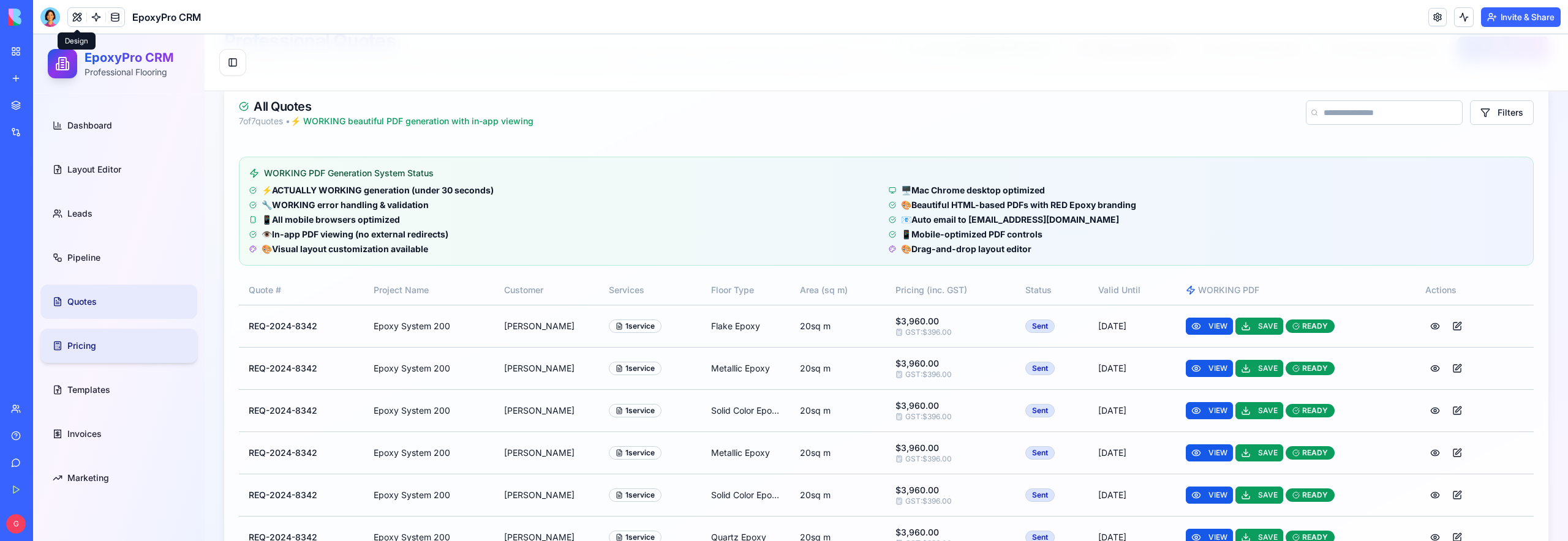
scroll to position [175, 0]
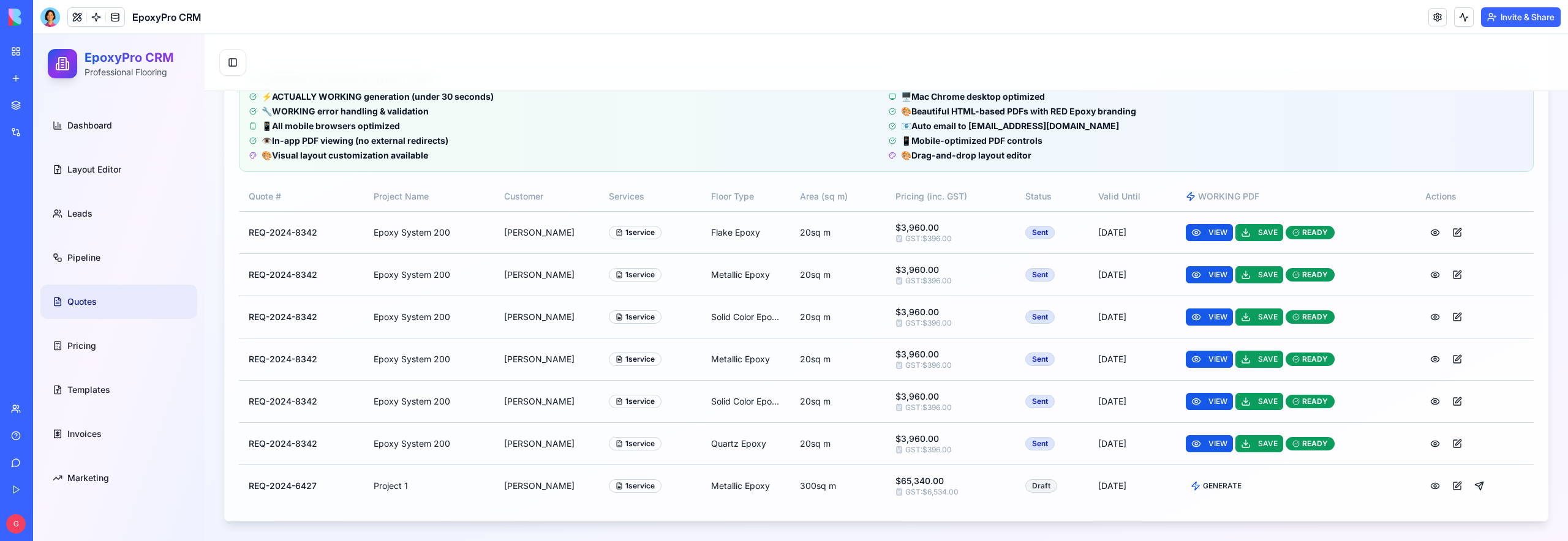
drag, startPoint x: 80, startPoint y: 17, endPoint x: 6, endPoint y: 27, distance: 74.7
click at [80, 17] on button at bounding box center [77, 17] width 18 height 18
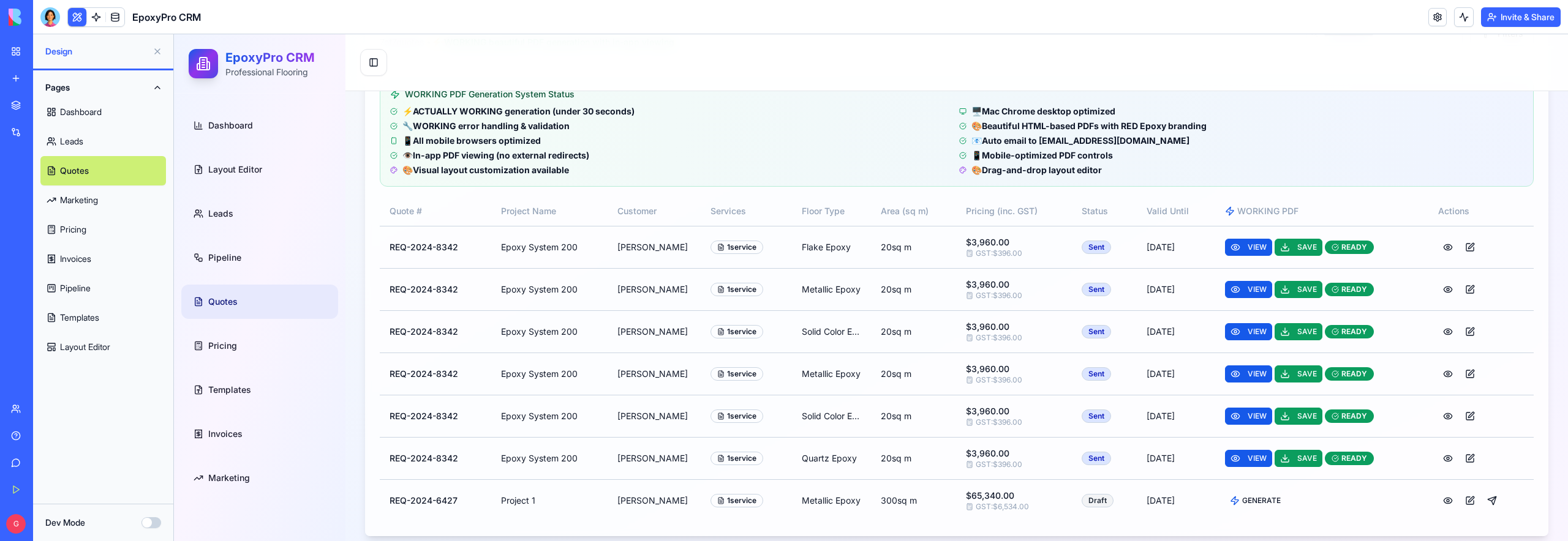
click at [150, 524] on button "Dev Mode" at bounding box center [151, 523] width 19 height 11
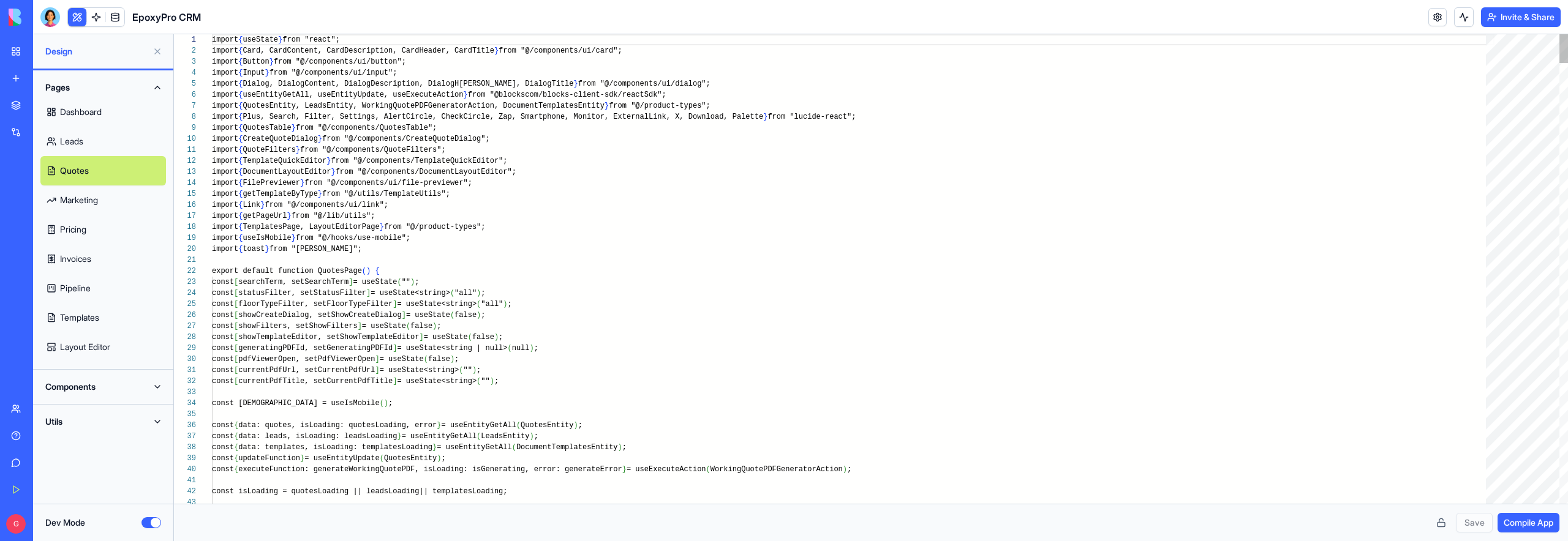
scroll to position [66, 0]
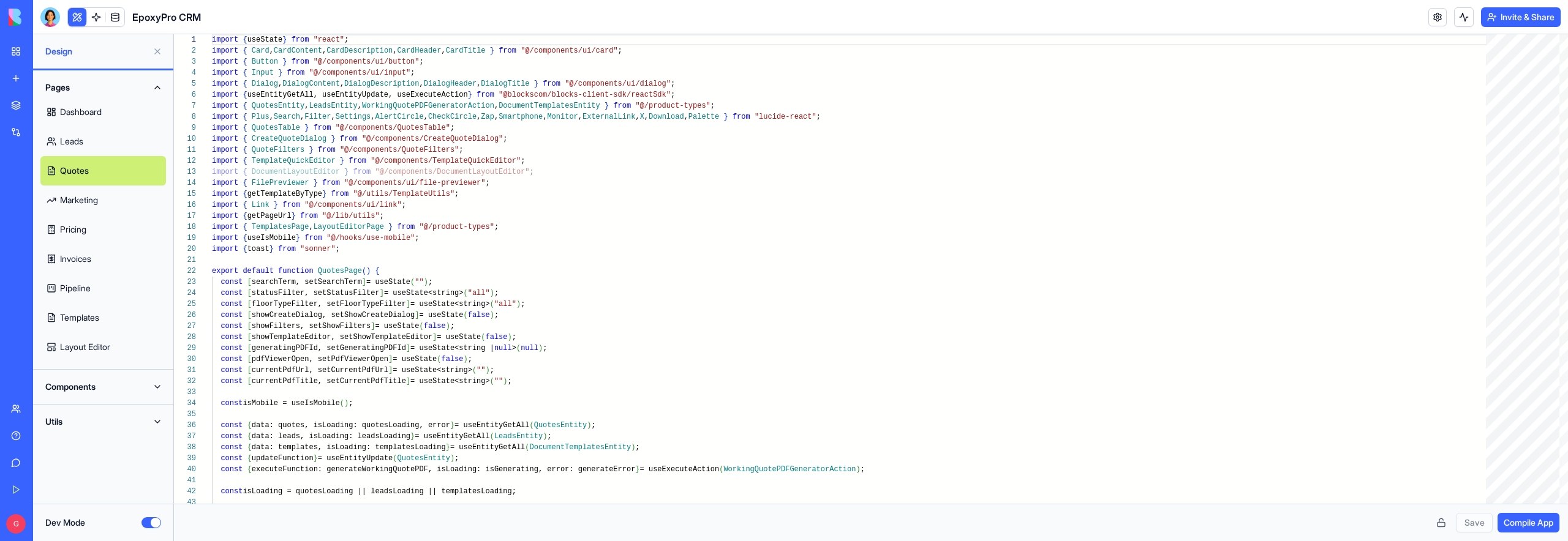
click at [77, 422] on button "Utils" at bounding box center [103, 421] width 125 height 19
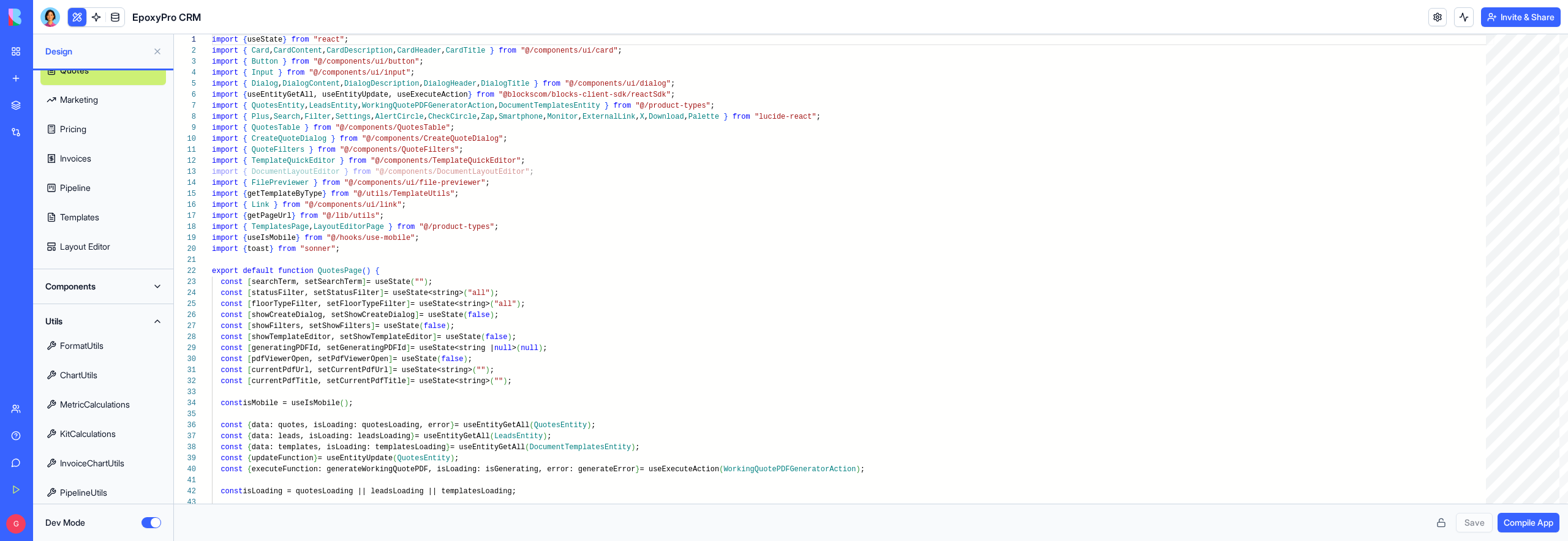
scroll to position [170, 0]
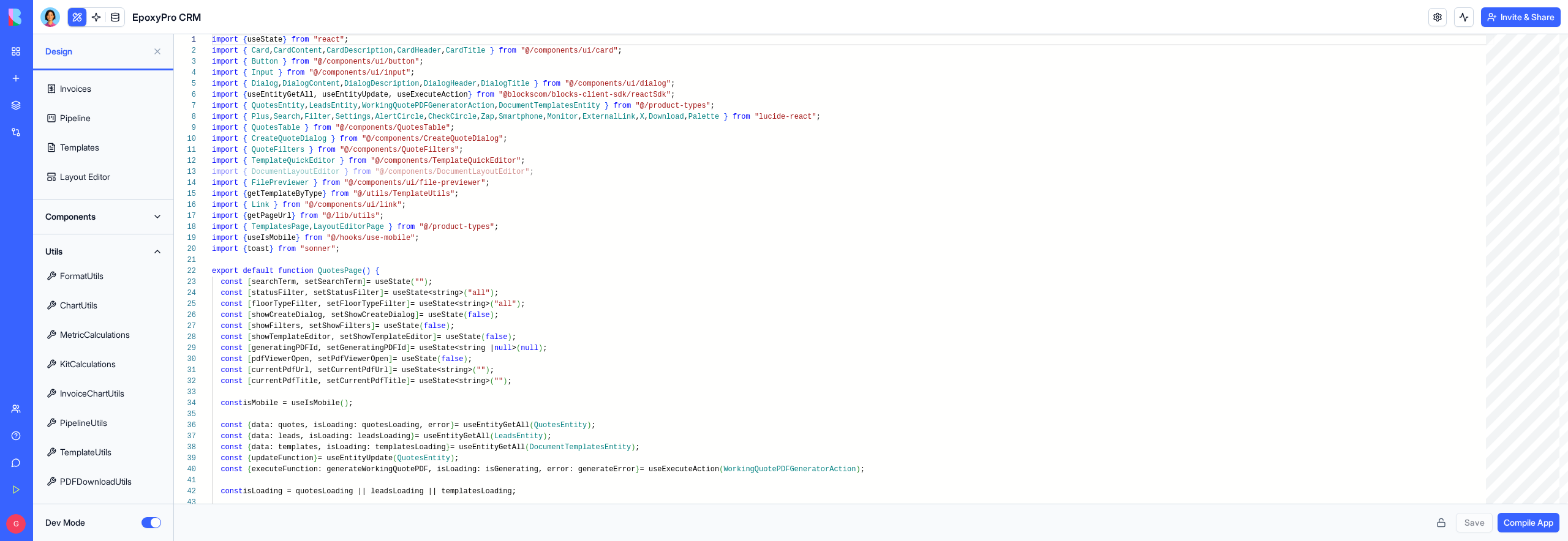
click at [97, 486] on link "PDFDownloadUtils" at bounding box center [103, 481] width 125 height 29
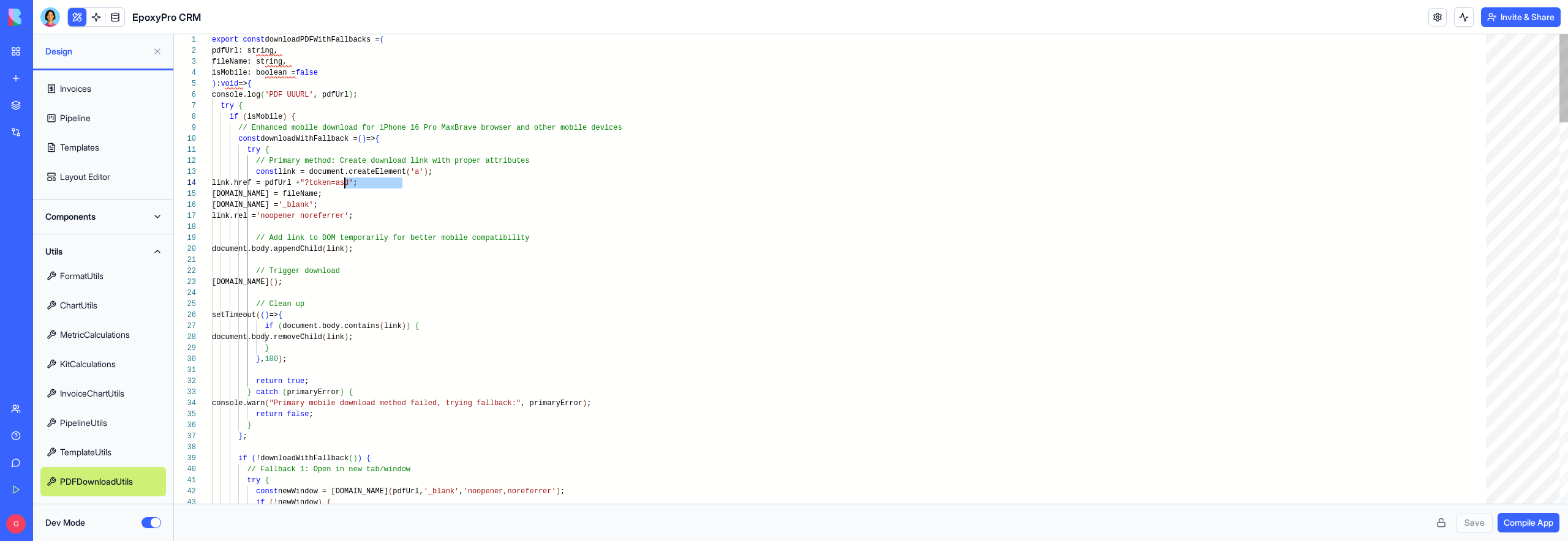
scroll to position [33, 128]
drag, startPoint x: 402, startPoint y: 183, endPoint x: 340, endPoint y: 180, distance: 62.1
type textarea "**********"
